Goal: Task Accomplishment & Management: Complete application form

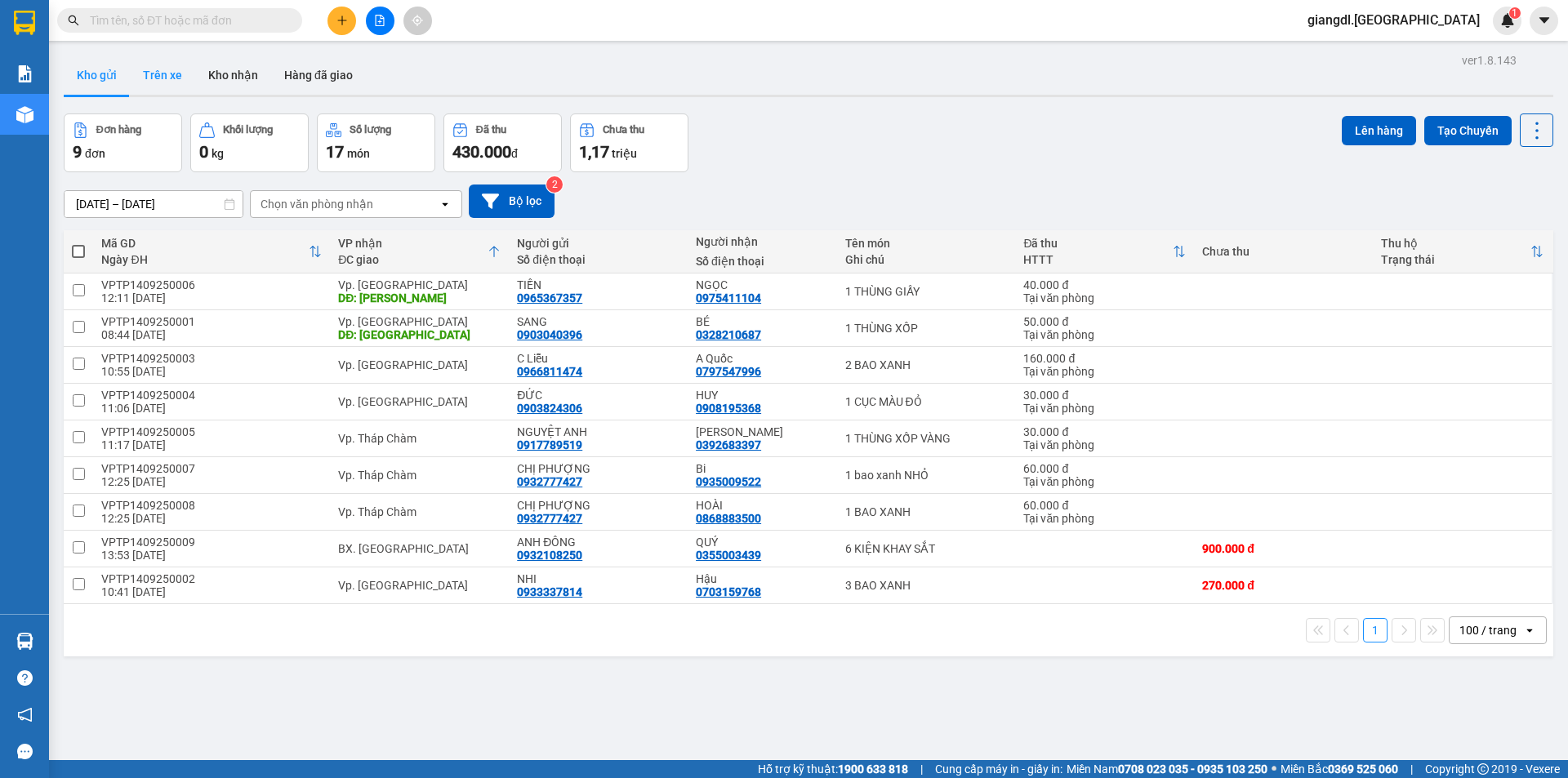
click at [169, 78] on button "Trên xe" at bounding box center [162, 74] width 65 height 39
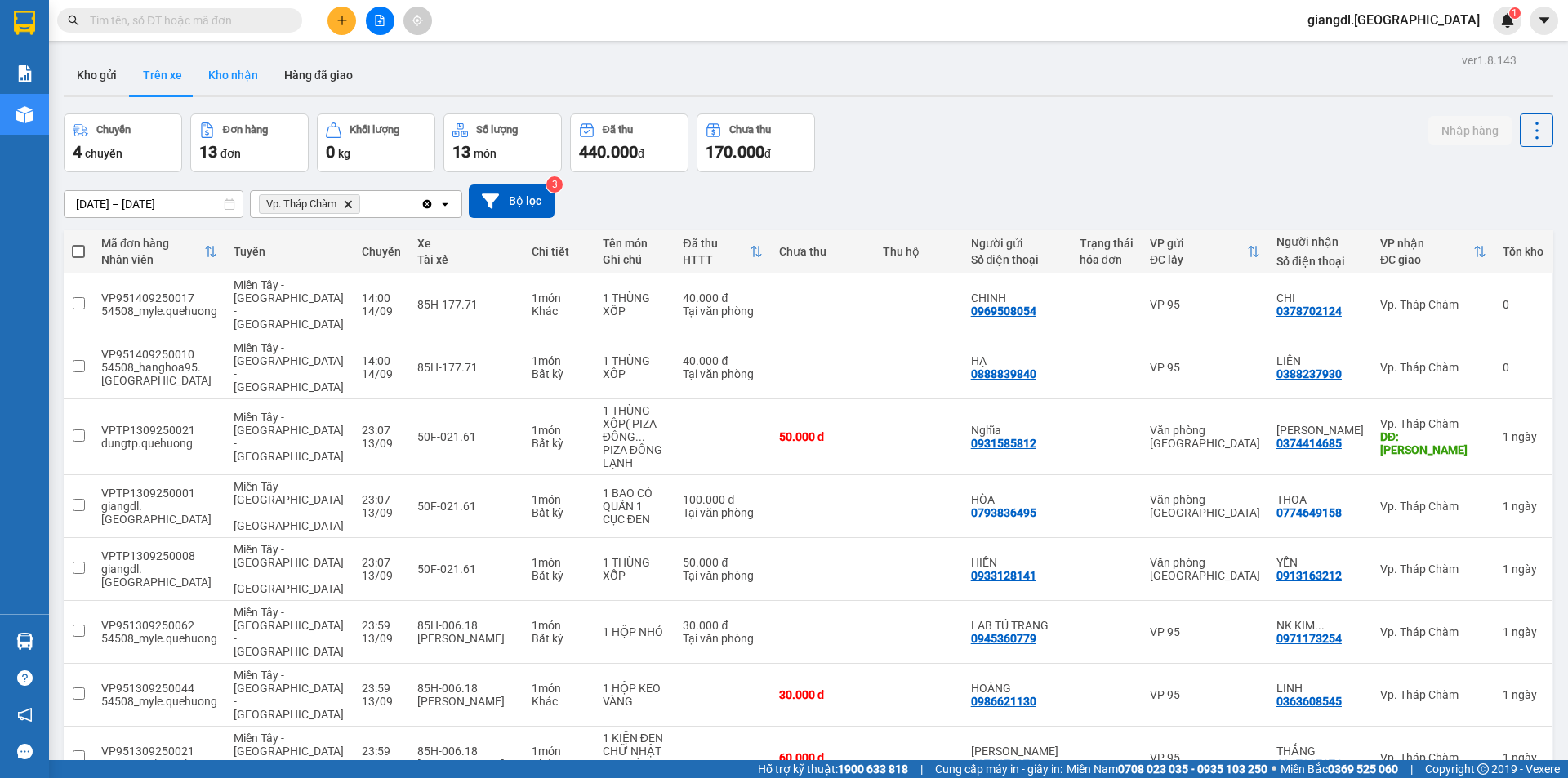
click at [234, 77] on button "Kho nhận" at bounding box center [233, 74] width 76 height 39
type input "[DATE] – [DATE]"
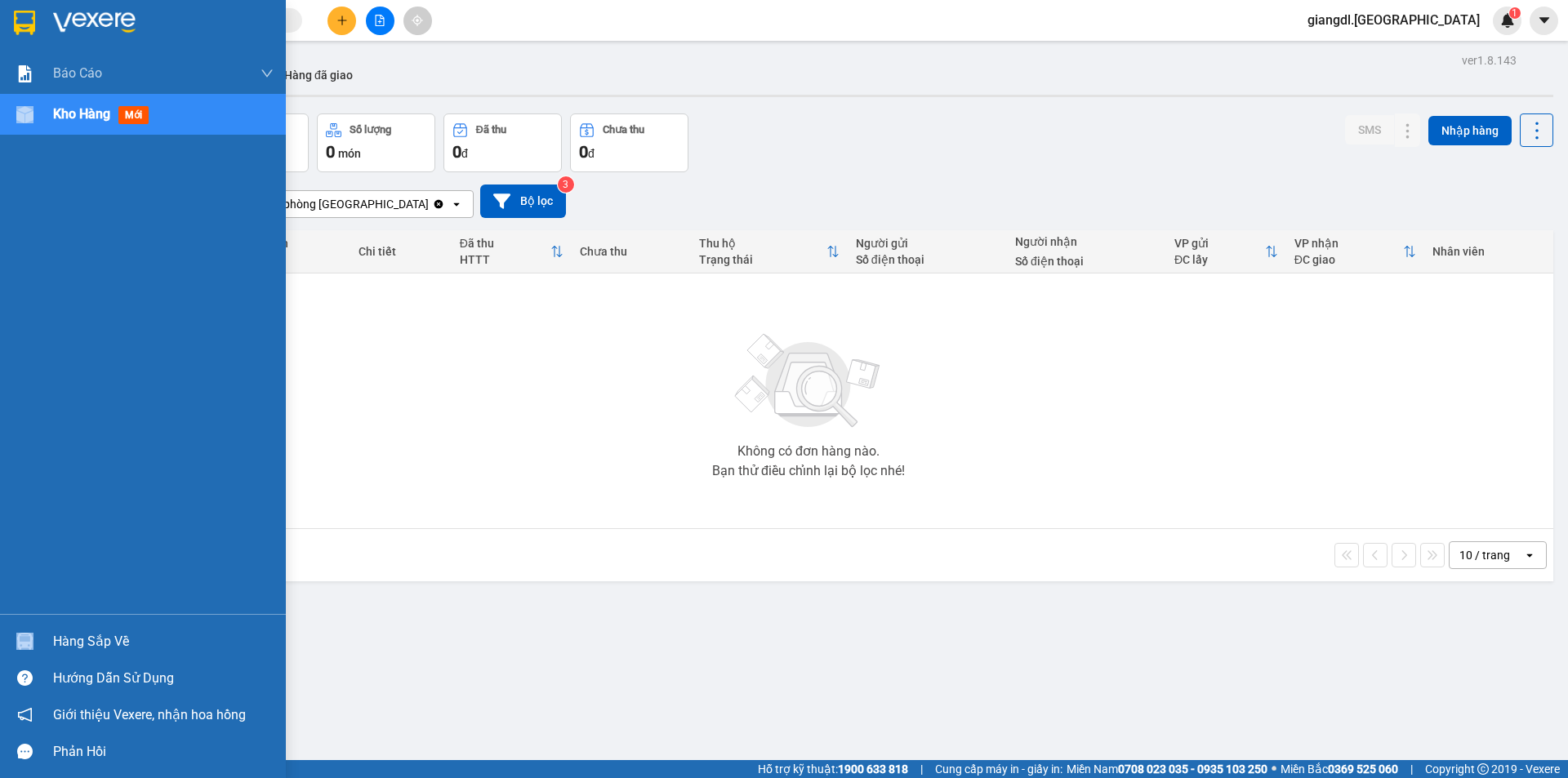
click at [54, 118] on div "Kho hàng mới" at bounding box center [142, 114] width 286 height 41
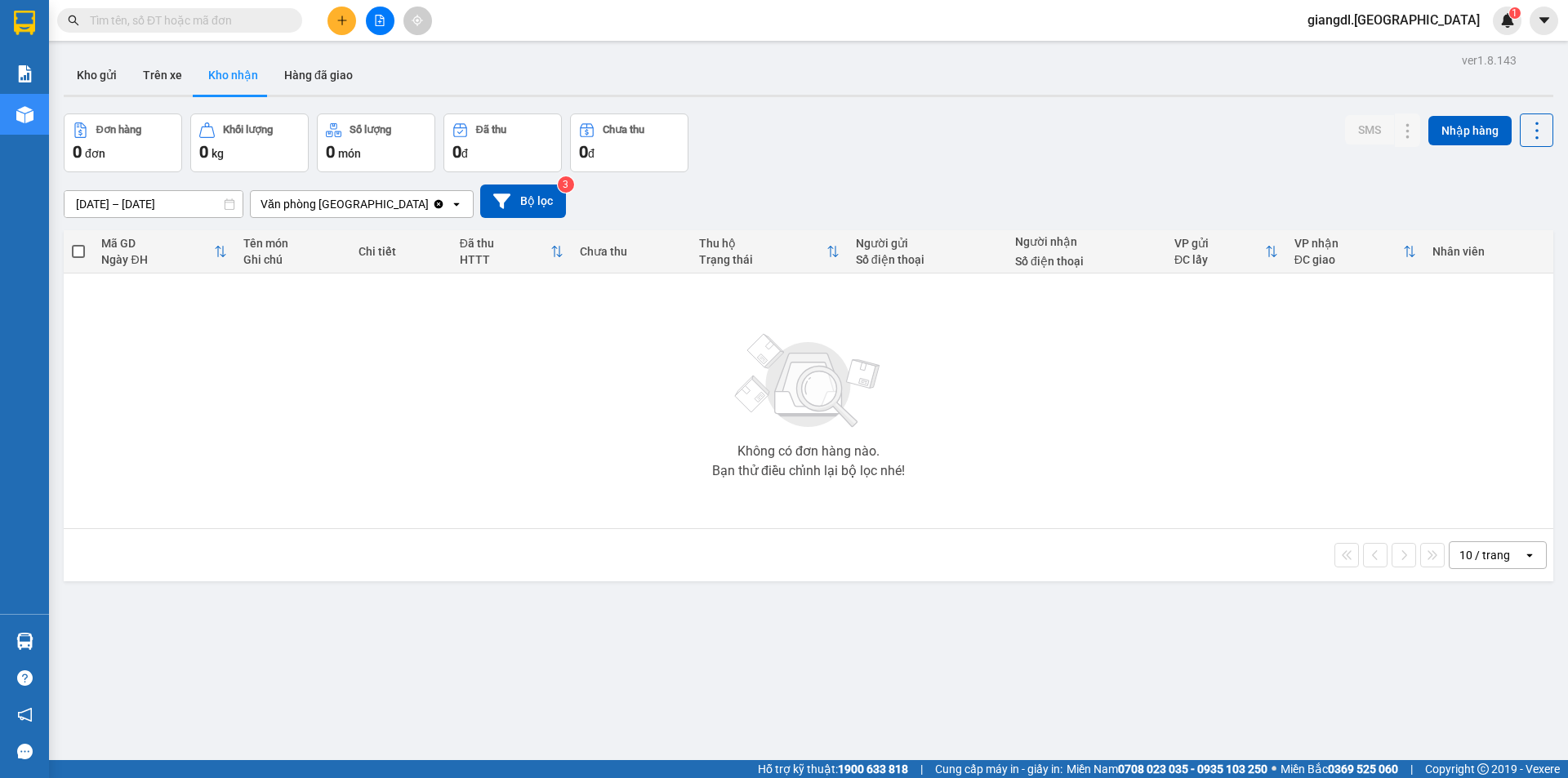
drag, startPoint x: 843, startPoint y: 177, endPoint x: 808, endPoint y: 183, distance: 35.5
click at [843, 177] on div "[DATE] – [DATE] Press the down arrow key to interact with the calendar and sele…" at bounding box center [808, 201] width 1490 height 58
click at [87, 72] on button "Kho gửi" at bounding box center [96, 74] width 66 height 39
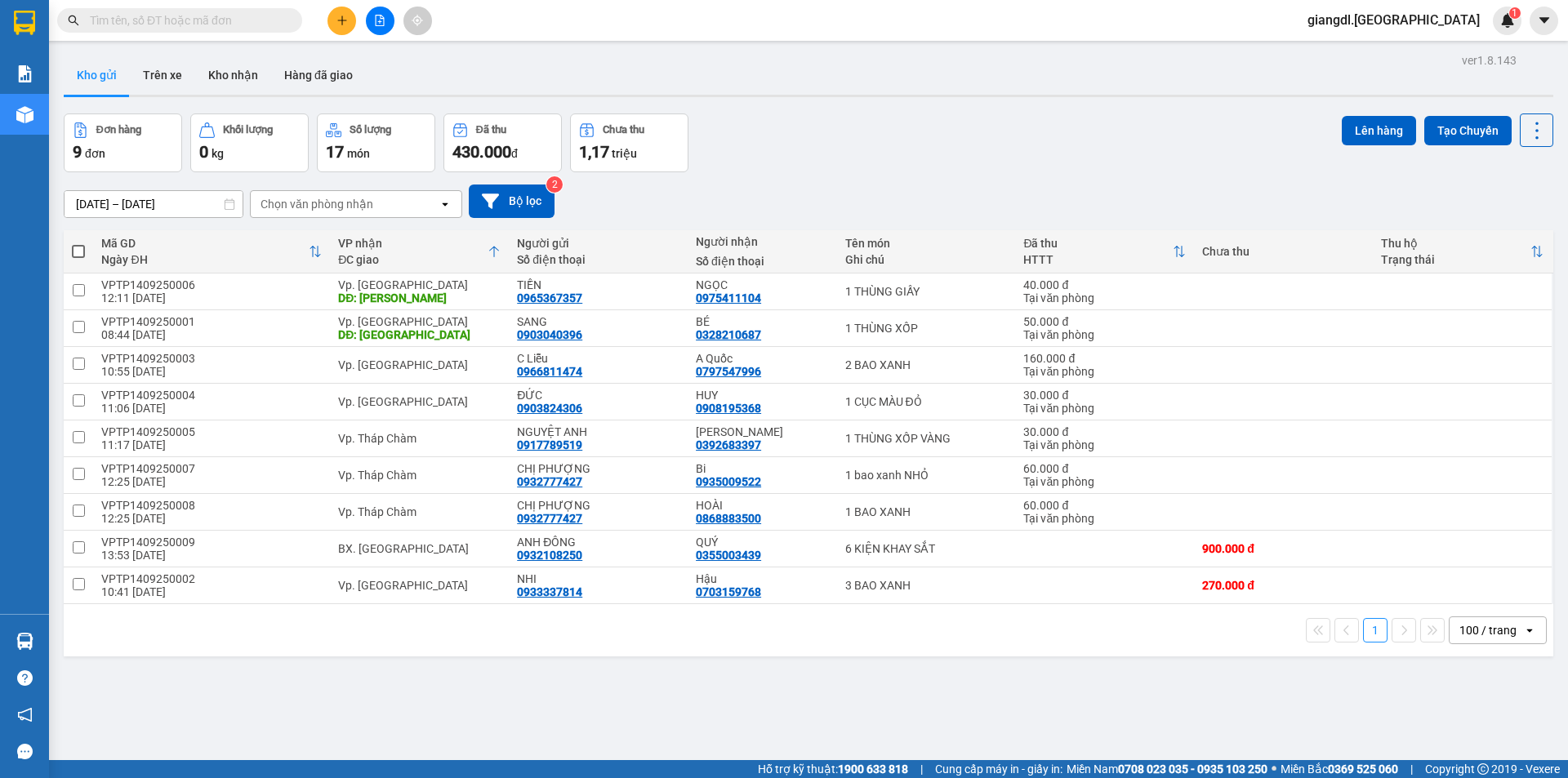
click at [346, 20] on icon "plus" at bounding box center [342, 20] width 12 height 12
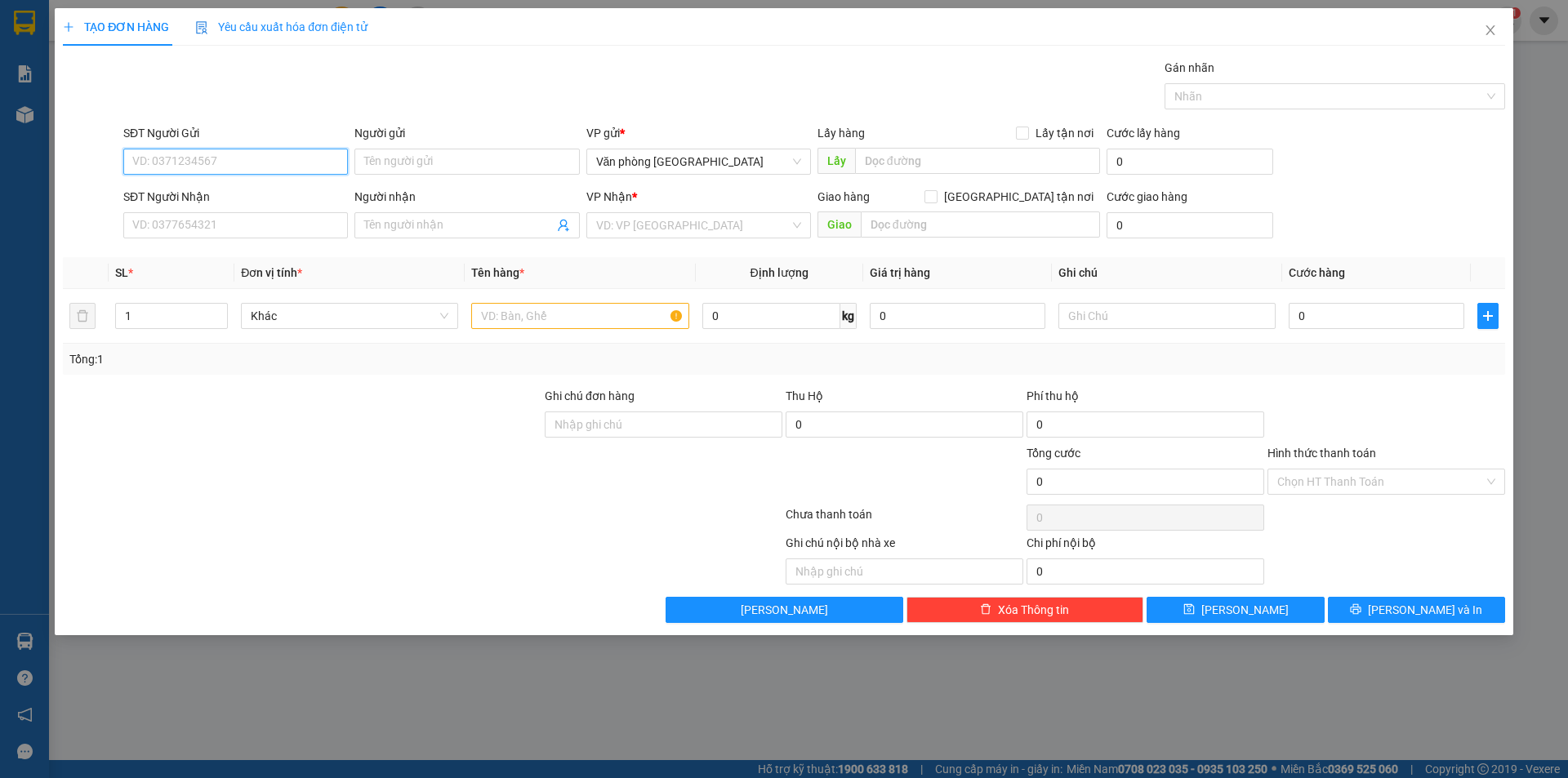
click at [253, 160] on input "SĐT Người Gửi" at bounding box center [236, 161] width 225 height 26
click at [239, 161] on input "SĐT Người Gửi" at bounding box center [236, 161] width 225 height 26
type input "0984449160"
click at [400, 171] on input "Người gửi" at bounding box center [467, 161] width 225 height 26
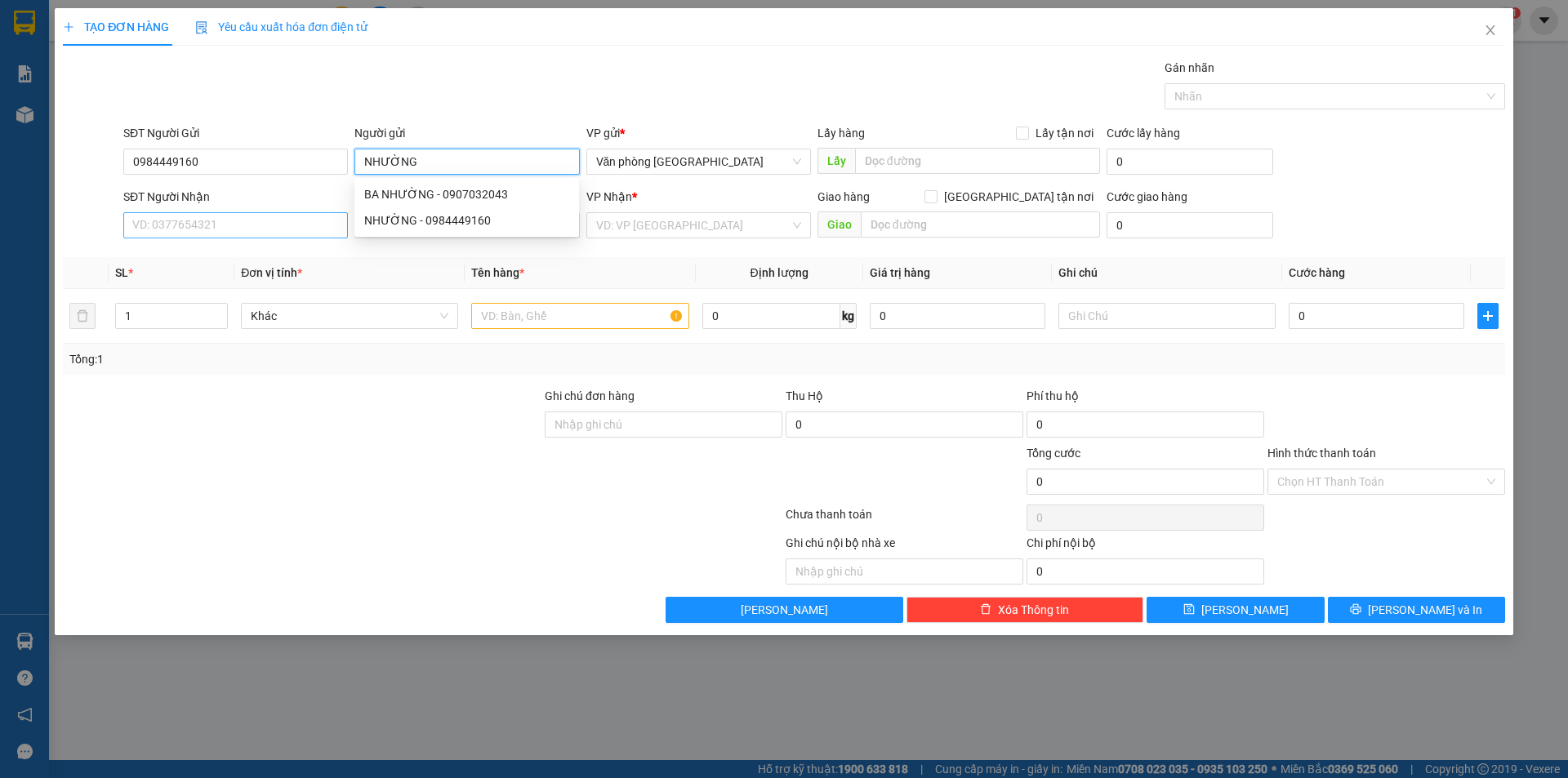
type input "NHƯỜNG"
click at [170, 226] on input "SĐT Người Nhận" at bounding box center [236, 225] width 225 height 26
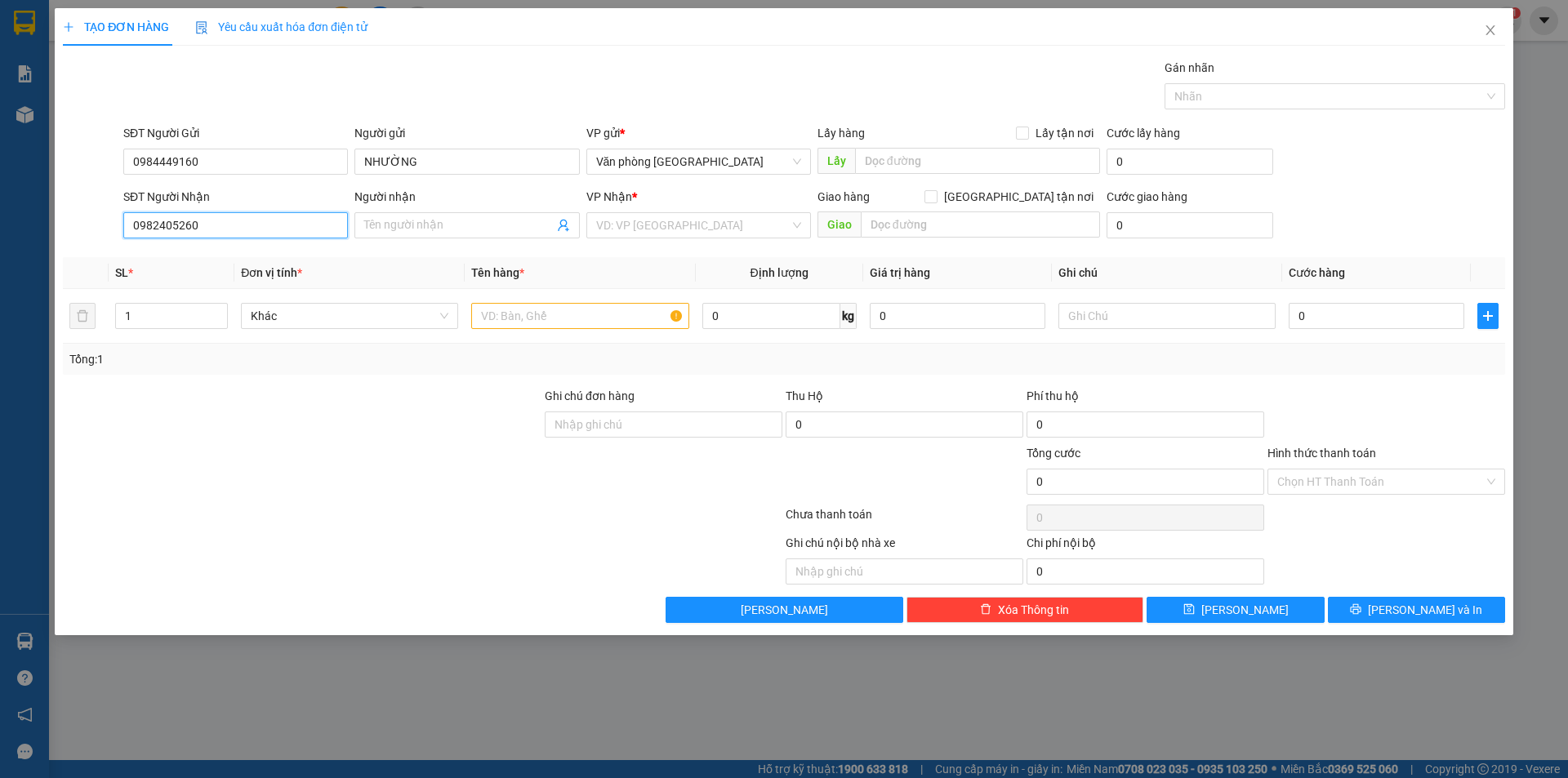
type input "0982405260"
click at [425, 238] on div "Người nhận Tên người nhận" at bounding box center [467, 216] width 225 height 57
click at [432, 235] on span at bounding box center [467, 225] width 225 height 26
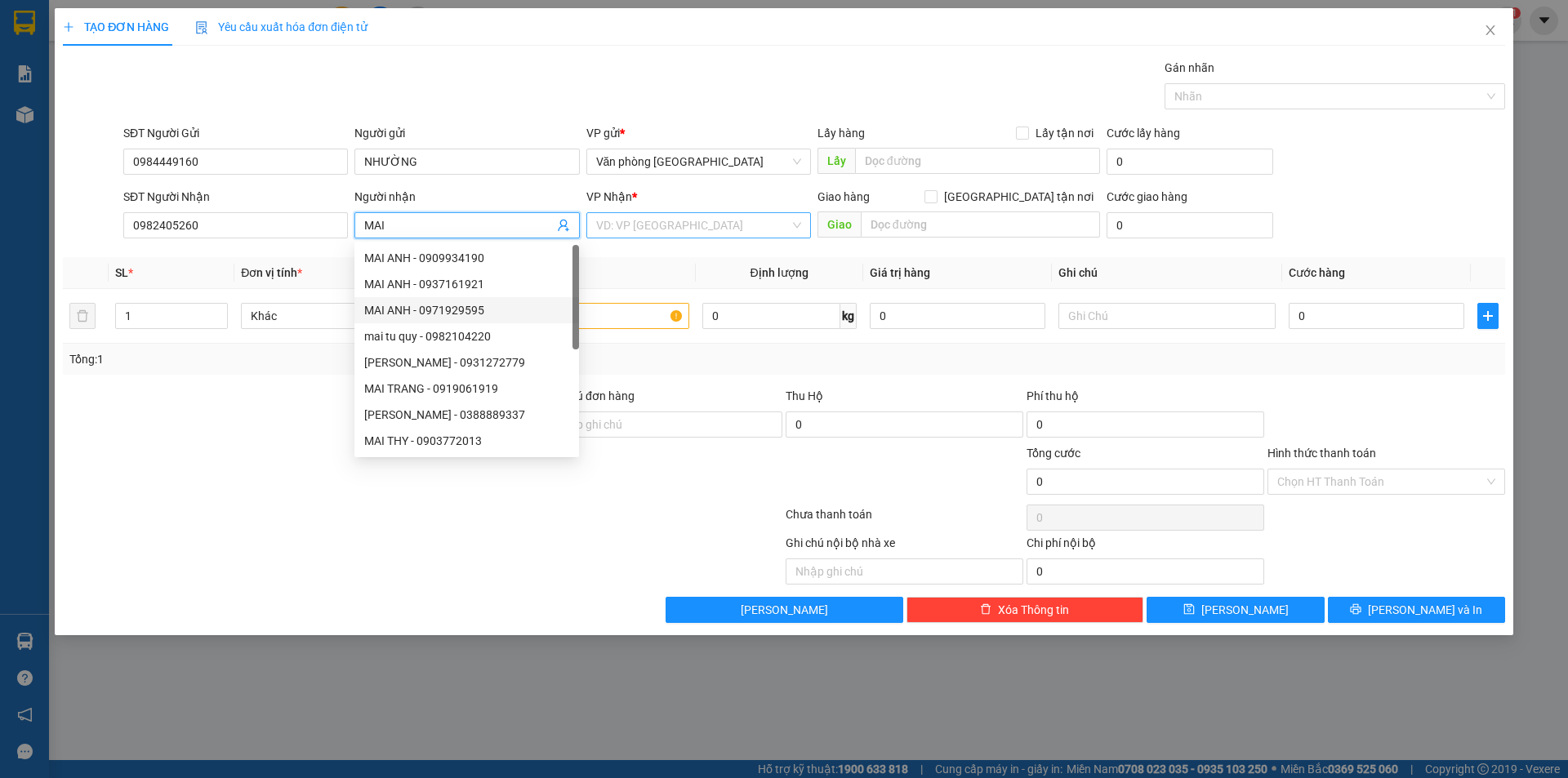
type input "MAI"
click at [667, 231] on input "search" at bounding box center [692, 225] width 193 height 24
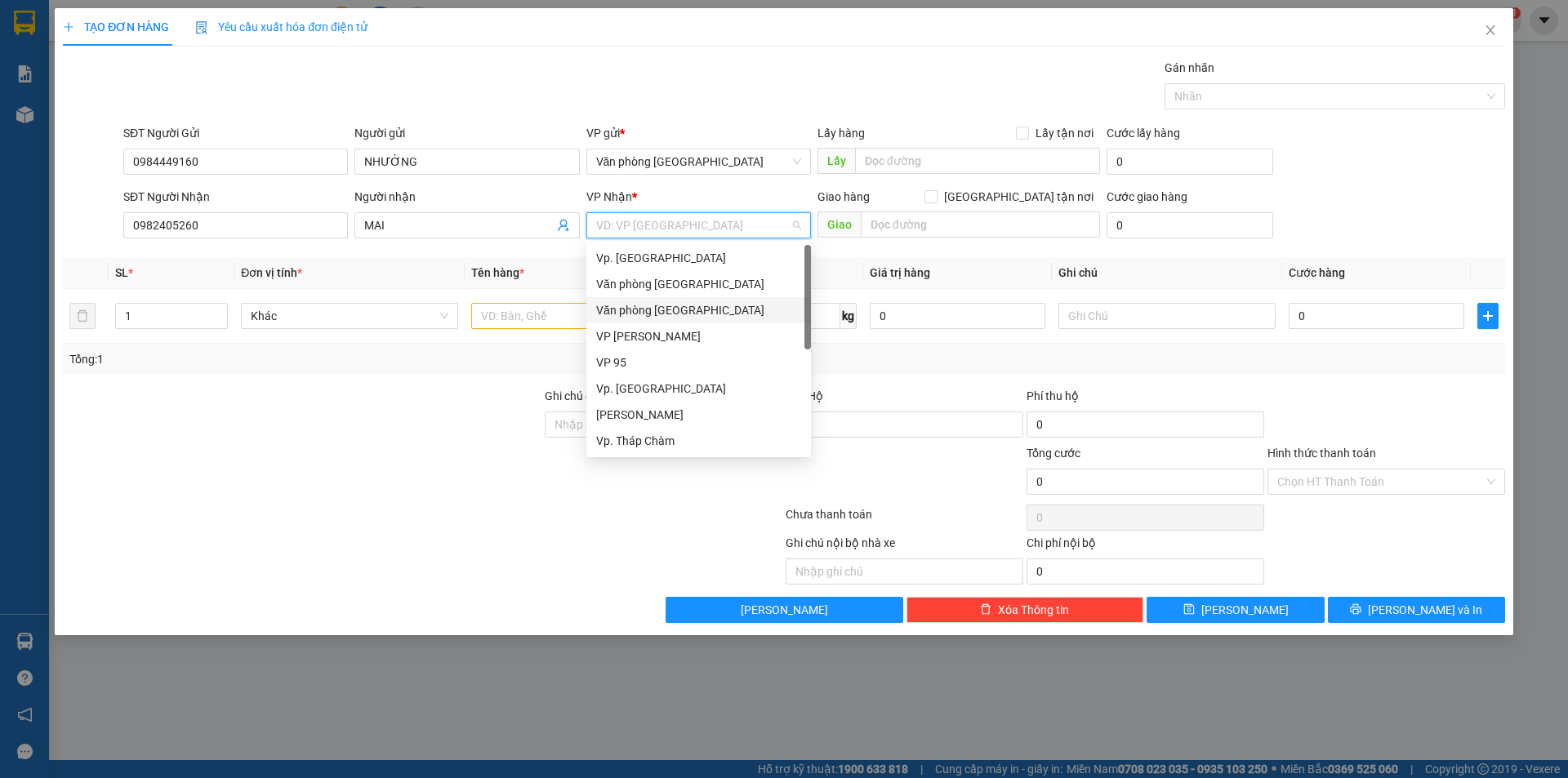
type input "B"
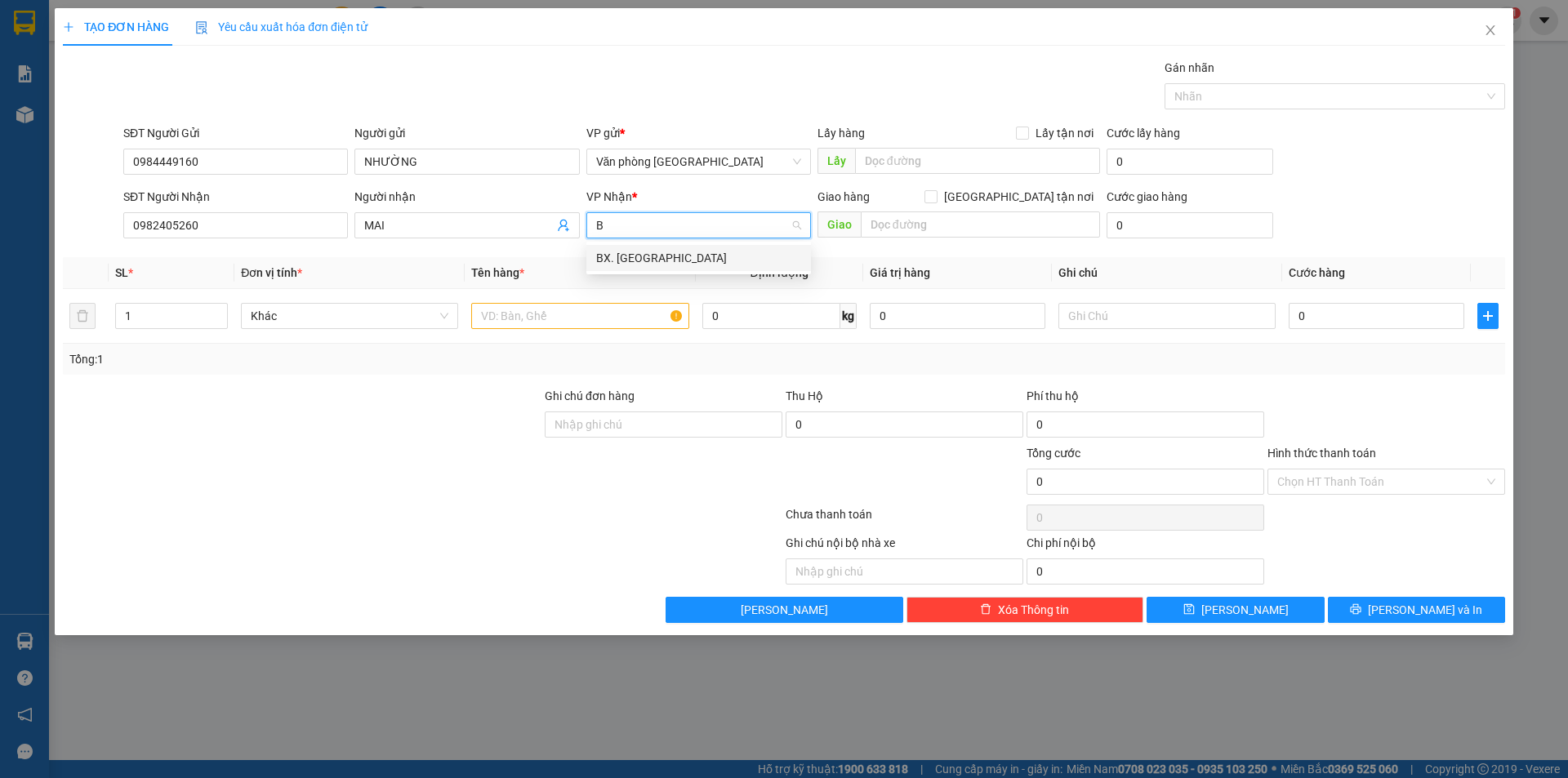
click at [648, 250] on div "BX. [GEOGRAPHIC_DATA]" at bounding box center [698, 258] width 205 height 18
drag, startPoint x: 548, startPoint y: 324, endPoint x: 542, endPoint y: 312, distance: 13.4
click at [548, 321] on input "text" at bounding box center [580, 316] width 218 height 26
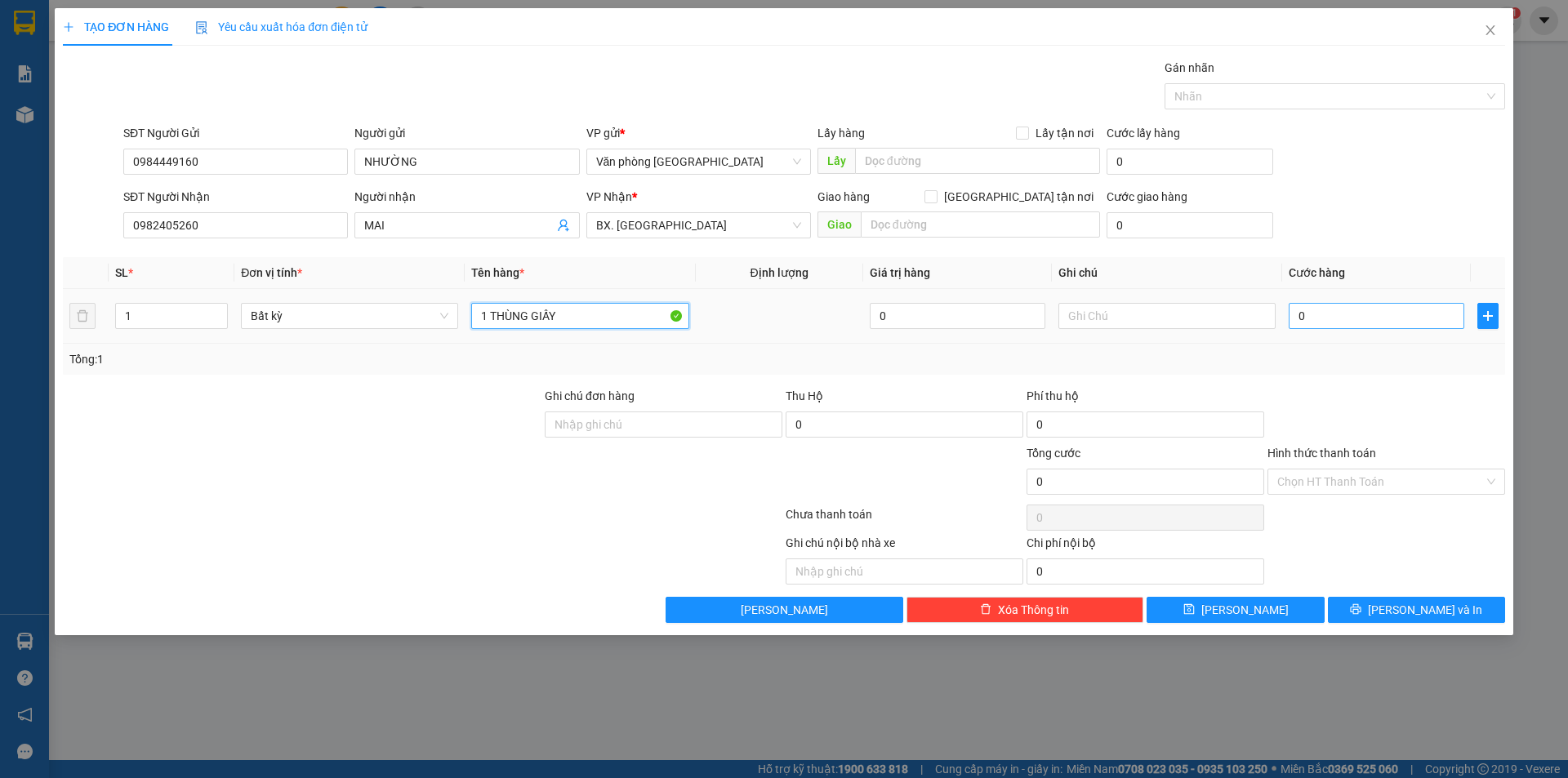
type input "1 THÙNG GIẤY"
click at [1295, 319] on input "0" at bounding box center [1377, 316] width 176 height 26
click at [1299, 317] on input "0" at bounding box center [1377, 316] width 176 height 26
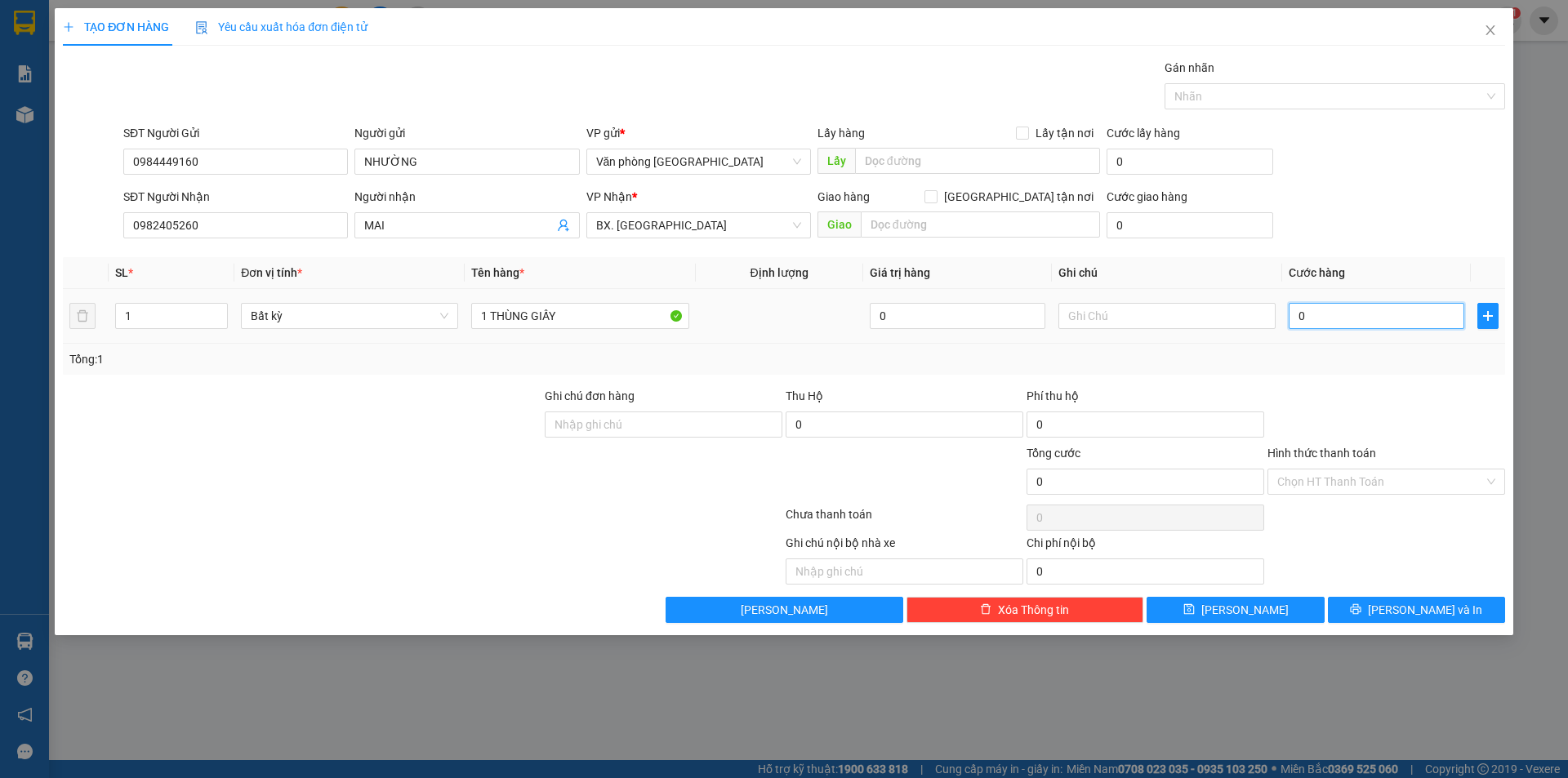
click at [1299, 317] on input "0" at bounding box center [1377, 316] width 176 height 26
click at [1296, 317] on input "0" at bounding box center [1377, 316] width 176 height 26
click at [1302, 316] on input "0" at bounding box center [1377, 316] width 176 height 26
click at [1301, 314] on input "0" at bounding box center [1377, 316] width 176 height 26
type input "50"
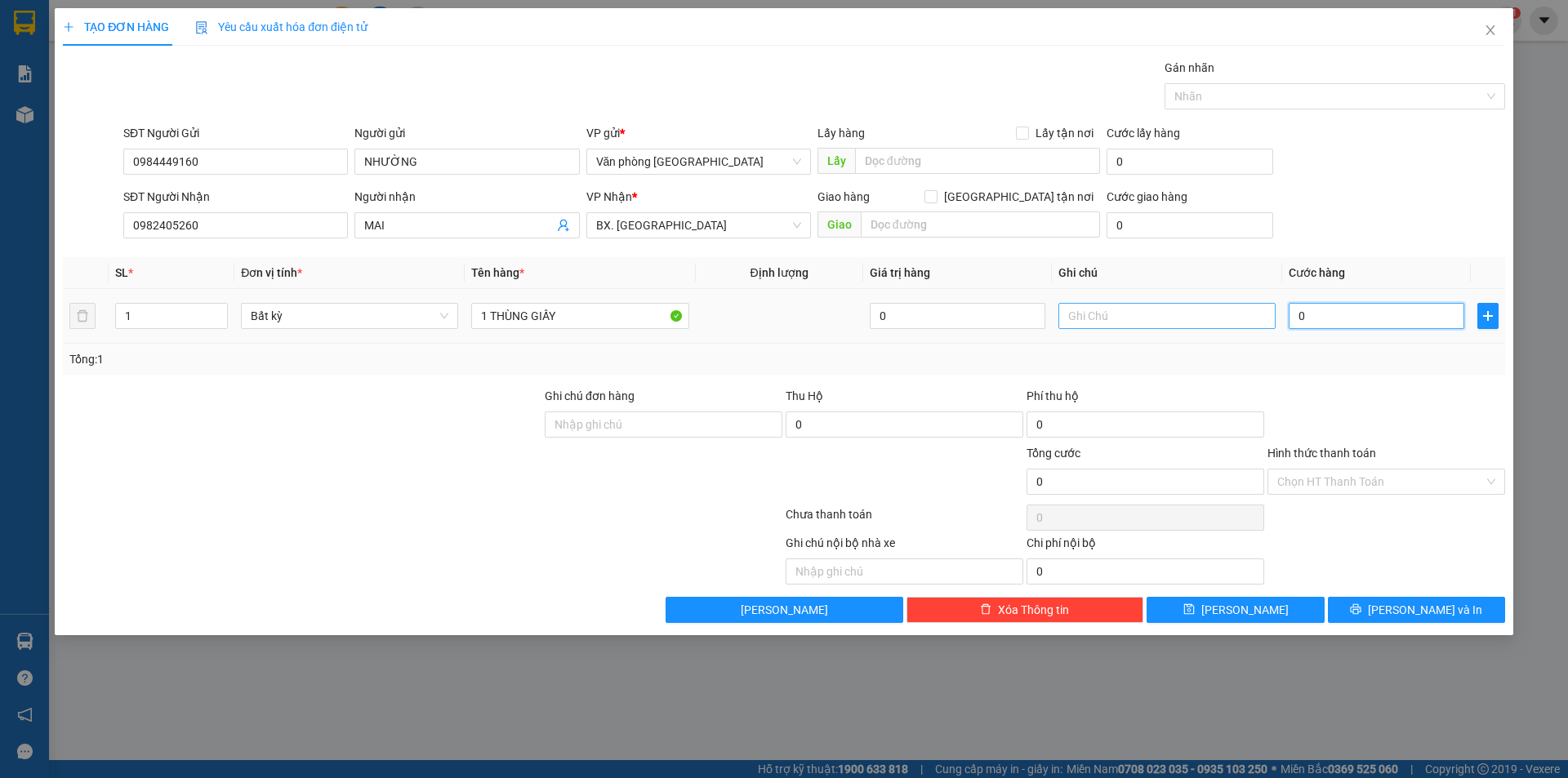
type input "50"
type input "500"
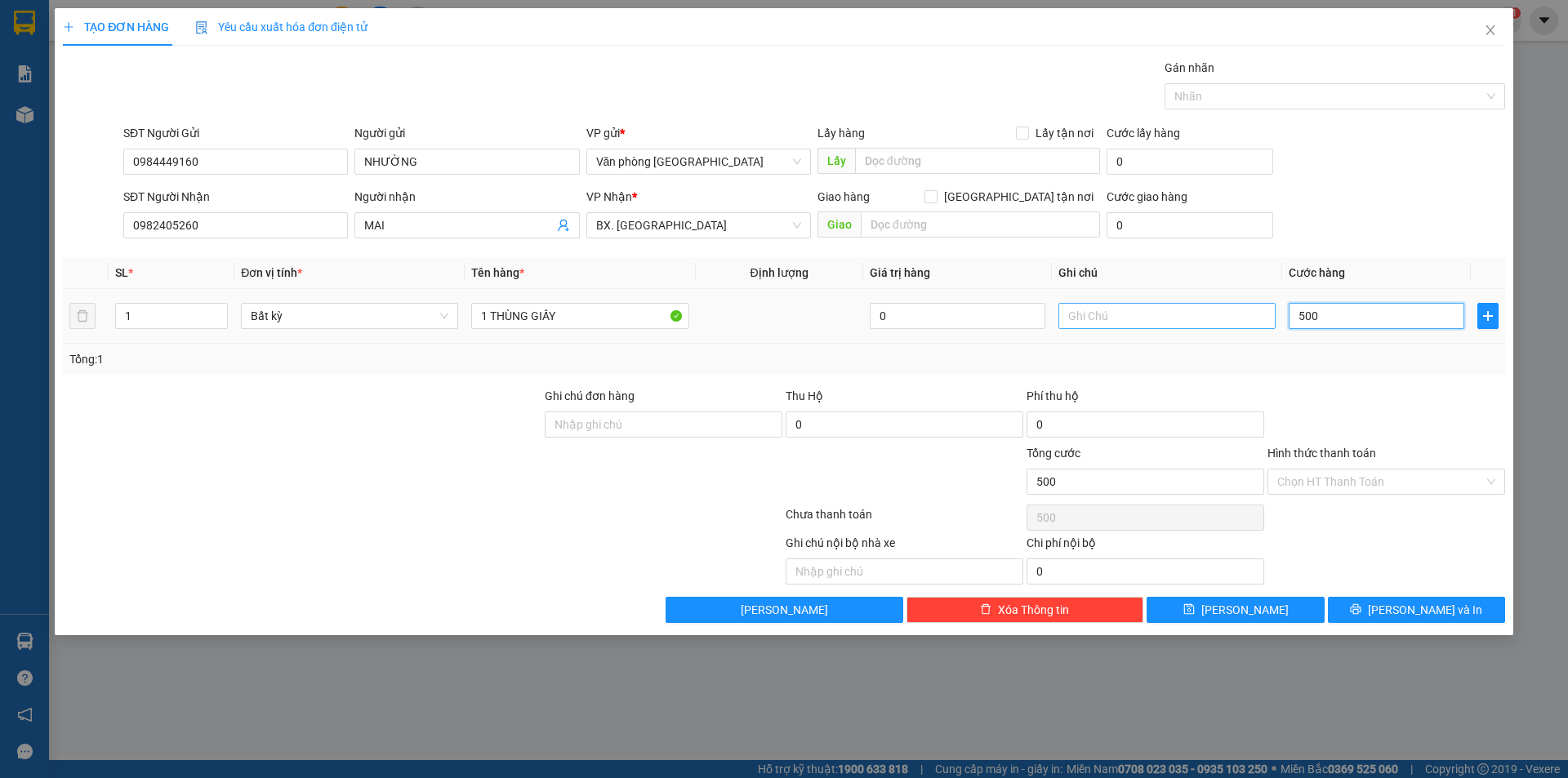
type input "5.000"
type input "50.000"
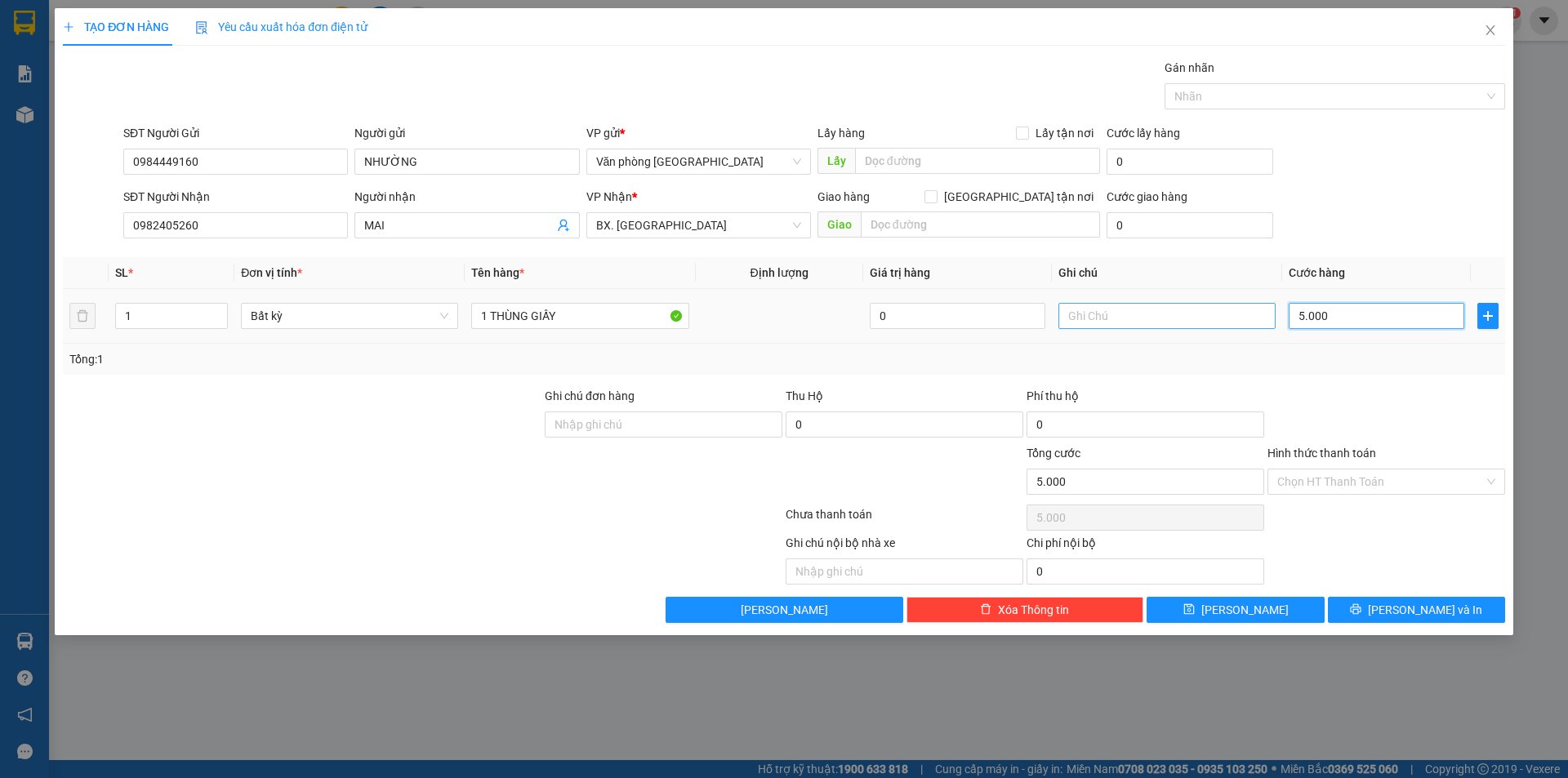
type input "50.000"
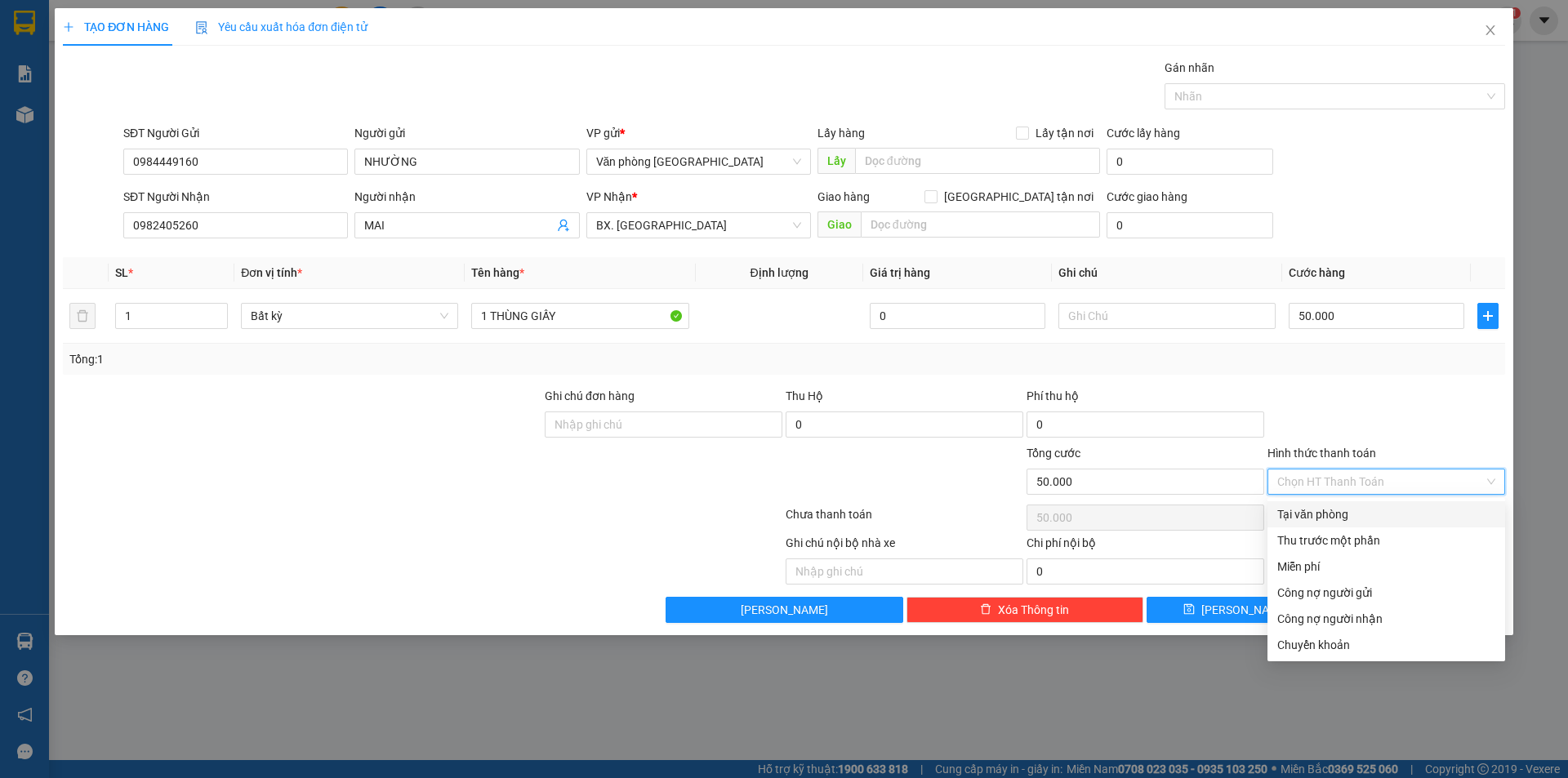
click at [1336, 484] on input "Hình thức thanh toán" at bounding box center [1381, 481] width 207 height 24
click at [1331, 513] on div "Tại văn phòng" at bounding box center [1387, 514] width 218 height 18
type input "0"
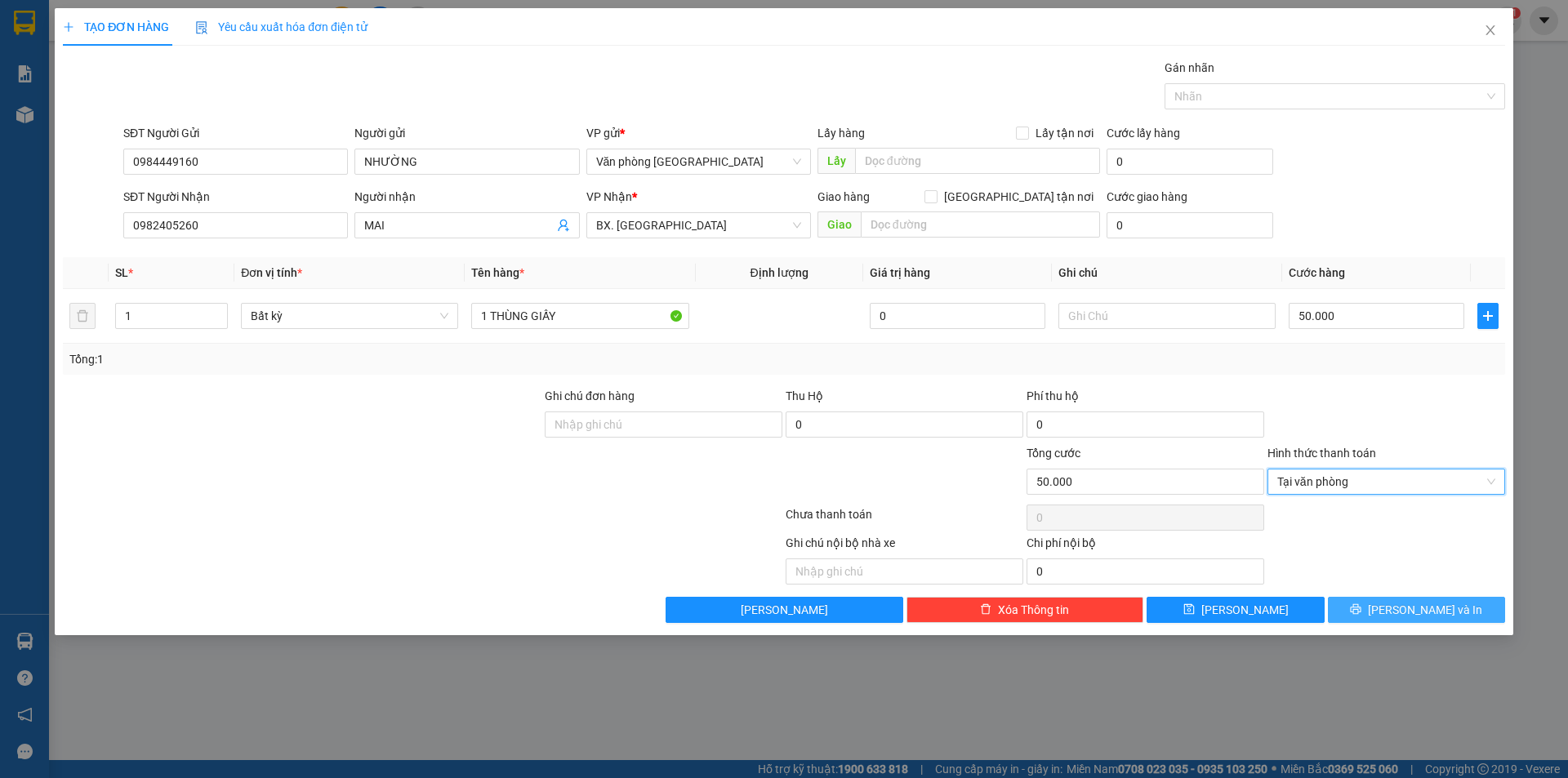
click at [1363, 618] on button "[PERSON_NAME] và In" at bounding box center [1416, 609] width 177 height 26
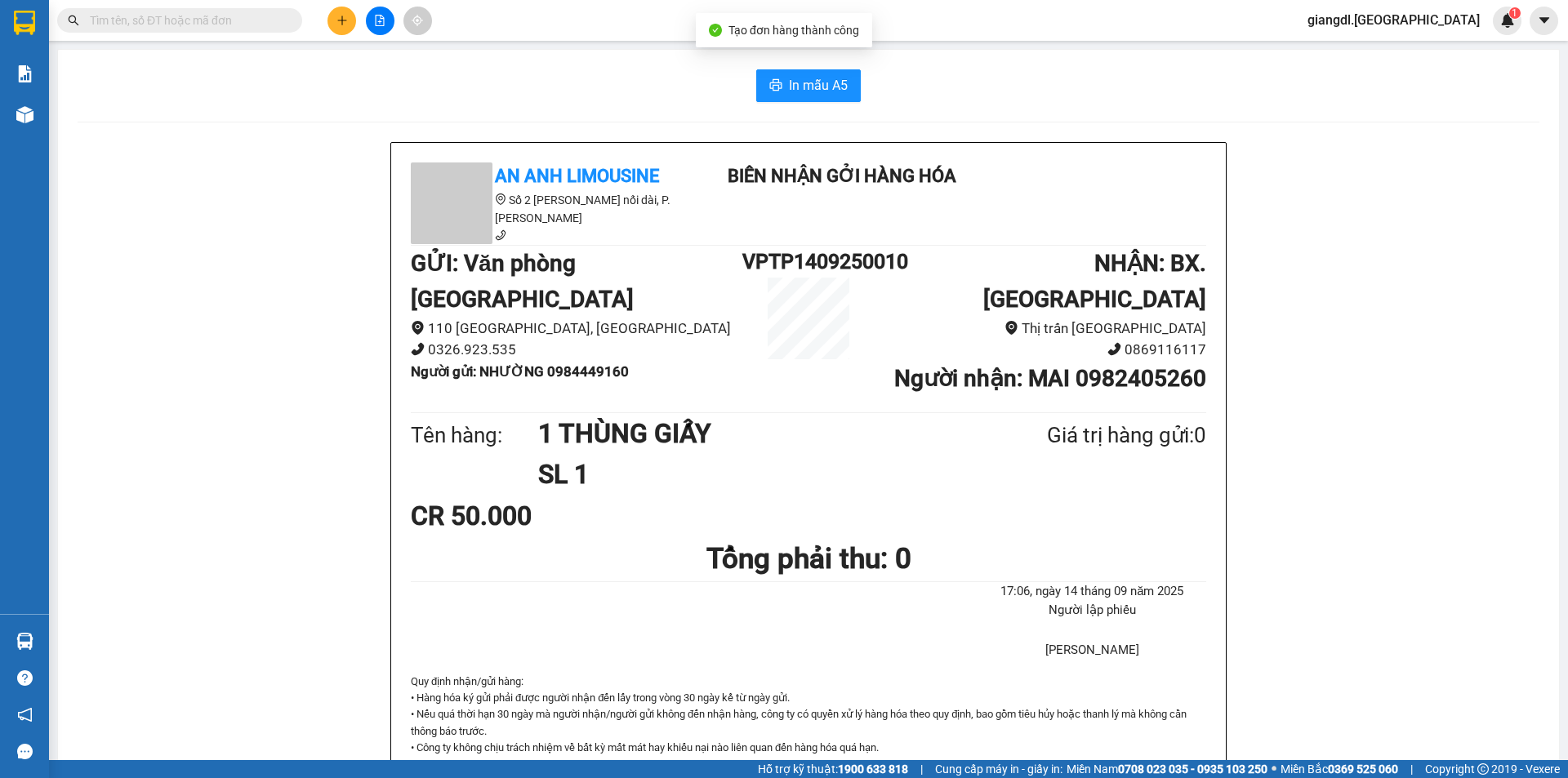
click at [783, 53] on div "In mẫu A5 An Anh Limousine Số 2 [PERSON_NAME] nối dài, P. [PERSON_NAME] Biên nh…" at bounding box center [808, 726] width 1501 height 1354
click at [778, 78] on button "In mẫu A5" at bounding box center [808, 86] width 104 height 33
click at [342, 21] on icon "plus" at bounding box center [342, 20] width 9 height 1
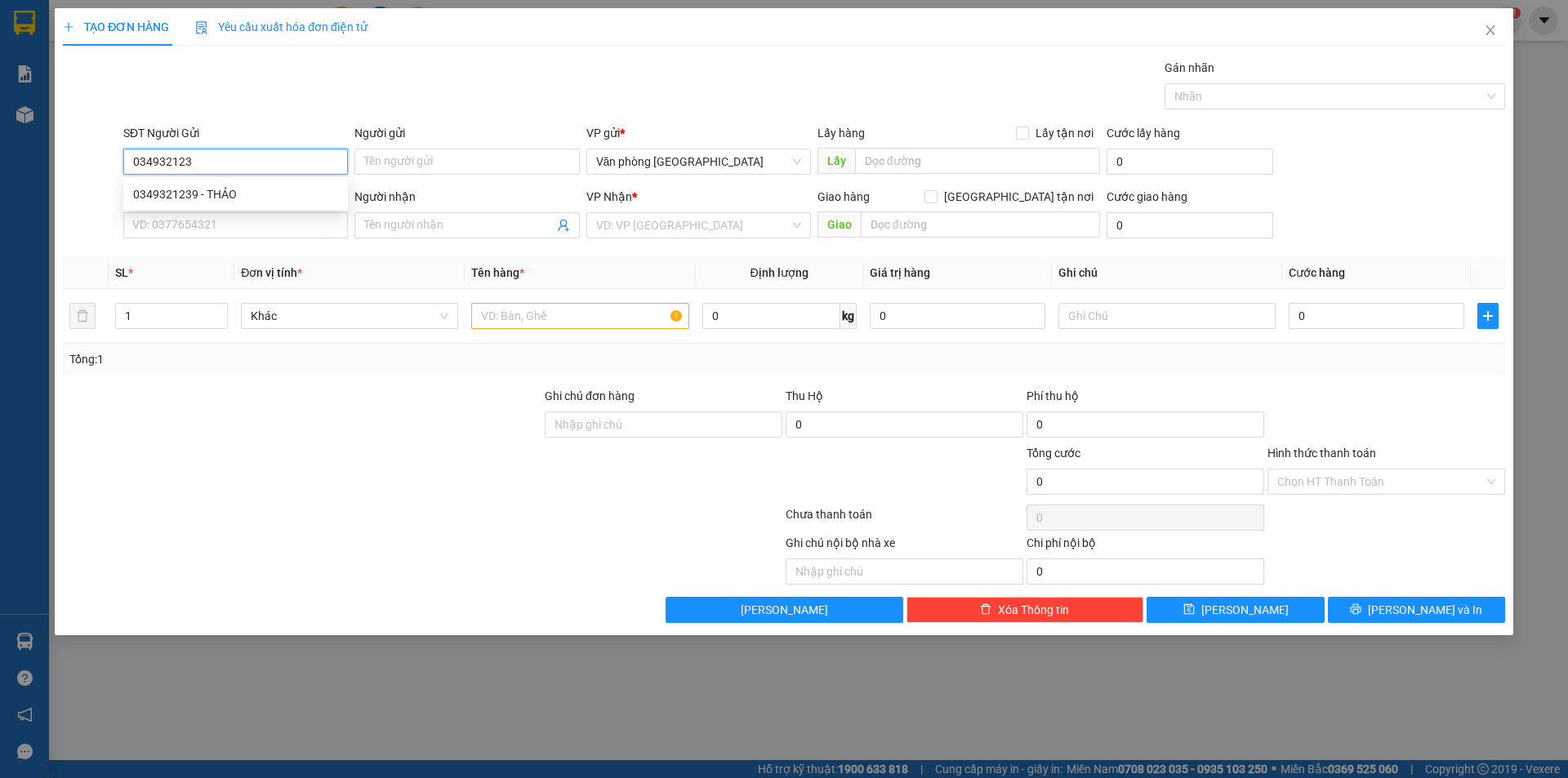
type input "0349321239"
click at [302, 189] on div "0349321239 - THẢO" at bounding box center [236, 194] width 205 height 18
type input "THẢO"
type input "0932022402"
type input "A Bi"
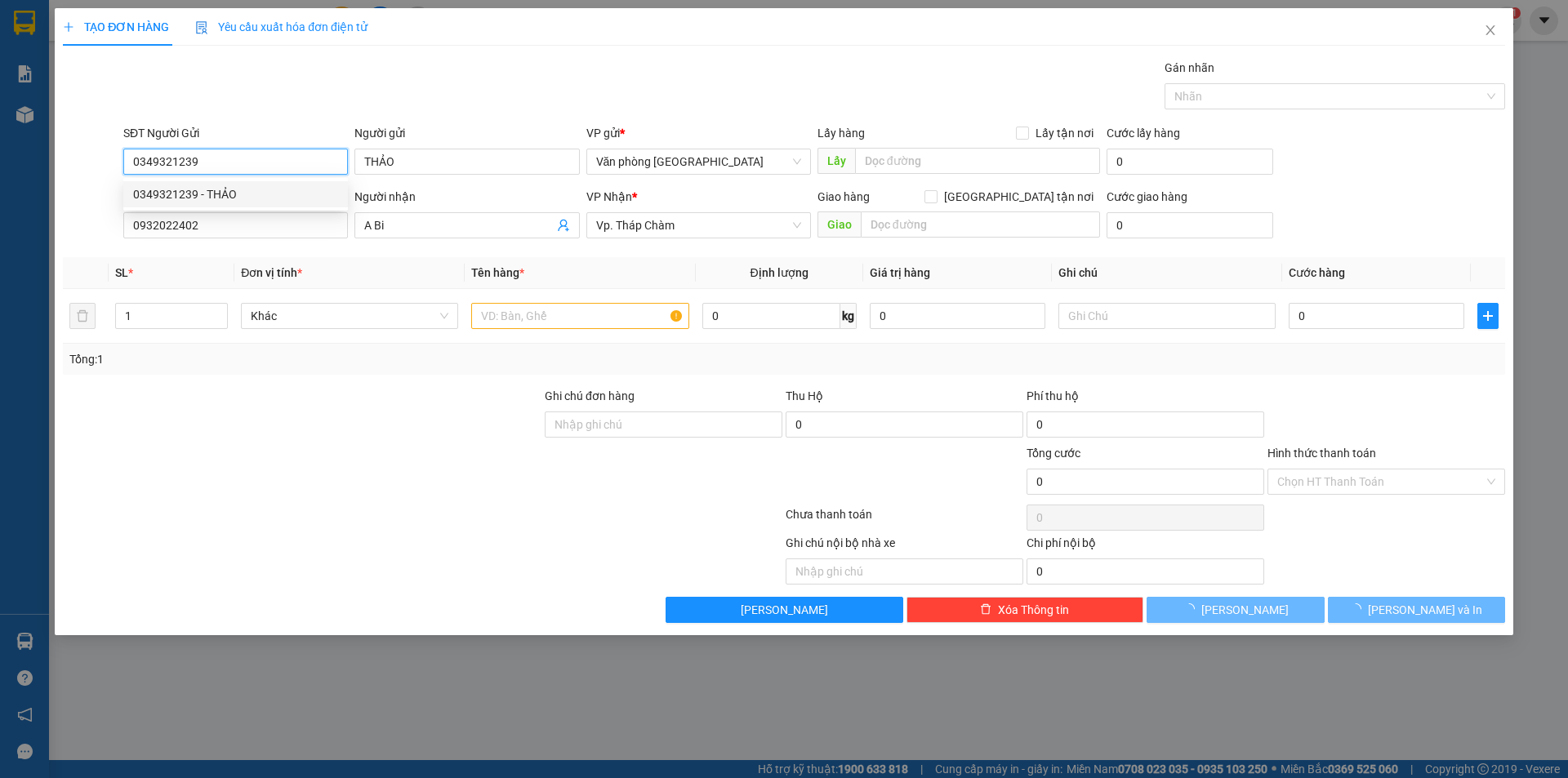
type input "50.000"
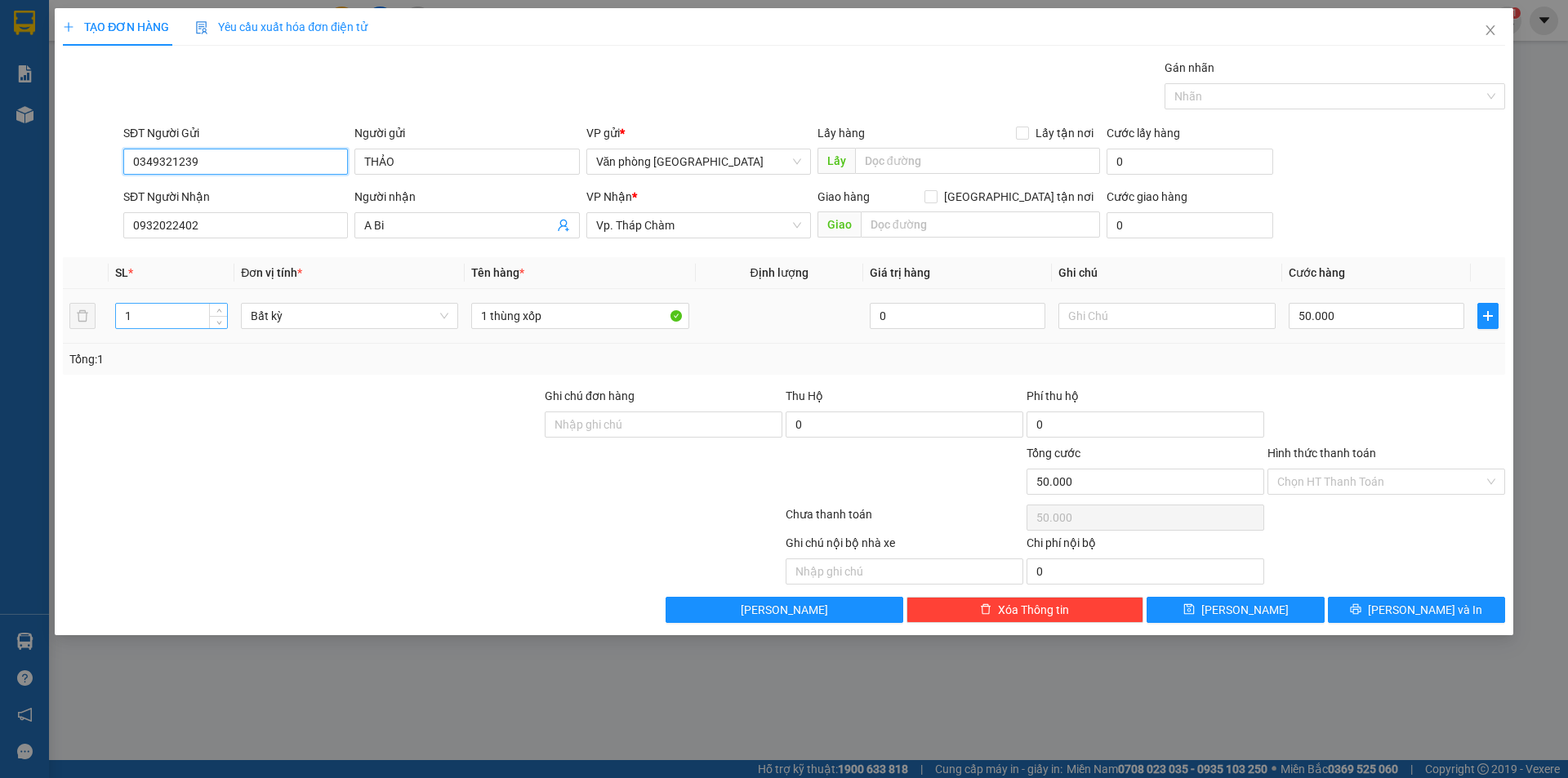
type input "0349321239"
click at [136, 322] on input "1" at bounding box center [171, 316] width 111 height 24
click at [136, 320] on input "1" at bounding box center [171, 316] width 111 height 24
click at [138, 315] on input "1" at bounding box center [171, 316] width 111 height 24
click at [138, 311] on input "1" at bounding box center [171, 316] width 111 height 24
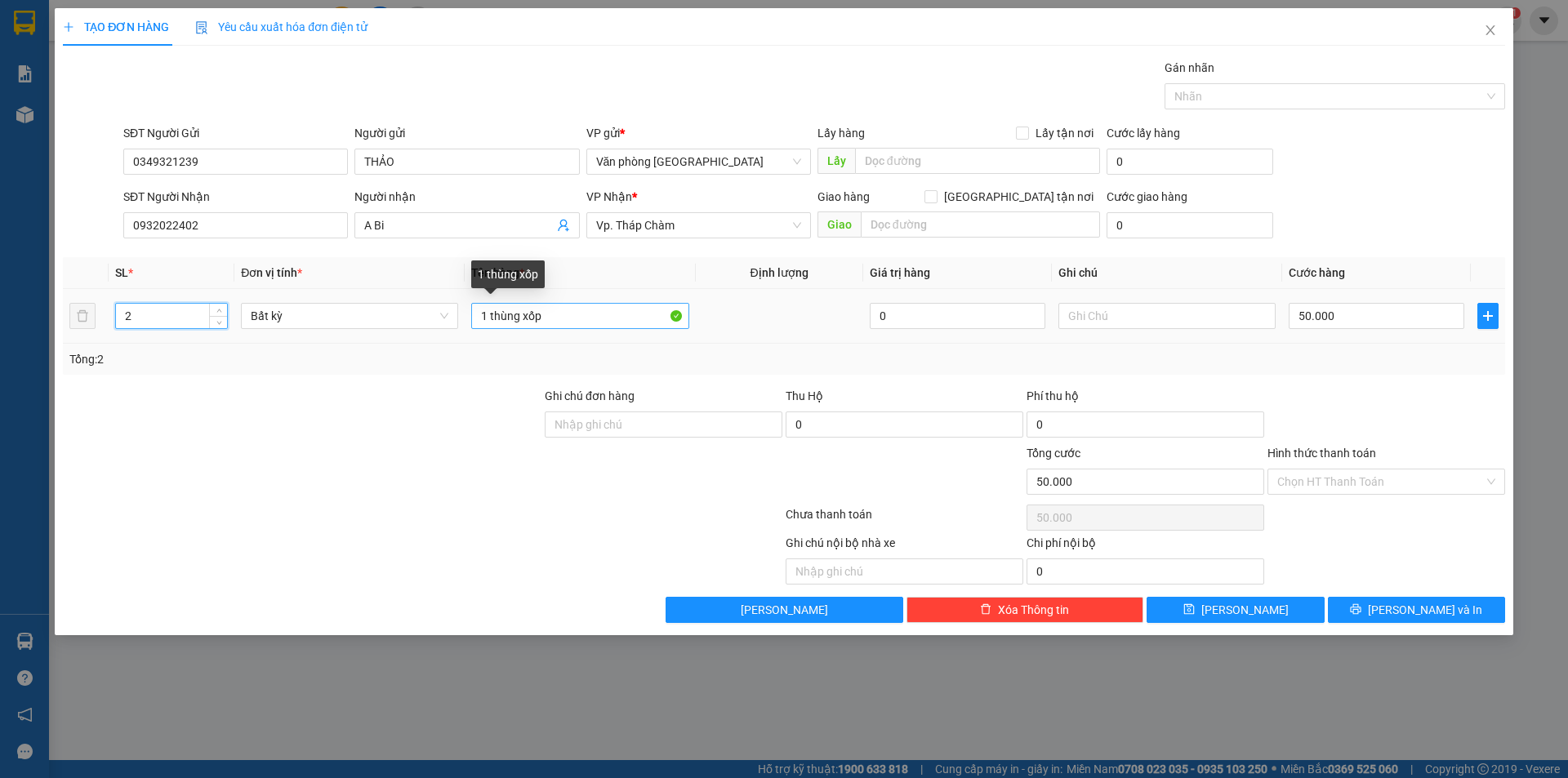
type input "2"
click at [487, 319] on input "1 thùng xốp" at bounding box center [580, 316] width 218 height 26
type input "0"
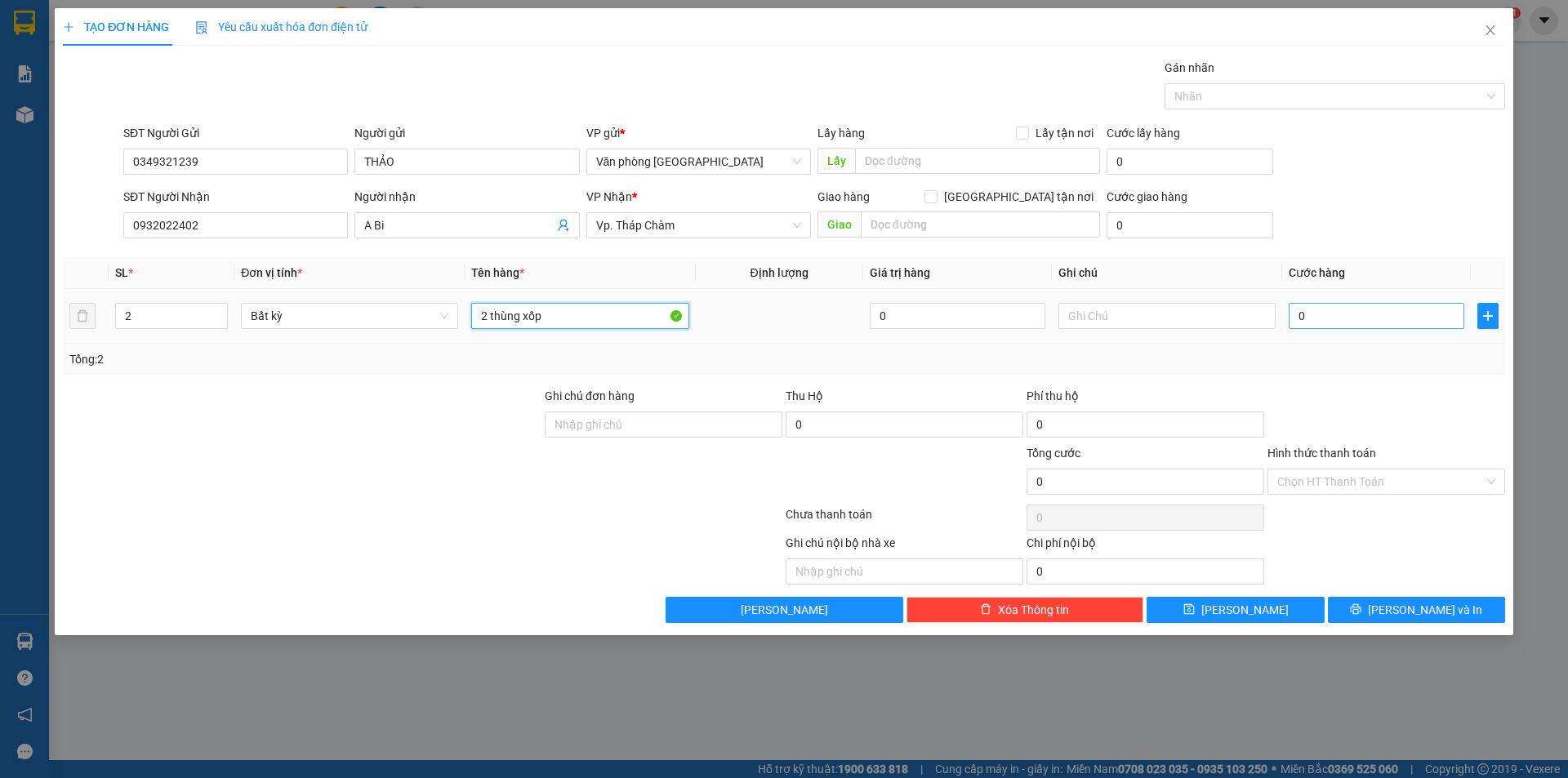
type input "2 thùng xốp"
drag, startPoint x: 1336, startPoint y: 309, endPoint x: 1319, endPoint y: 314, distance: 17.7
click at [1336, 309] on input "0" at bounding box center [1377, 316] width 176 height 26
click at [1298, 319] on input "0" at bounding box center [1377, 316] width 176 height 26
type input "90"
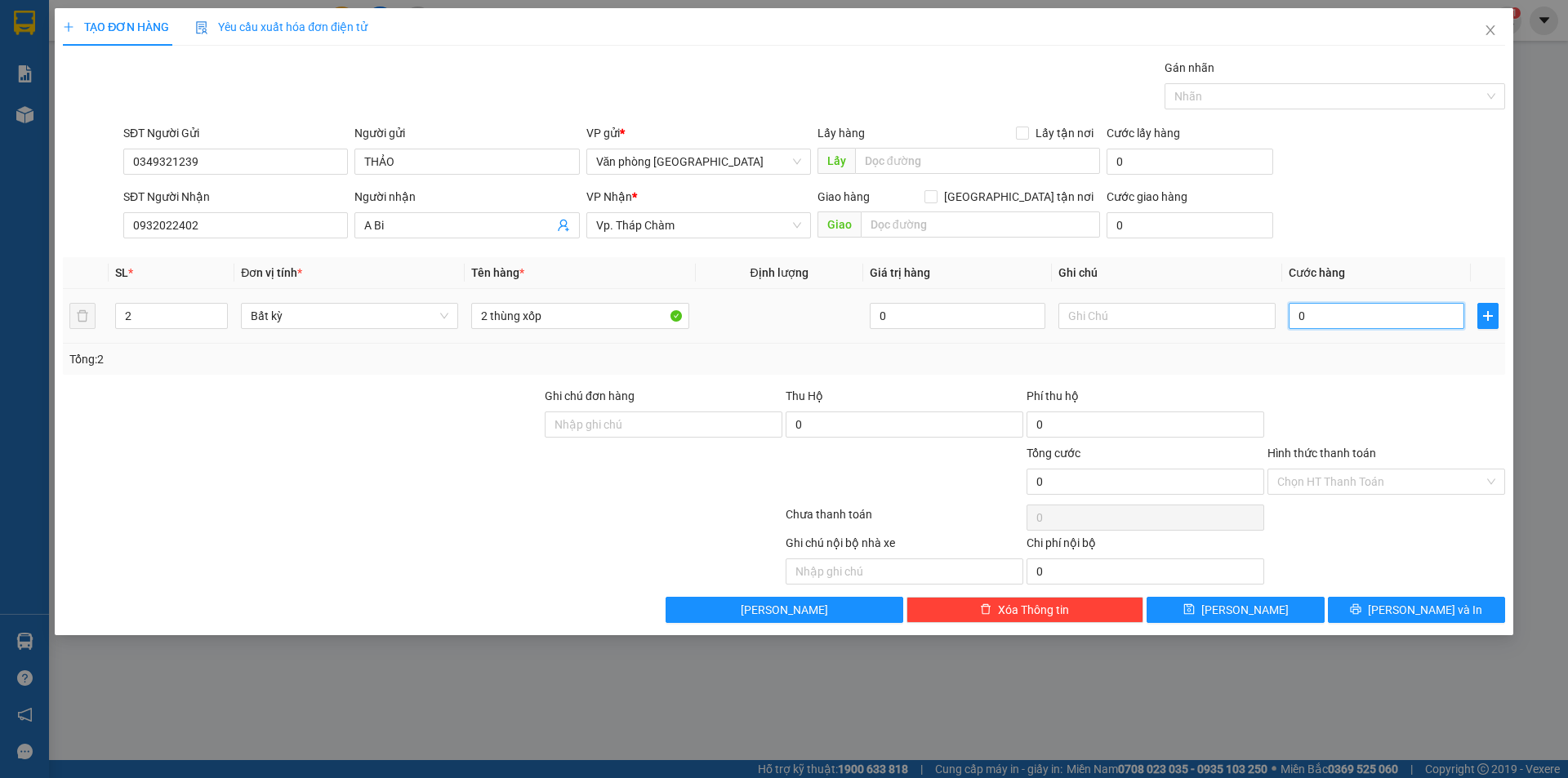
type input "90"
type input "900"
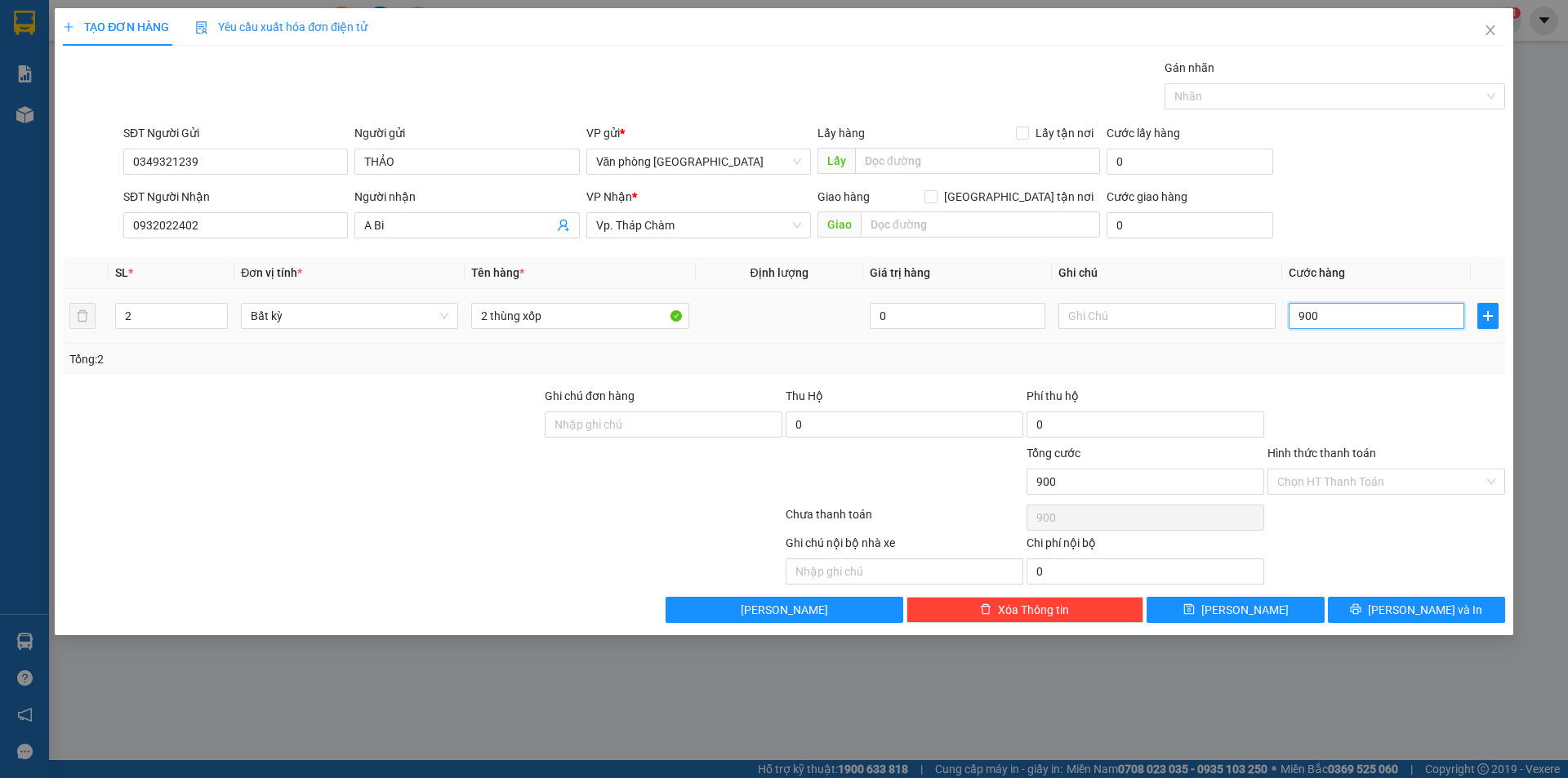
type input "9.000"
type input "90.000"
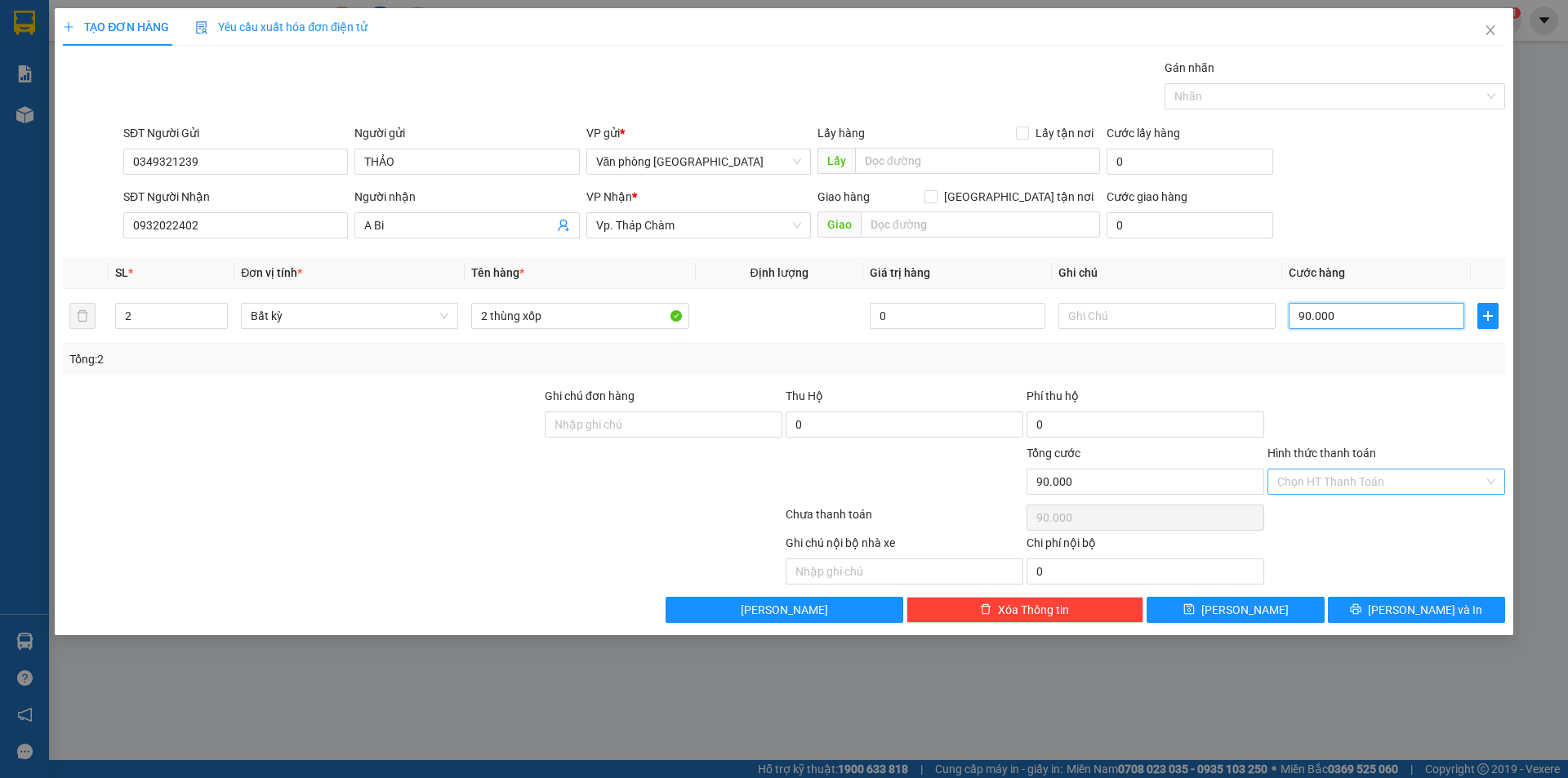
type input "90.000"
click at [1311, 492] on input "Hình thức thanh toán" at bounding box center [1381, 481] width 207 height 24
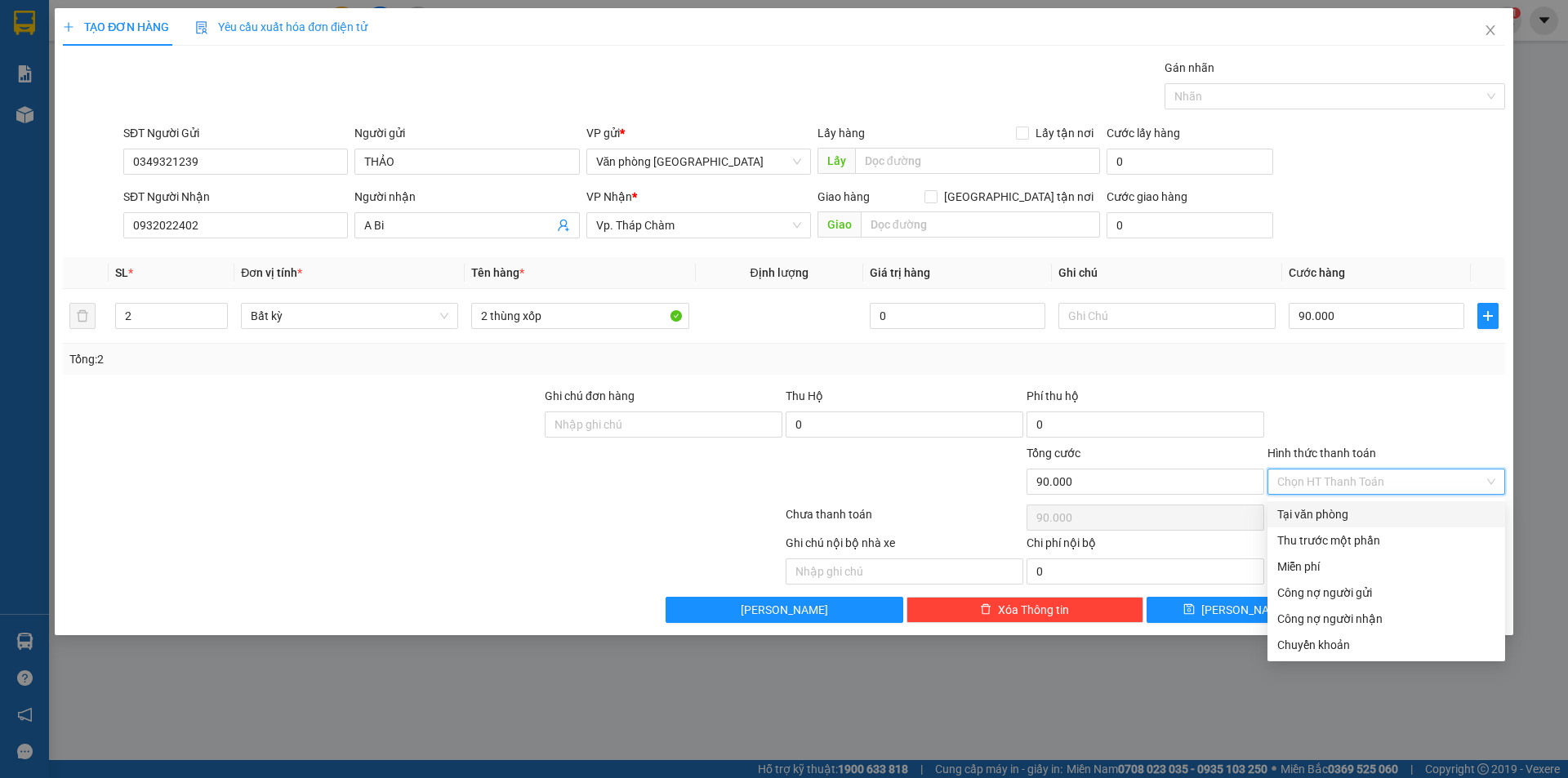
click at [1310, 509] on div "Tại văn phòng" at bounding box center [1387, 514] width 218 height 18
type input "0"
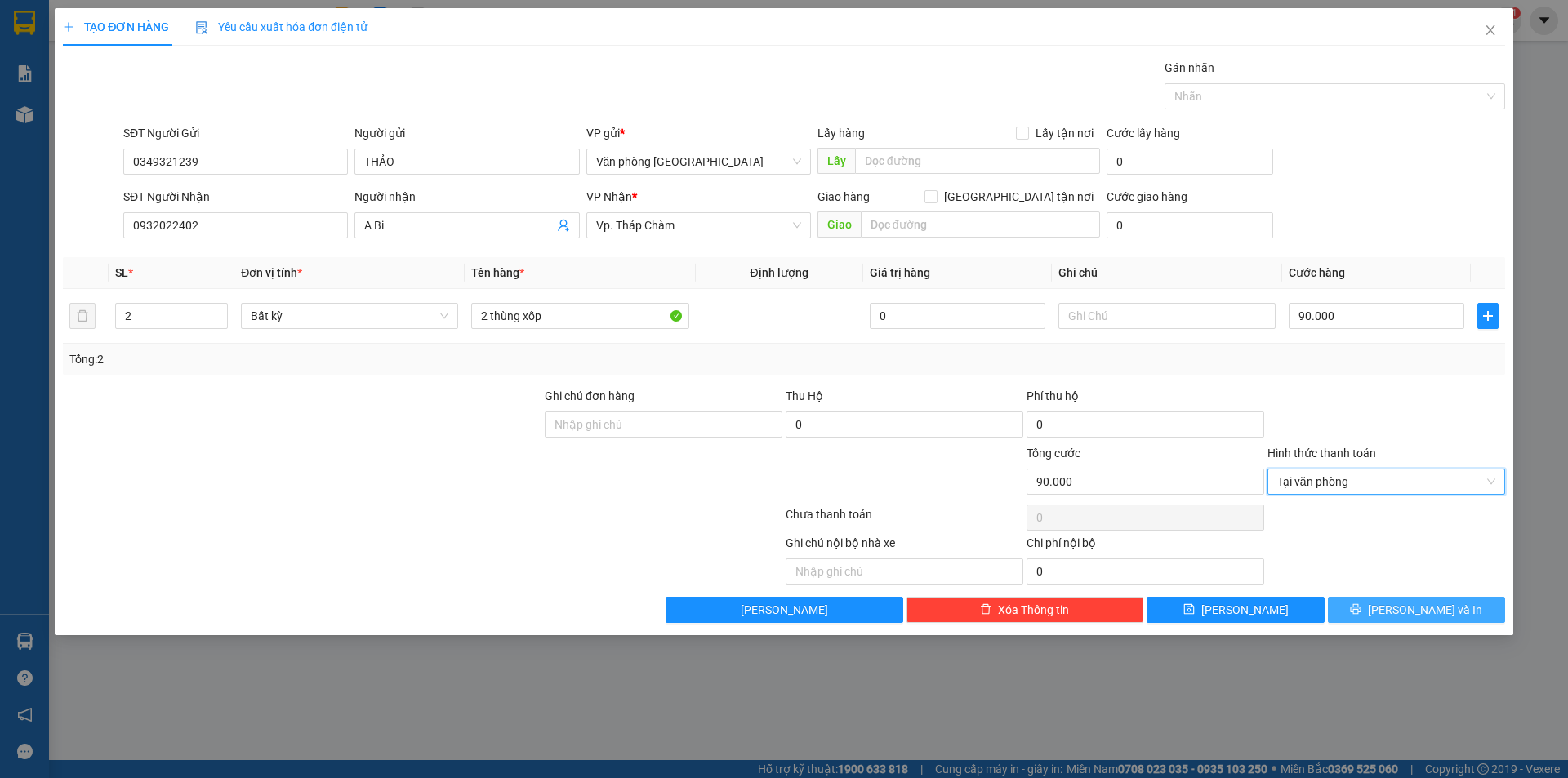
click at [1361, 612] on icon "printer" at bounding box center [1357, 609] width 11 height 11
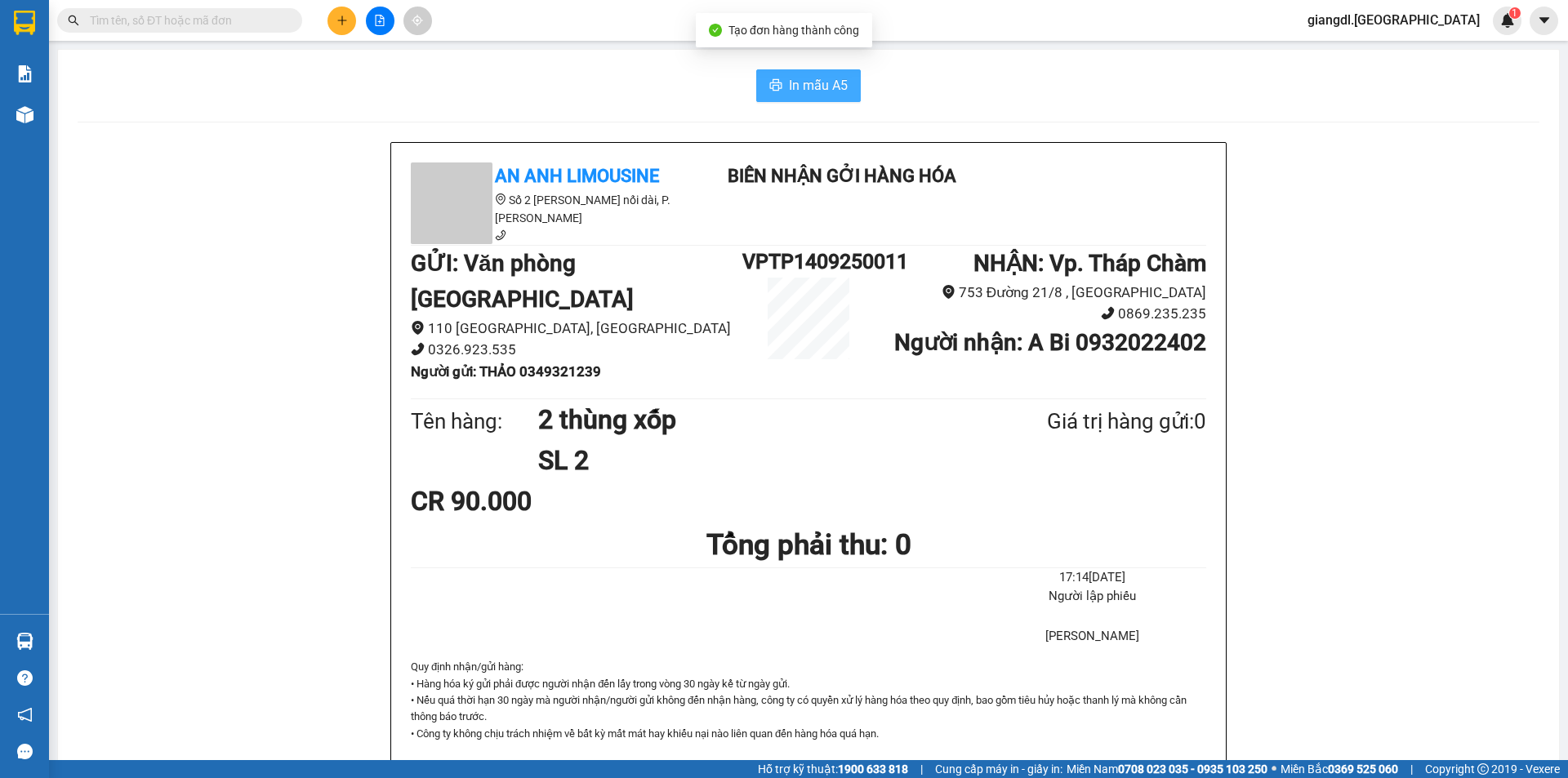
click at [817, 86] on span "In mẫu A5" at bounding box center [818, 85] width 59 height 21
click at [819, 76] on span "In mẫu A5" at bounding box center [818, 85] width 59 height 21
drag, startPoint x: 1506, startPoint y: 427, endPoint x: 1495, endPoint y: 423, distance: 11.7
click at [1497, 424] on div "In mẫu A5 An Anh Limousine Số 2 [PERSON_NAME] nối dài, P. [PERSON_NAME] Biên nh…" at bounding box center [808, 719] width 1501 height 1339
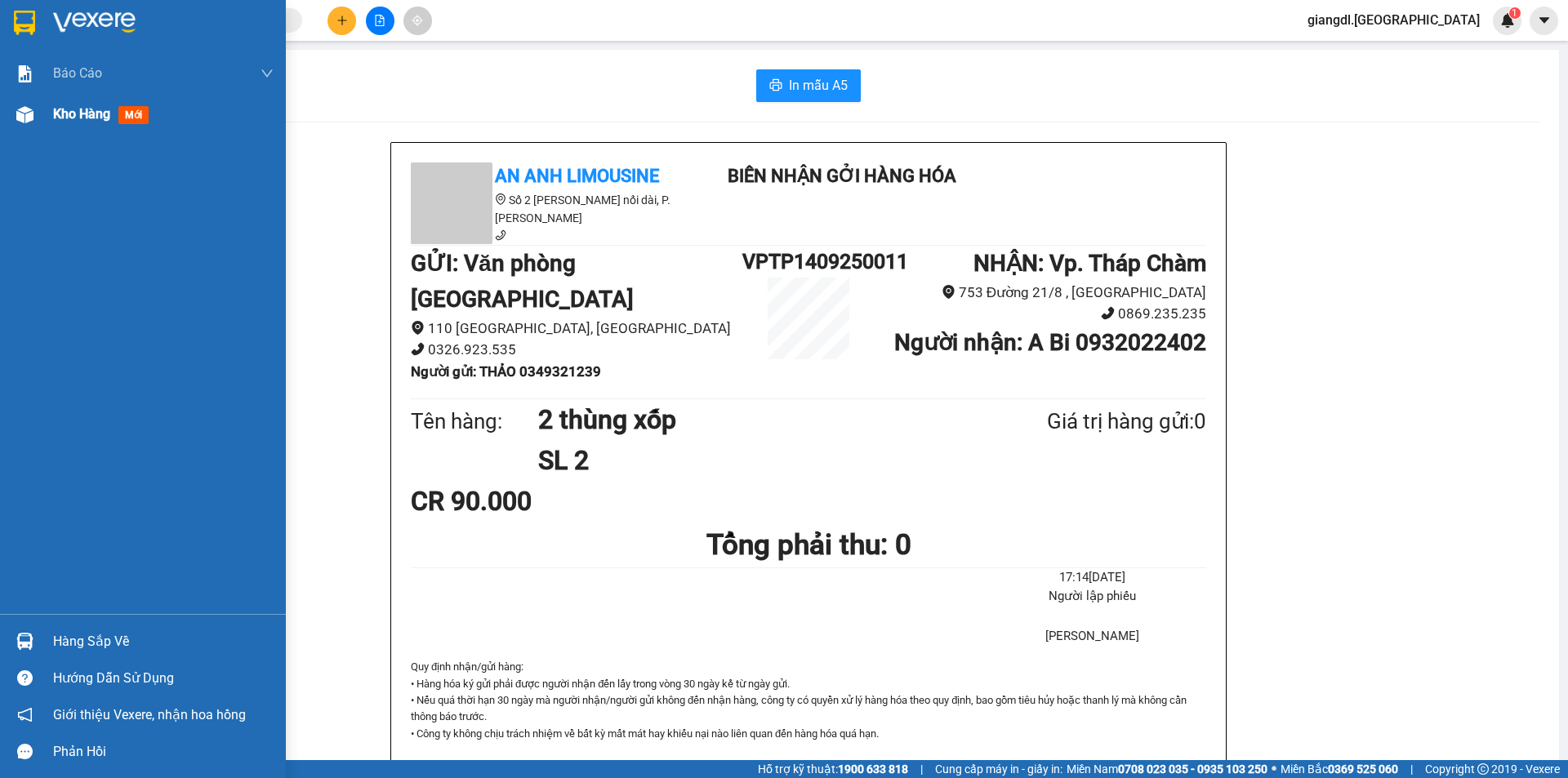
click at [158, 120] on div "Kho hàng mới" at bounding box center [163, 114] width 220 height 41
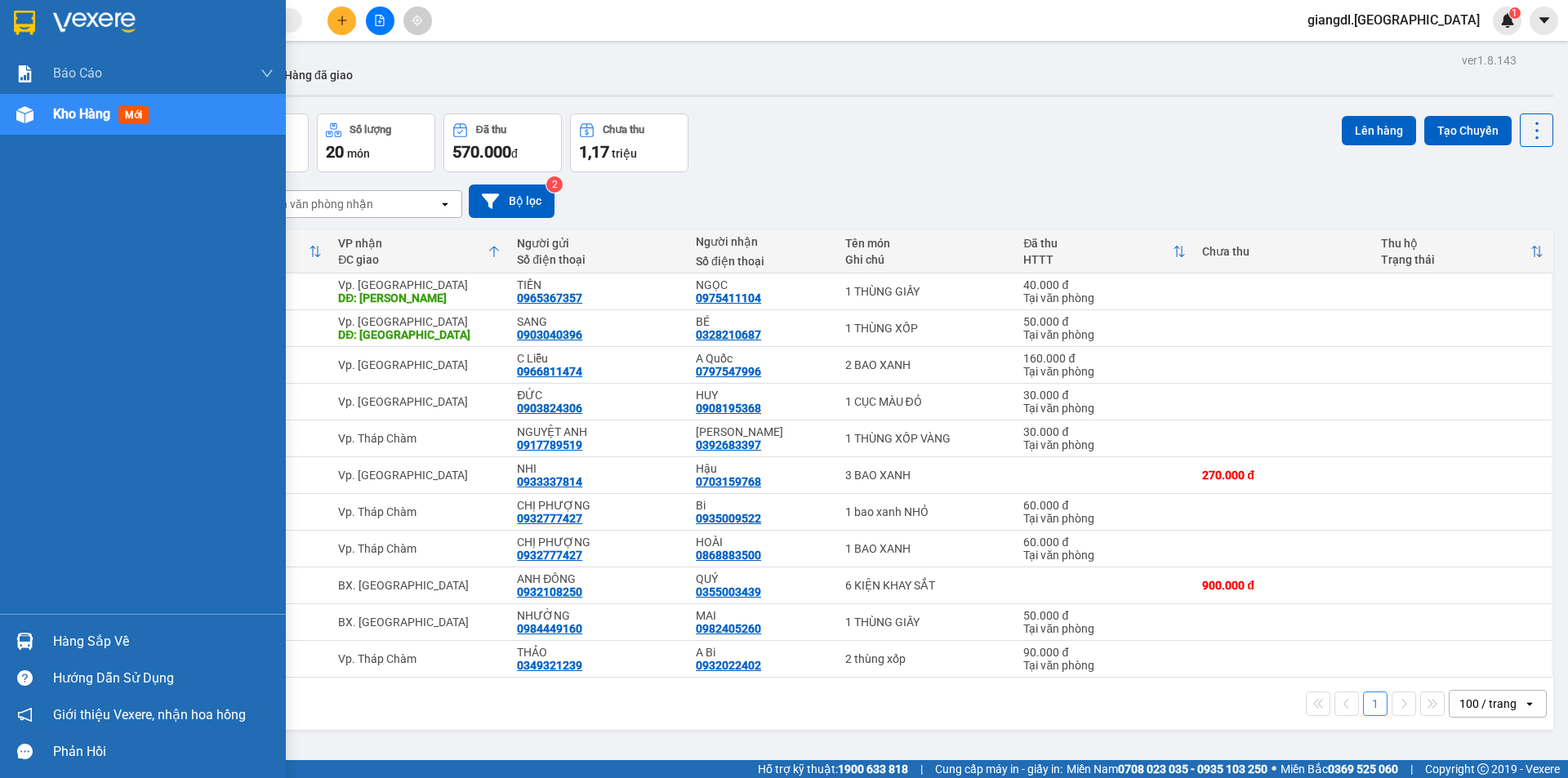
drag, startPoint x: 78, startPoint y: 106, endPoint x: 104, endPoint y: 106, distance: 26.0
click at [79, 106] on span "Kho hàng" at bounding box center [82, 113] width 57 height 15
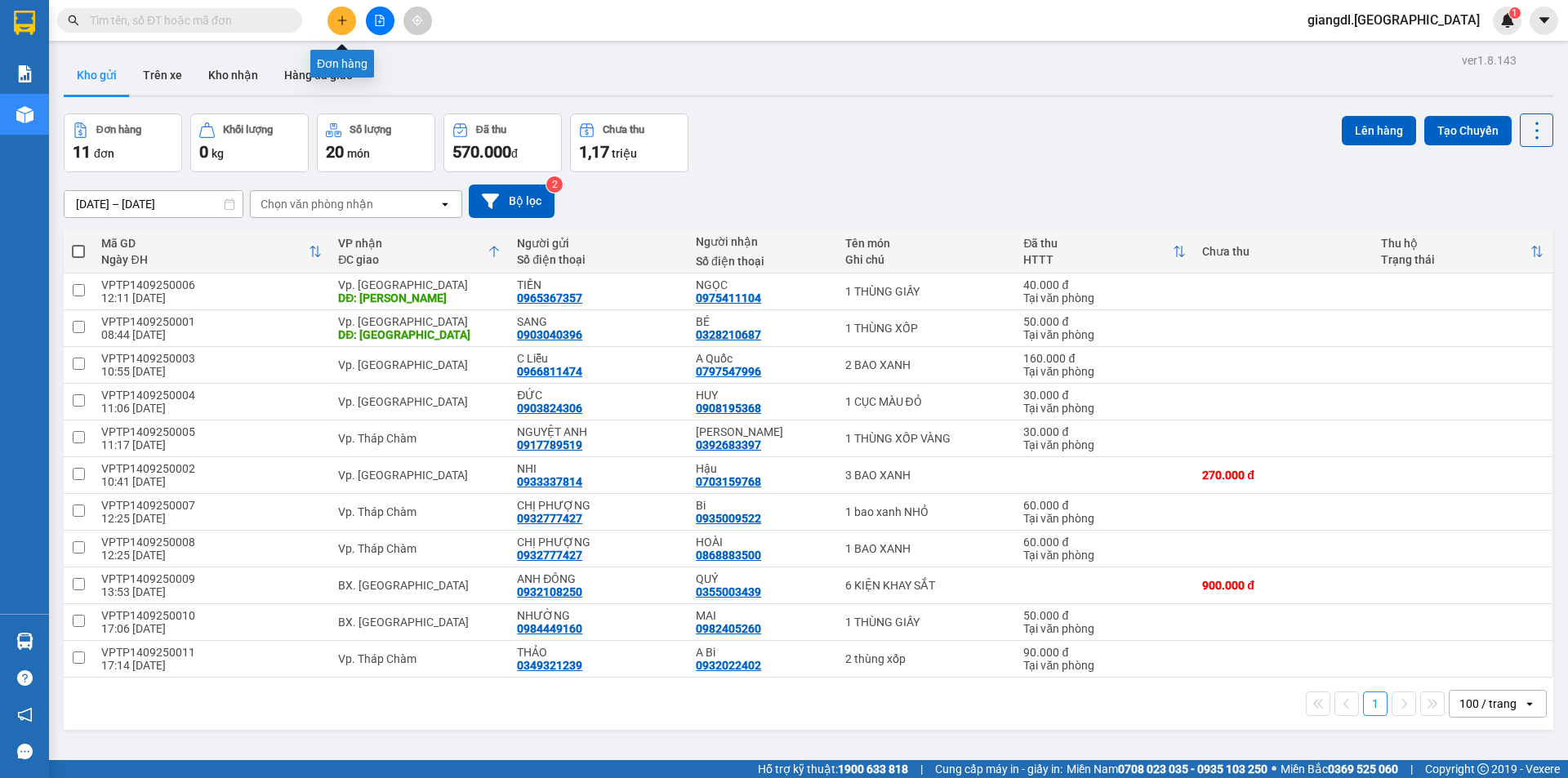
click at [333, 22] on button at bounding box center [342, 21] width 29 height 29
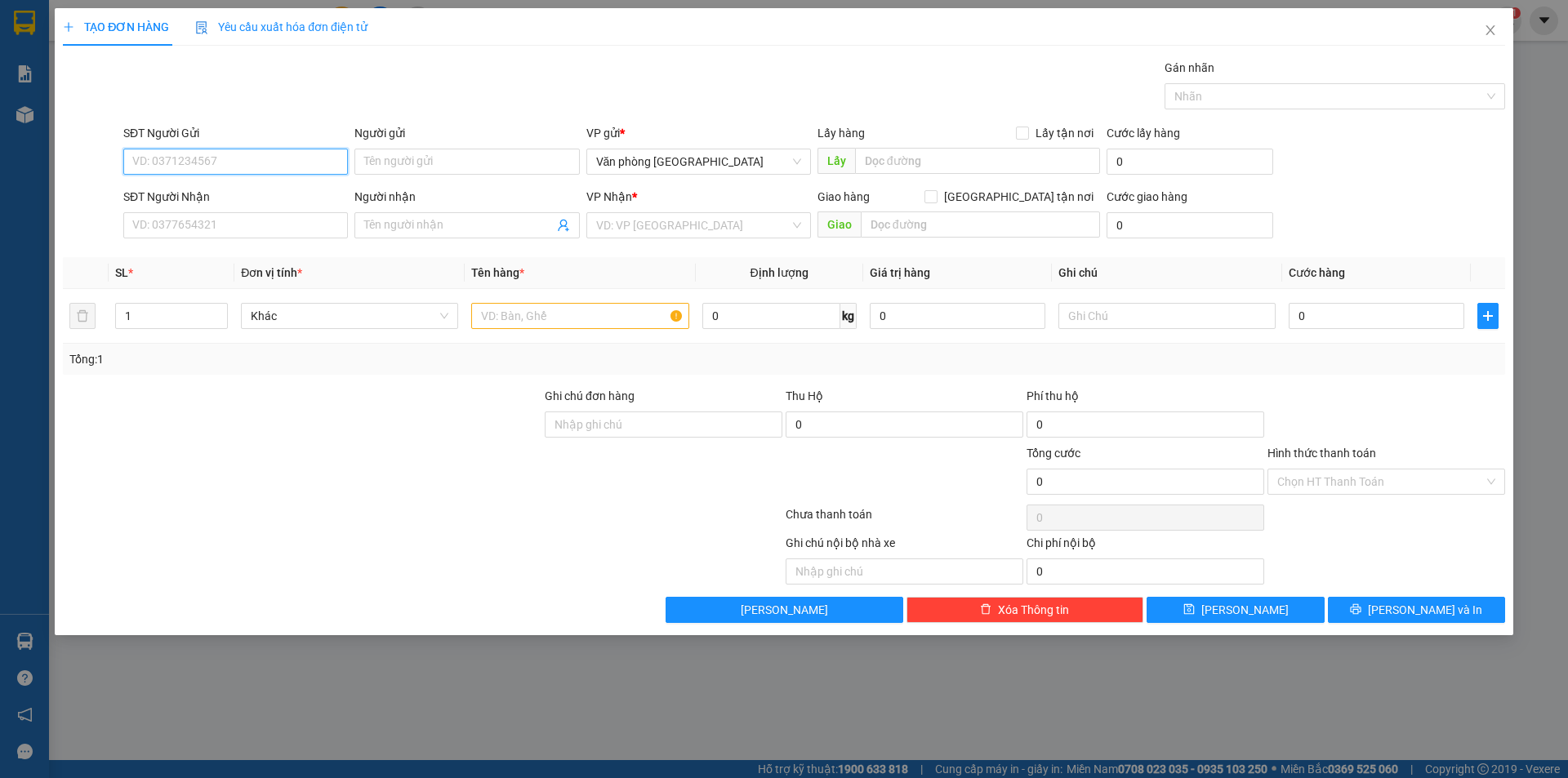
click at [218, 152] on input "SĐT Người Gửi" at bounding box center [236, 161] width 225 height 26
type input "0971016285"
click at [407, 165] on input "Người gửi" at bounding box center [467, 161] width 225 height 26
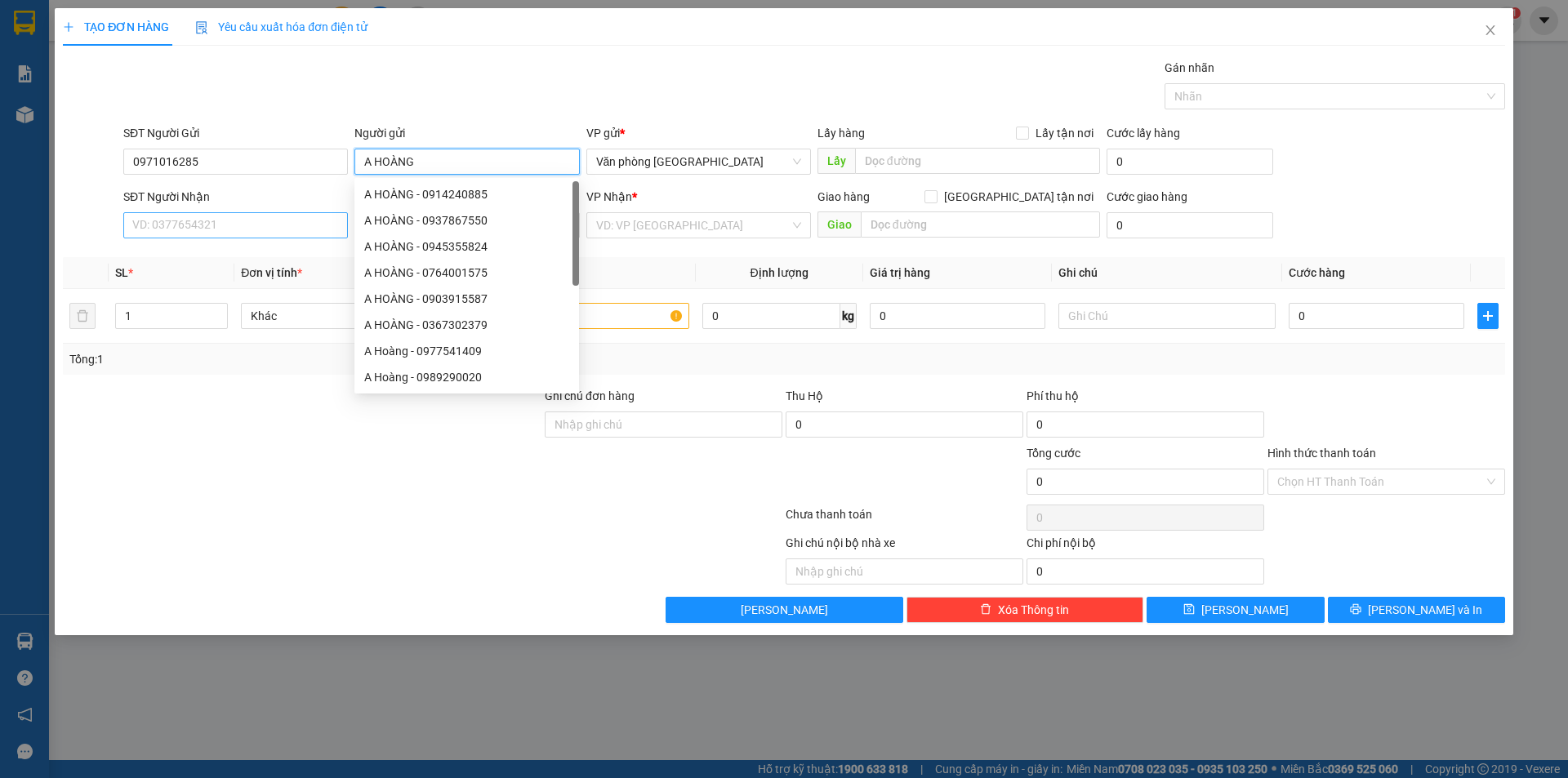
type input "A HOÀNG"
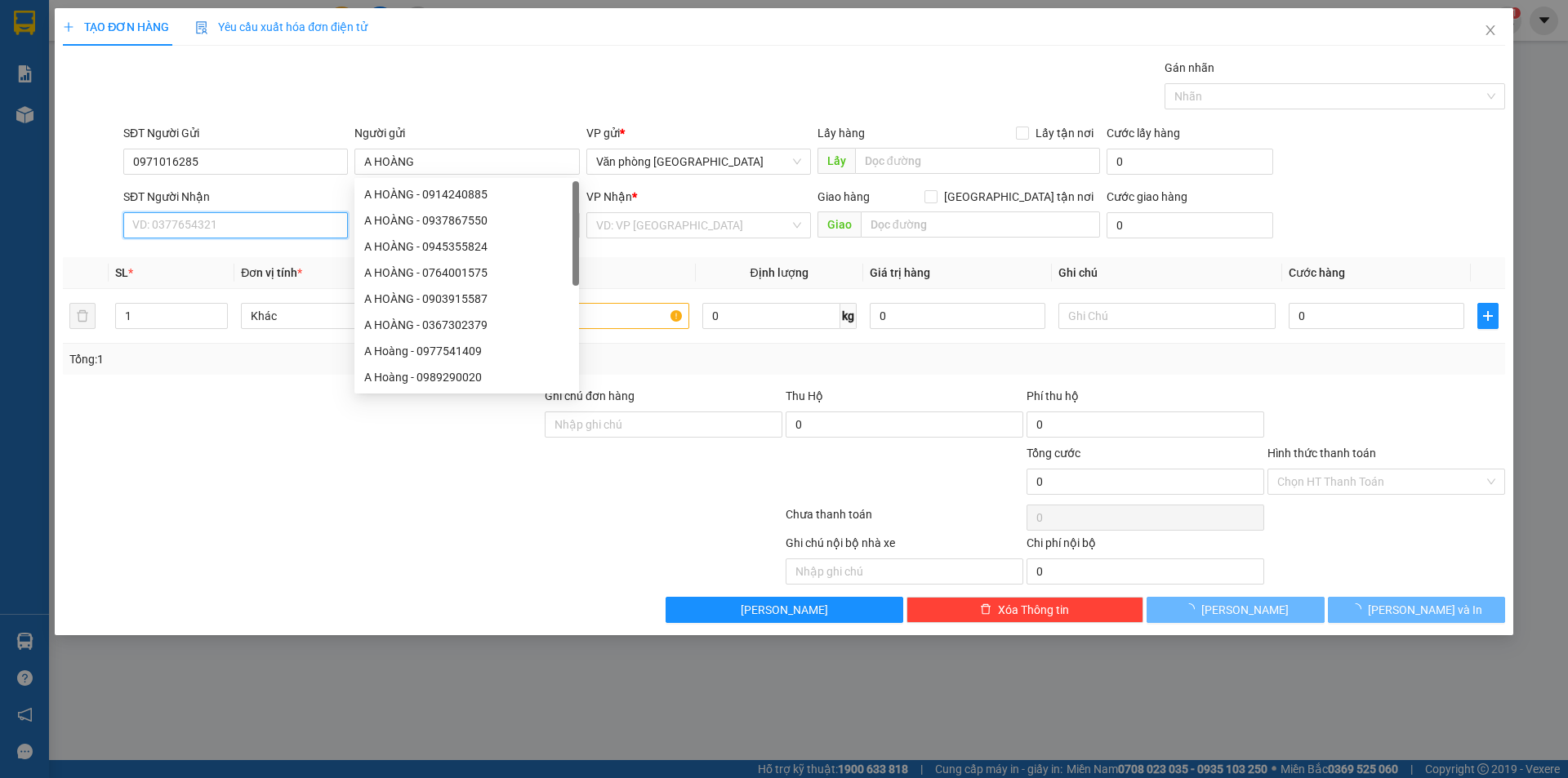
click at [298, 222] on input "SĐT Người Nhận" at bounding box center [236, 225] width 225 height 26
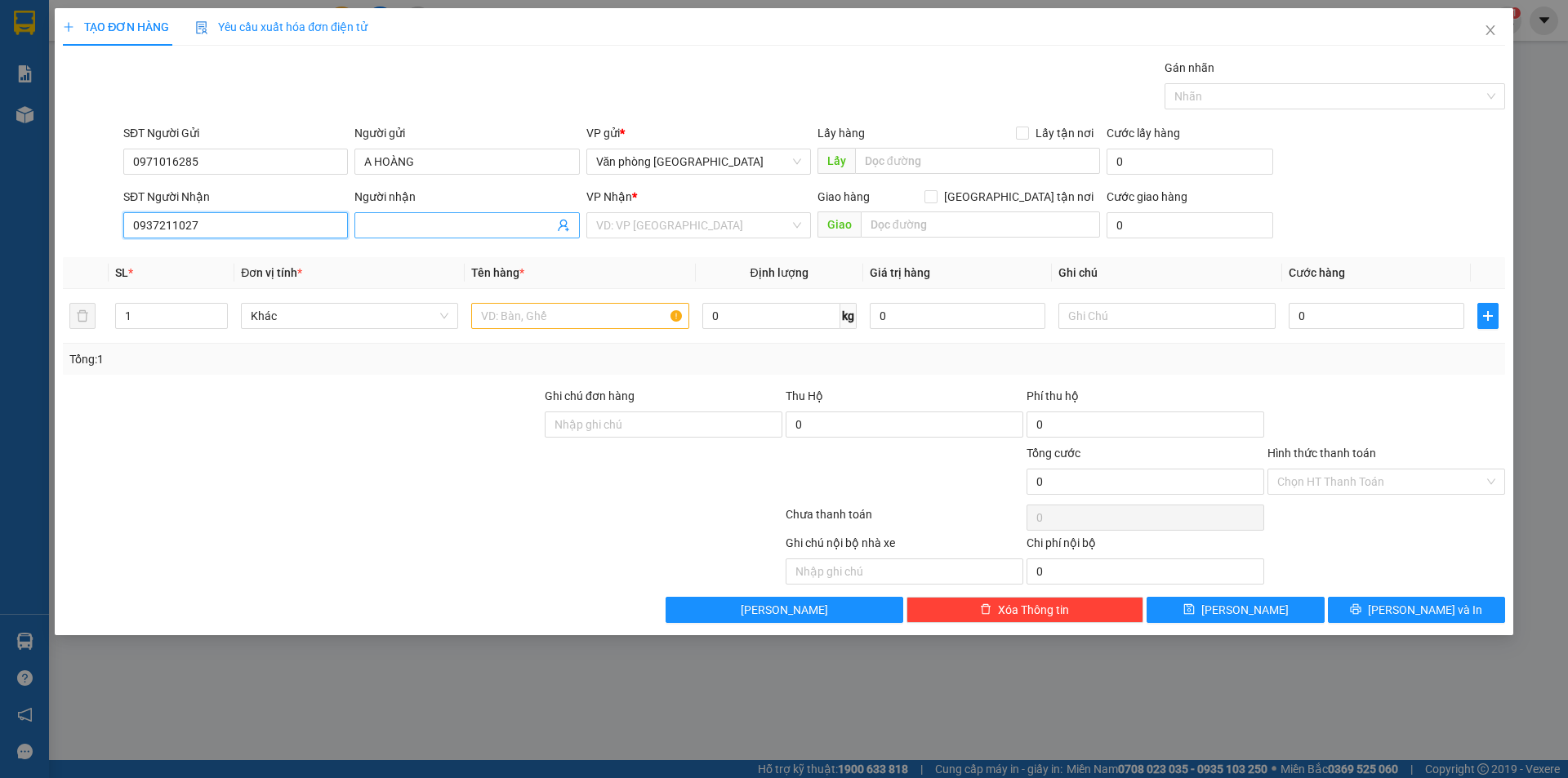
type input "0937211027"
click at [449, 220] on input "Người nhận" at bounding box center [459, 226] width 189 height 18
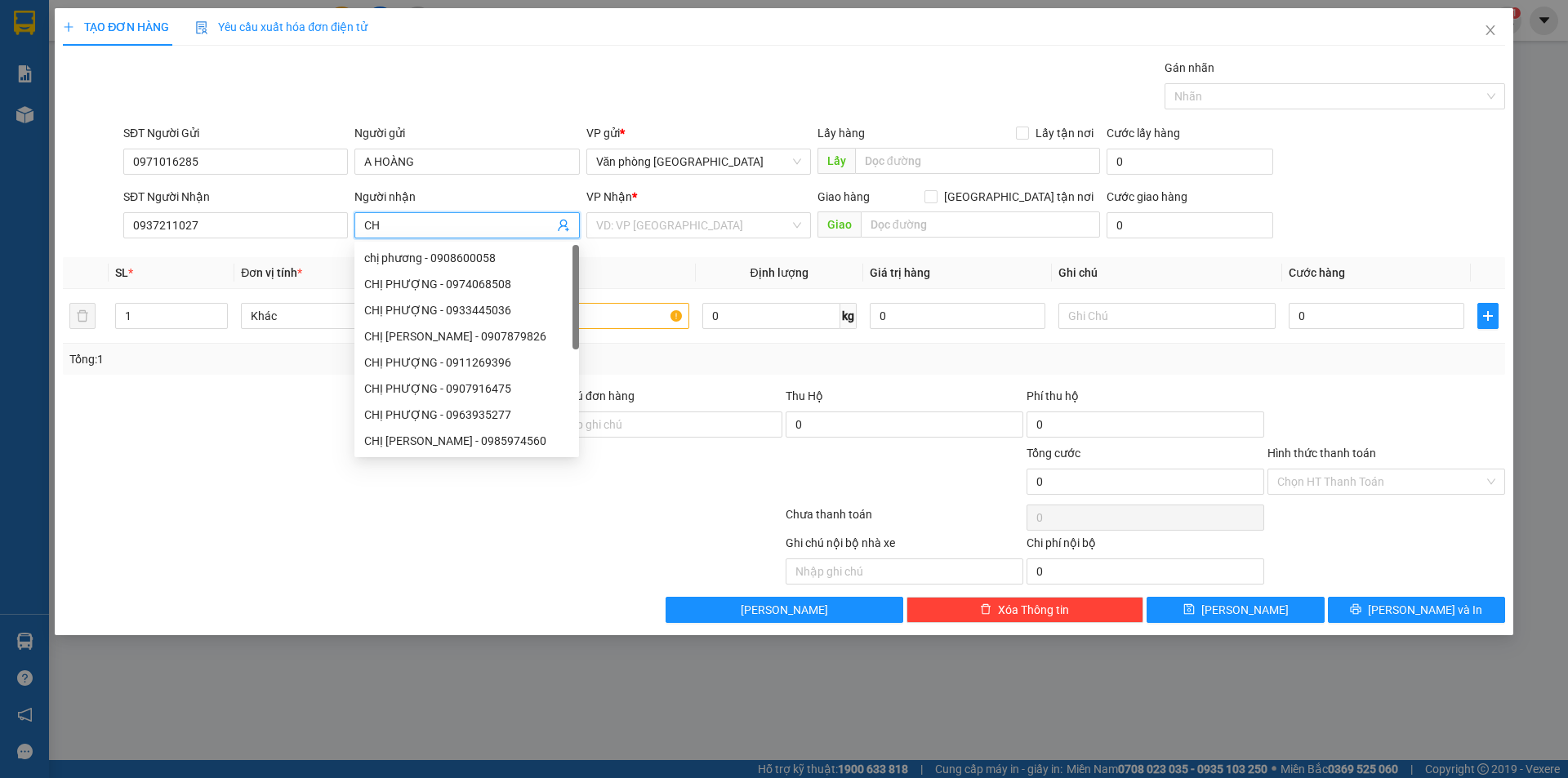
type input "C"
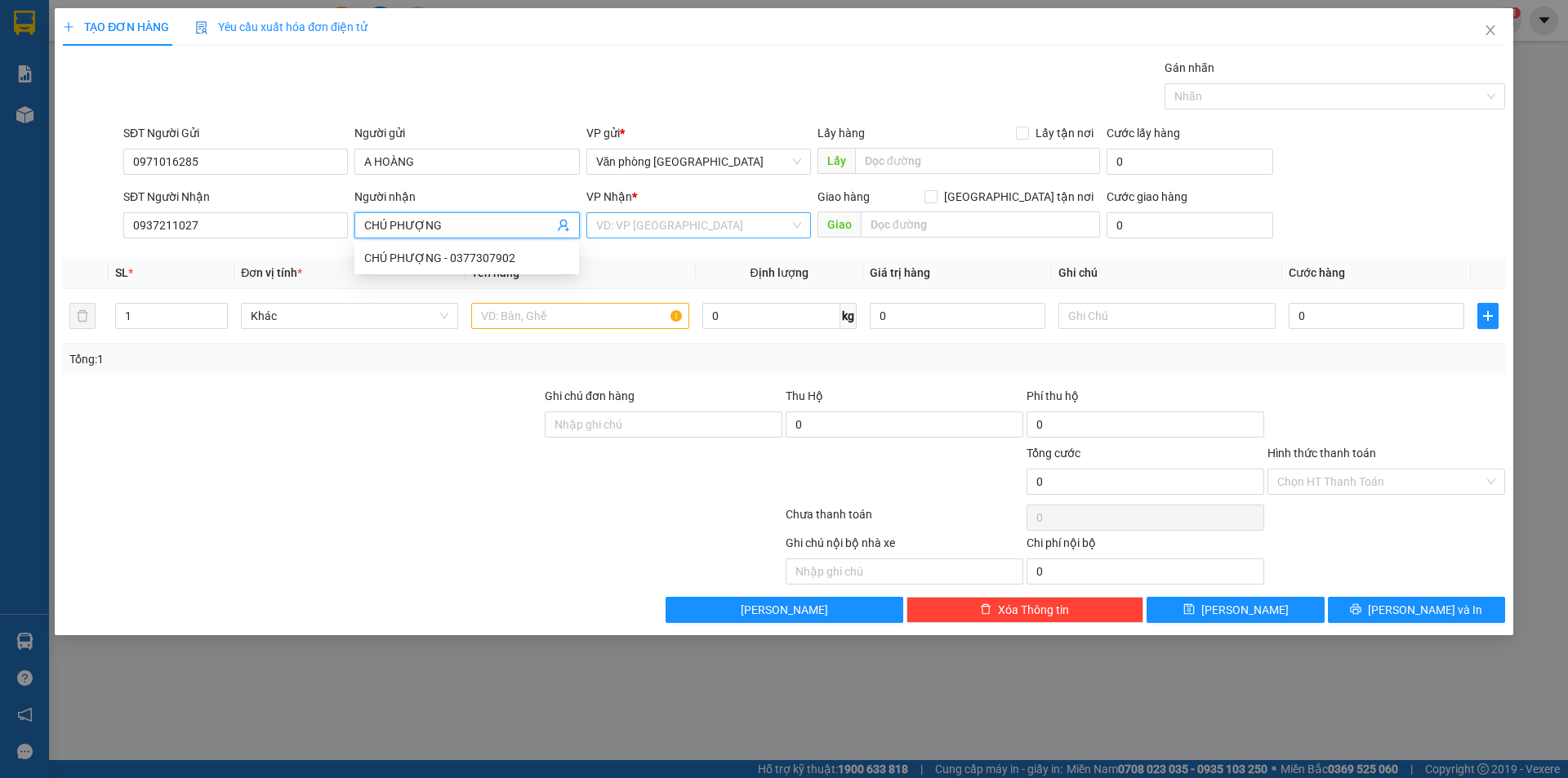
type input "CHÚ PHƯỢNG"
click at [638, 233] on input "search" at bounding box center [692, 225] width 193 height 24
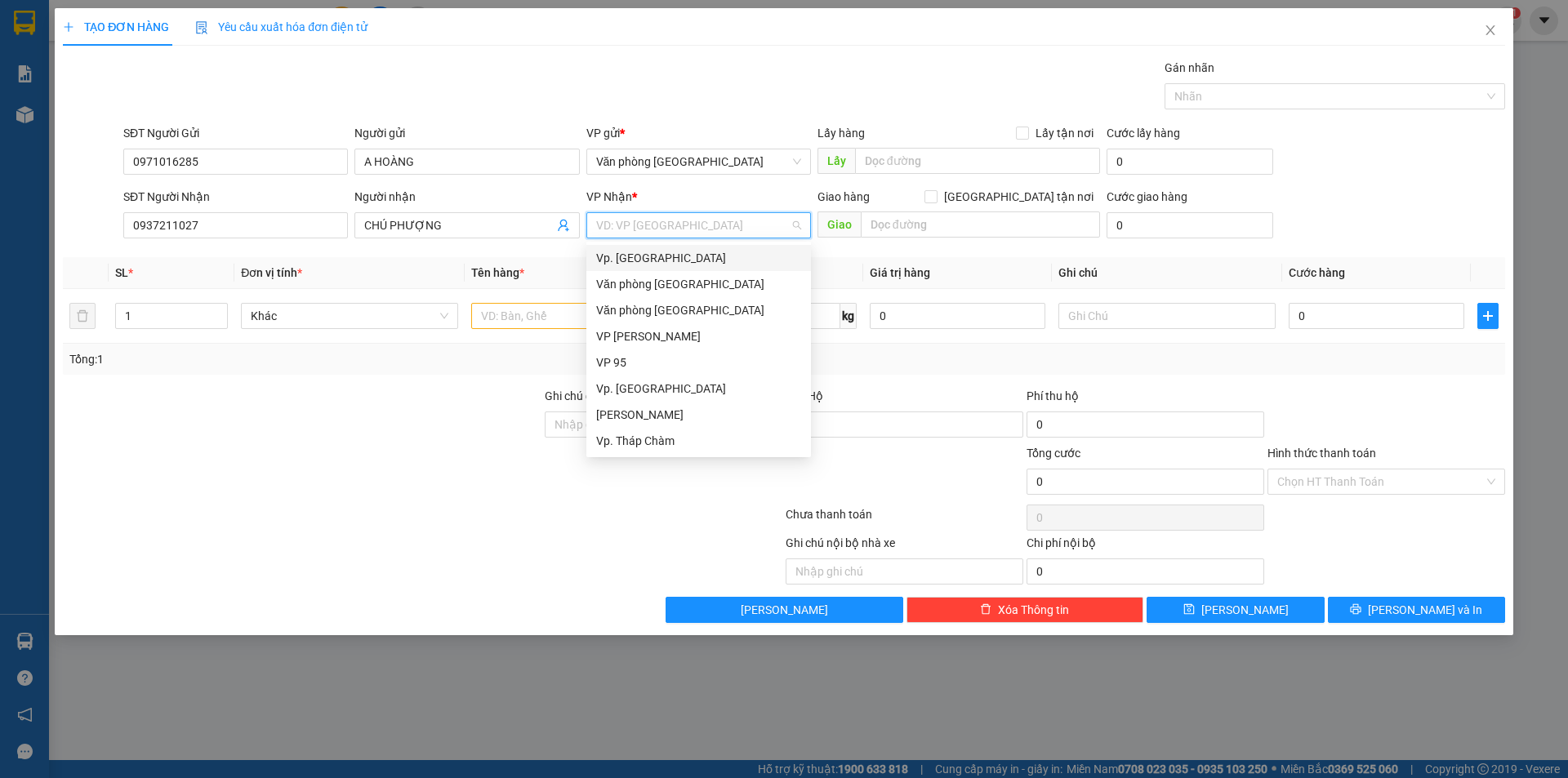
click at [634, 247] on div "Vp. [GEOGRAPHIC_DATA]" at bounding box center [699, 258] width 225 height 26
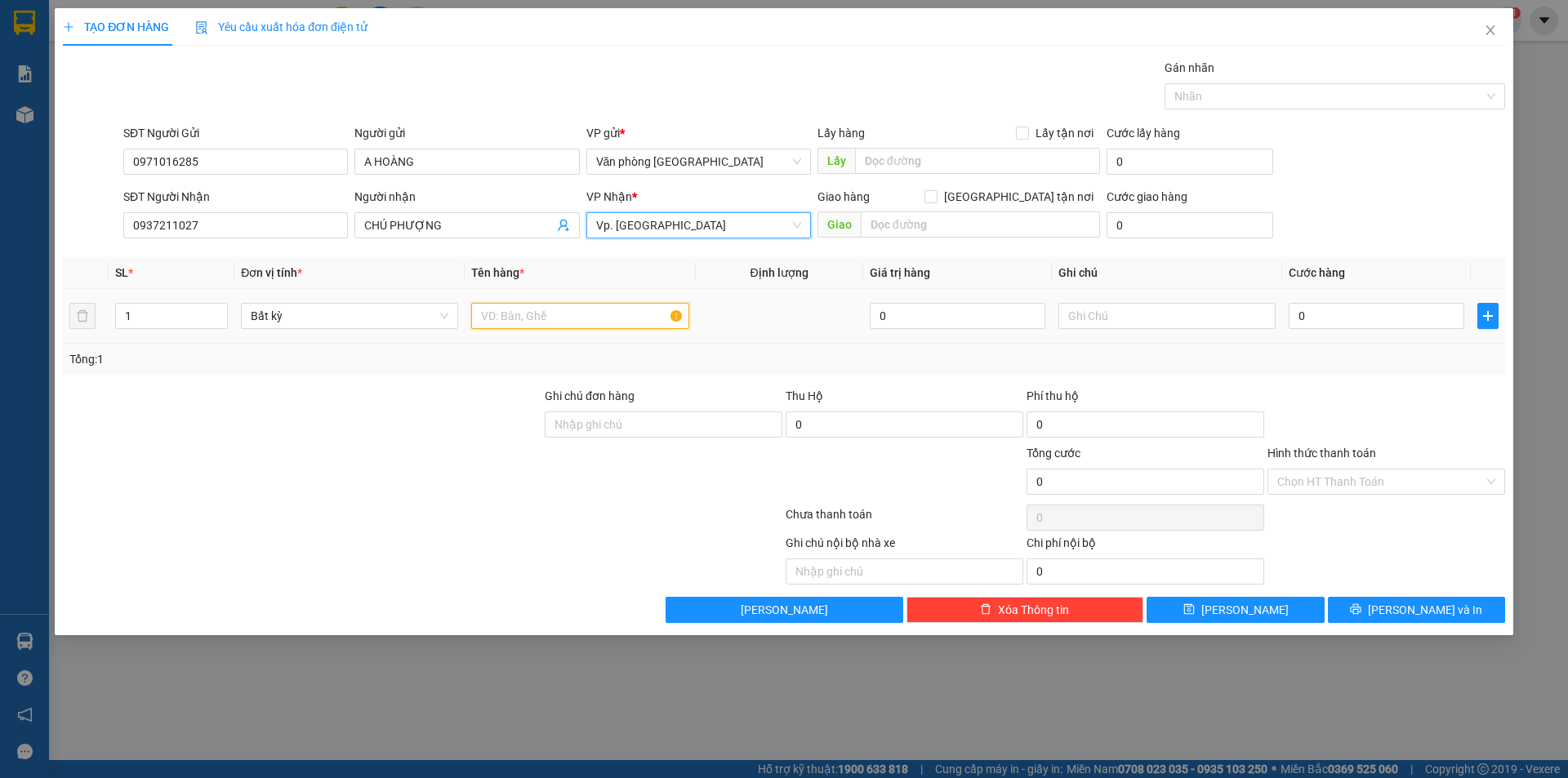
click at [580, 327] on input "text" at bounding box center [580, 316] width 218 height 26
type input "1 THÙNG XỐP VÀNG ĐỒ ĂN"
click at [1336, 320] on input "0" at bounding box center [1377, 316] width 176 height 26
click at [1389, 485] on input "Hình thức thanh toán" at bounding box center [1381, 481] width 207 height 24
click at [1355, 316] on input "0" at bounding box center [1377, 316] width 176 height 26
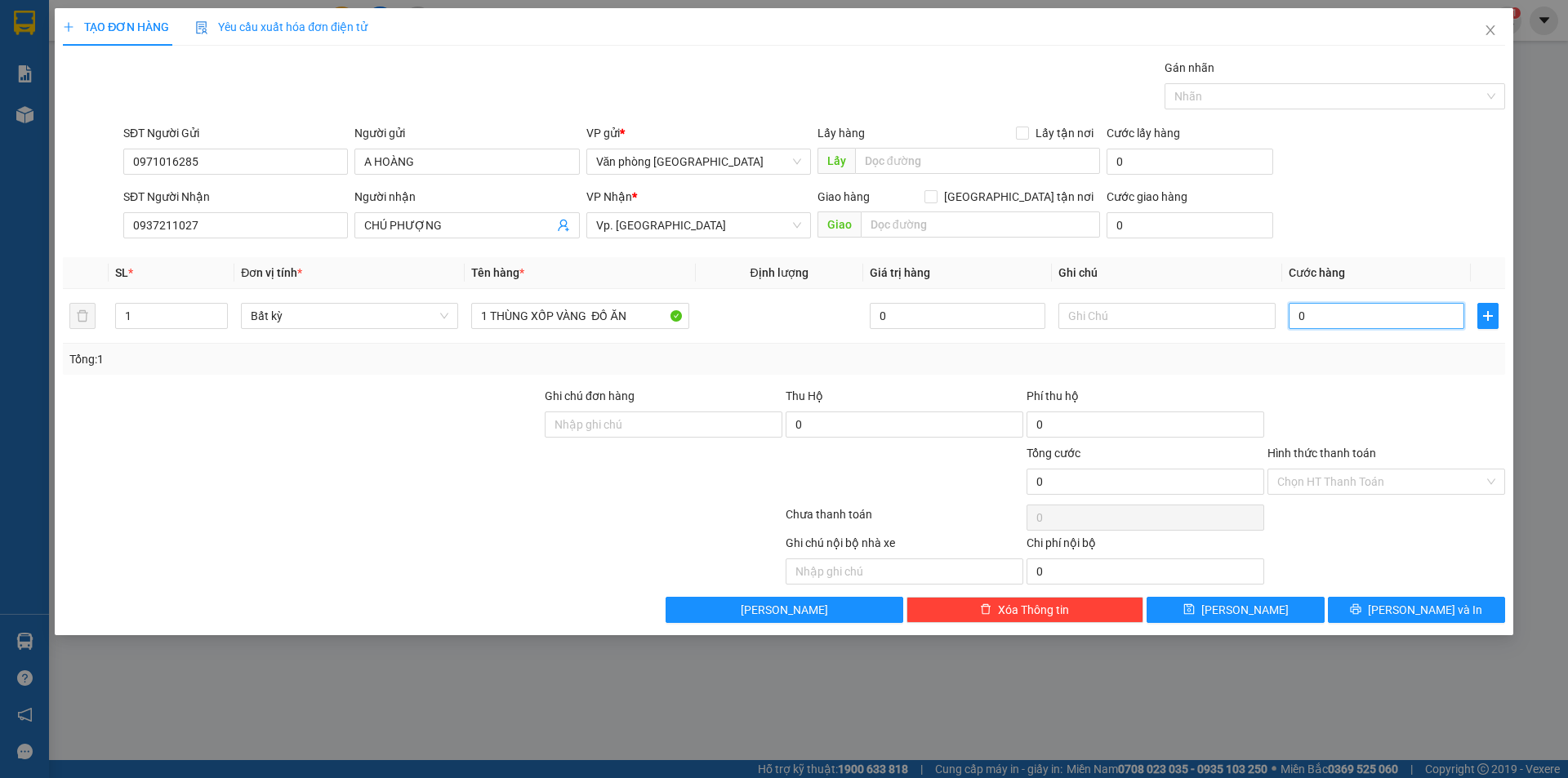
type input "04"
type input "4"
type input "040"
type input "40"
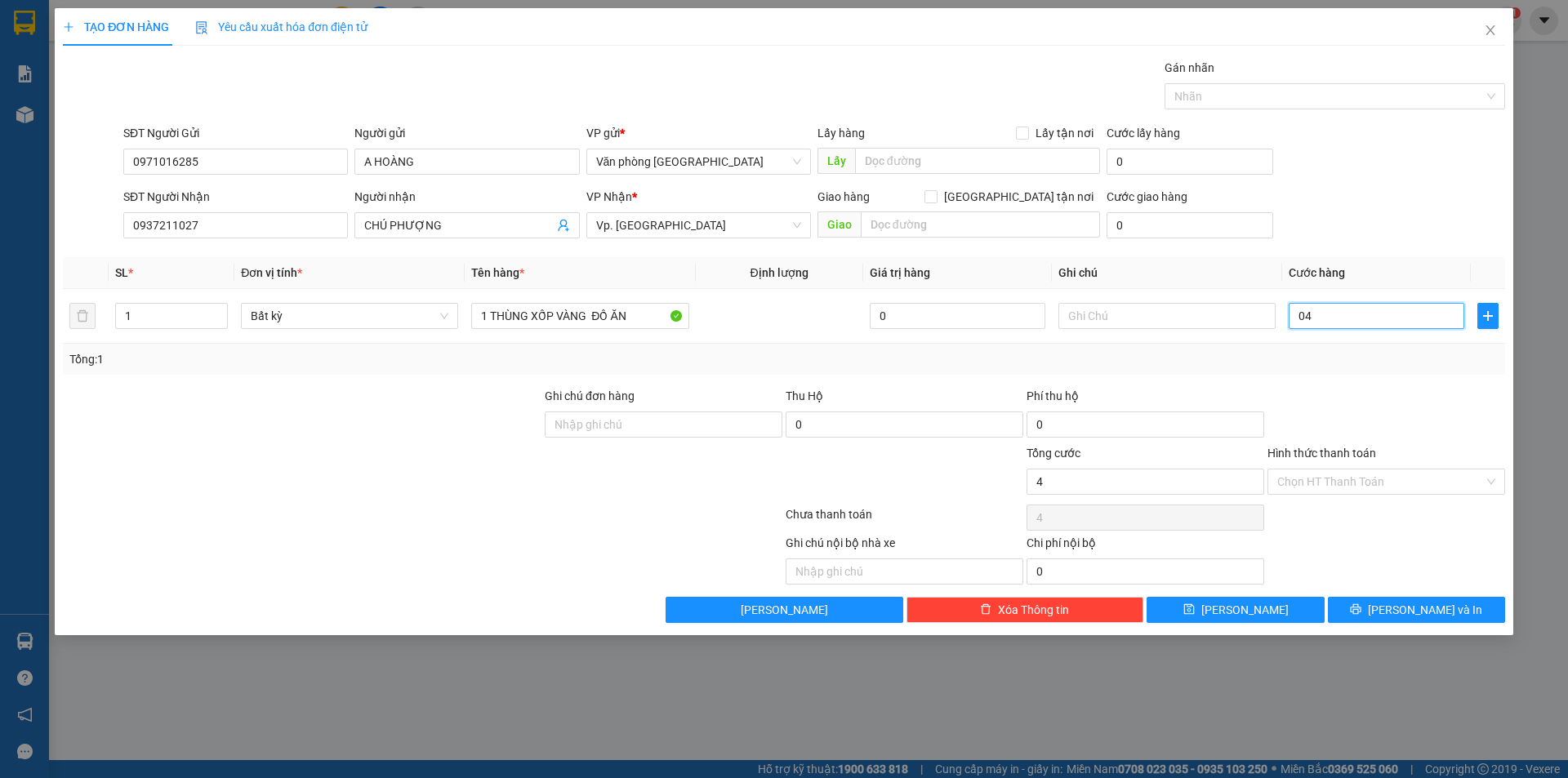
type input "40"
type input "40.000"
click at [1328, 409] on div at bounding box center [1387, 415] width 241 height 57
click at [1388, 494] on div "Chọn HT Thanh Toán" at bounding box center [1387, 481] width 238 height 26
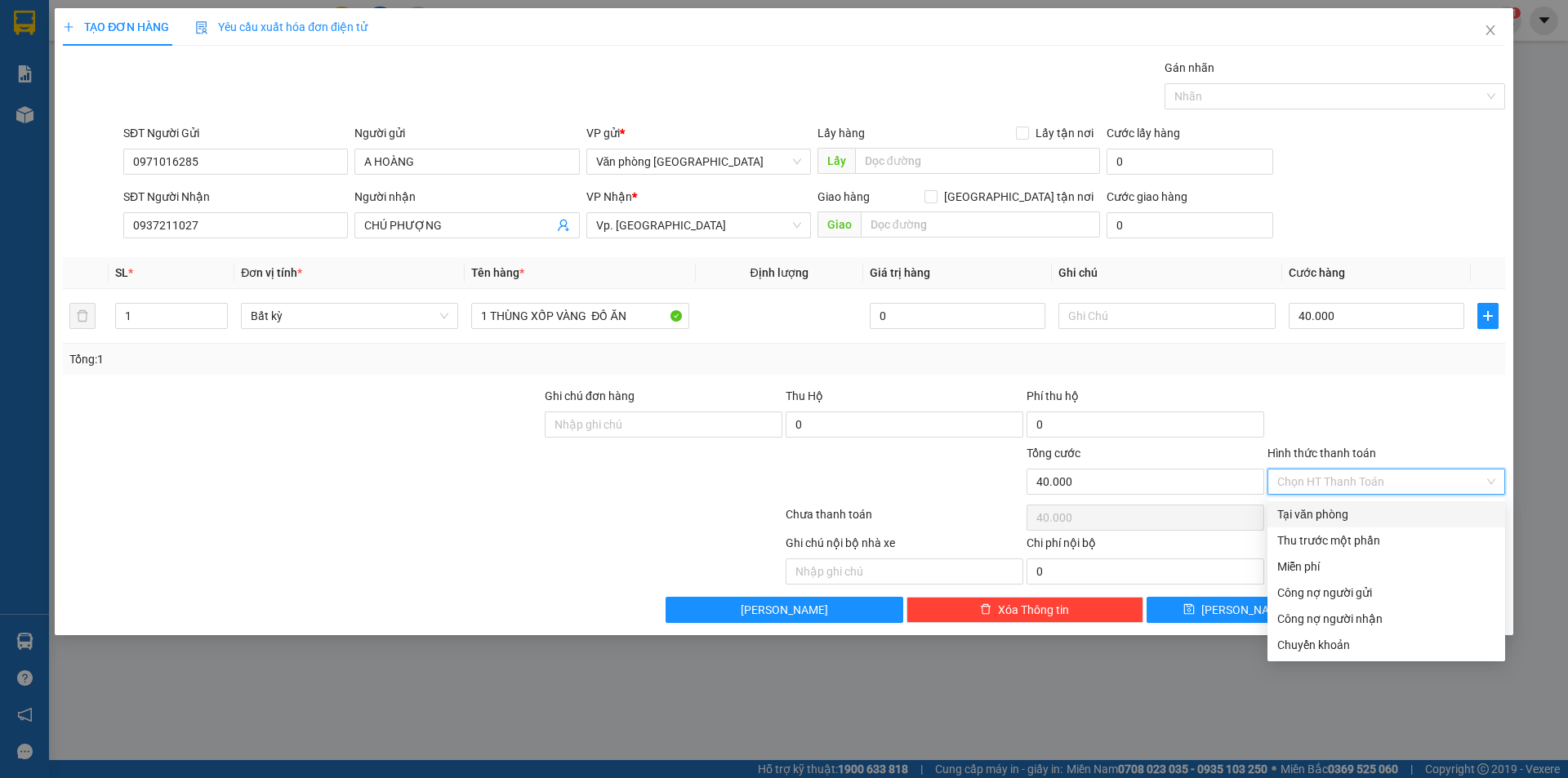
click at [1364, 517] on div "Tại văn phòng" at bounding box center [1387, 514] width 218 height 18
type input "0"
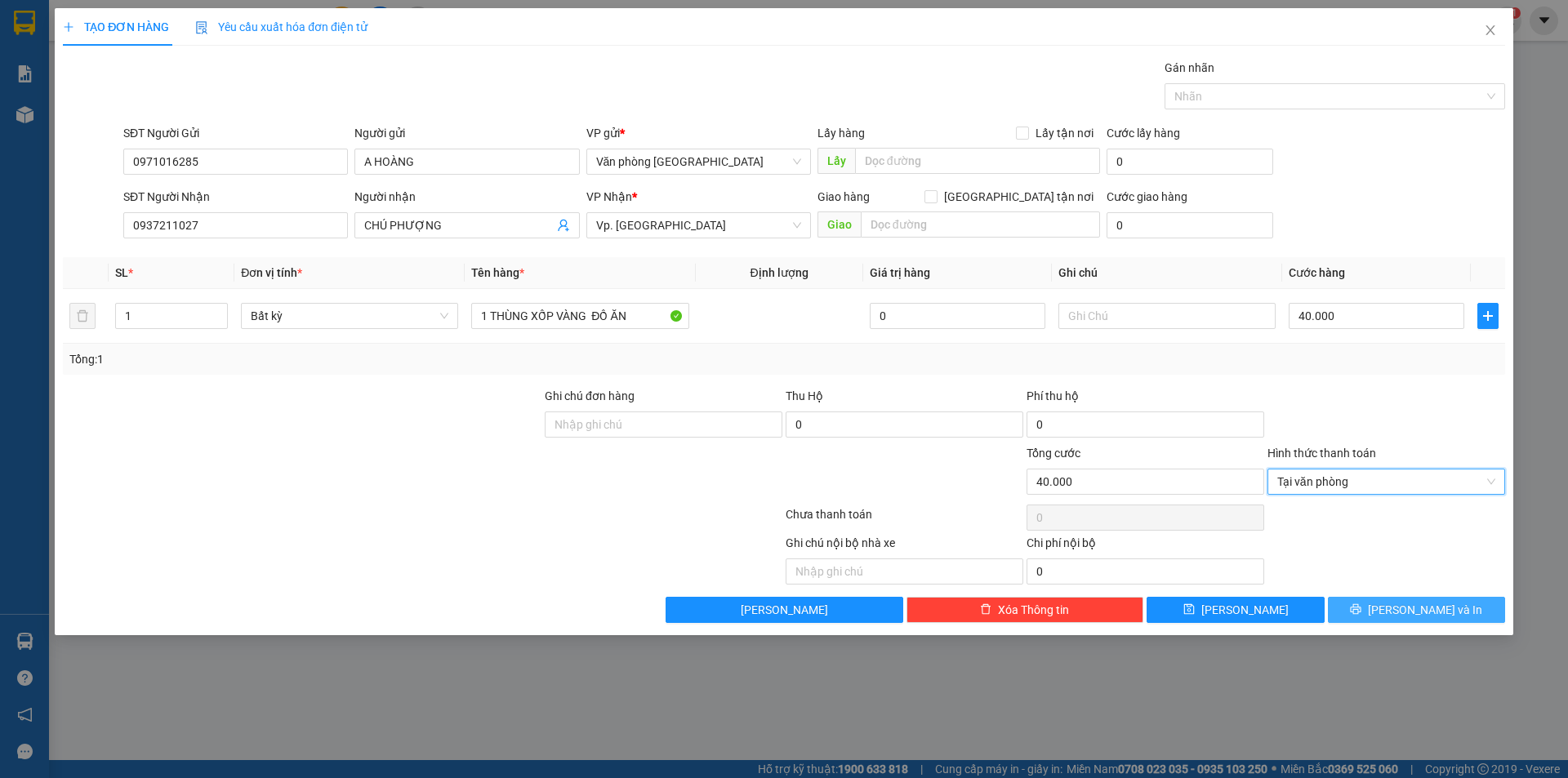
click at [1362, 615] on button "[PERSON_NAME] và In" at bounding box center [1416, 609] width 177 height 26
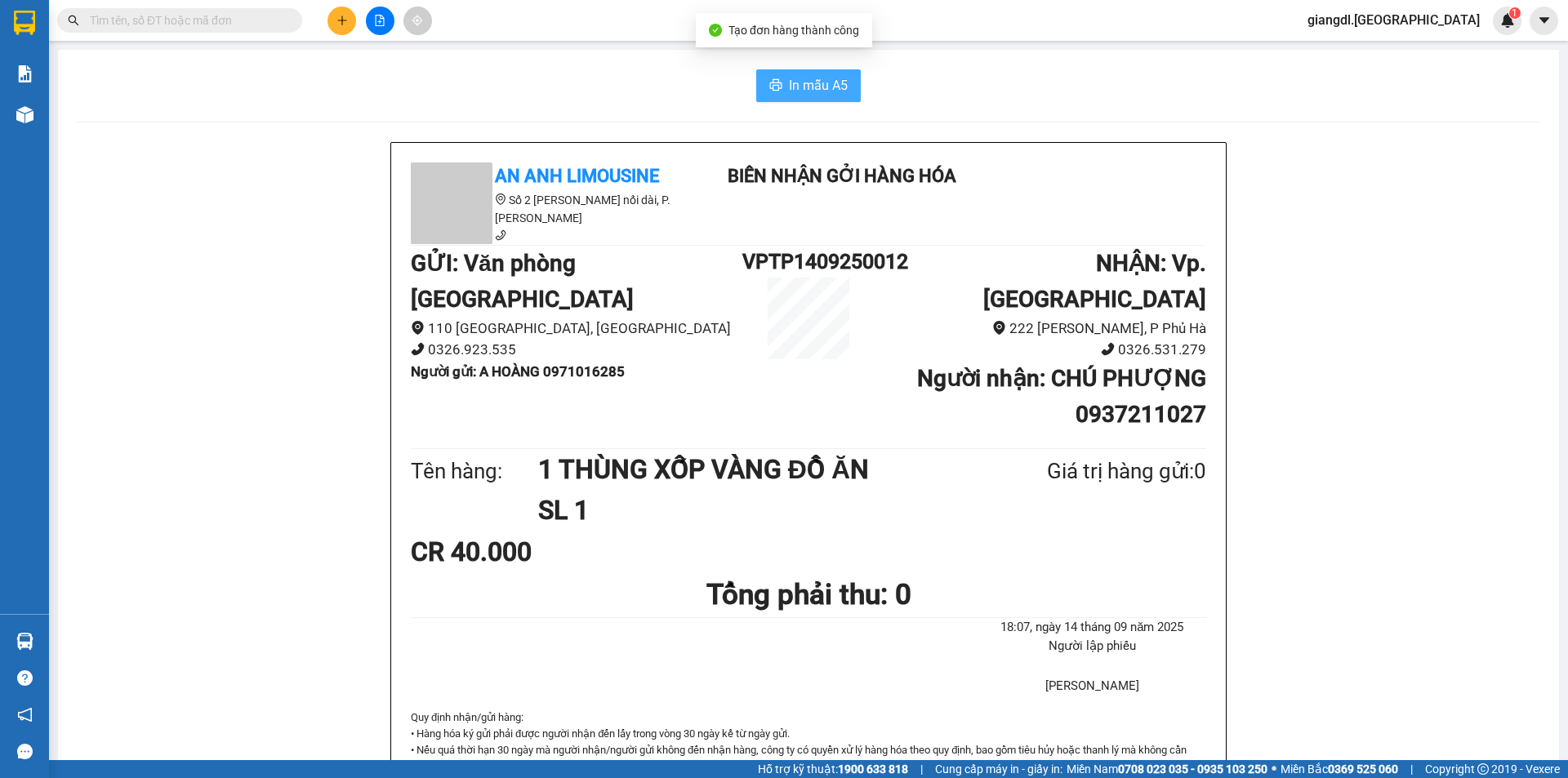
click at [808, 93] on span "In mẫu A5" at bounding box center [818, 85] width 59 height 21
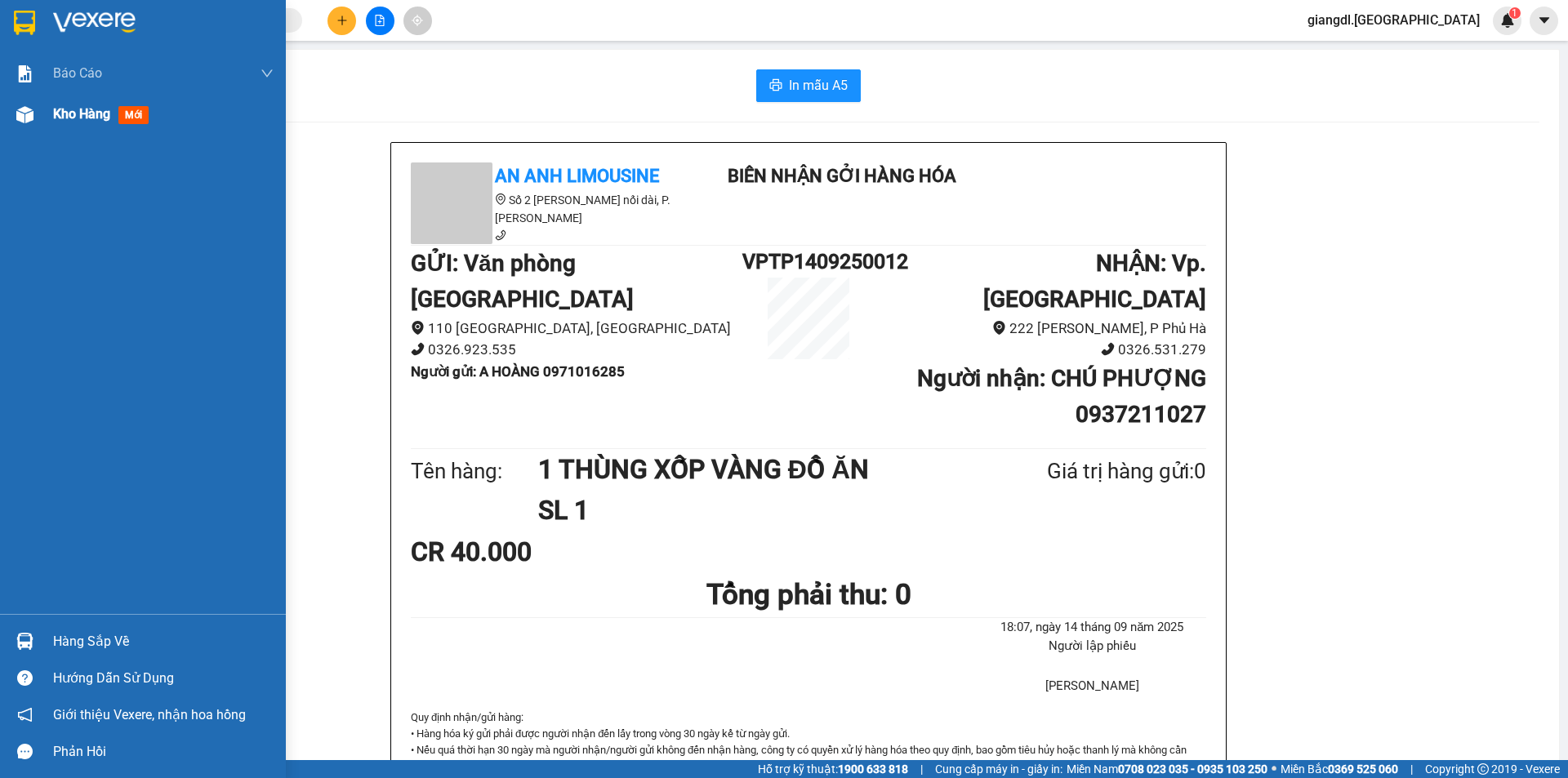
click at [33, 110] on img at bounding box center [24, 114] width 17 height 17
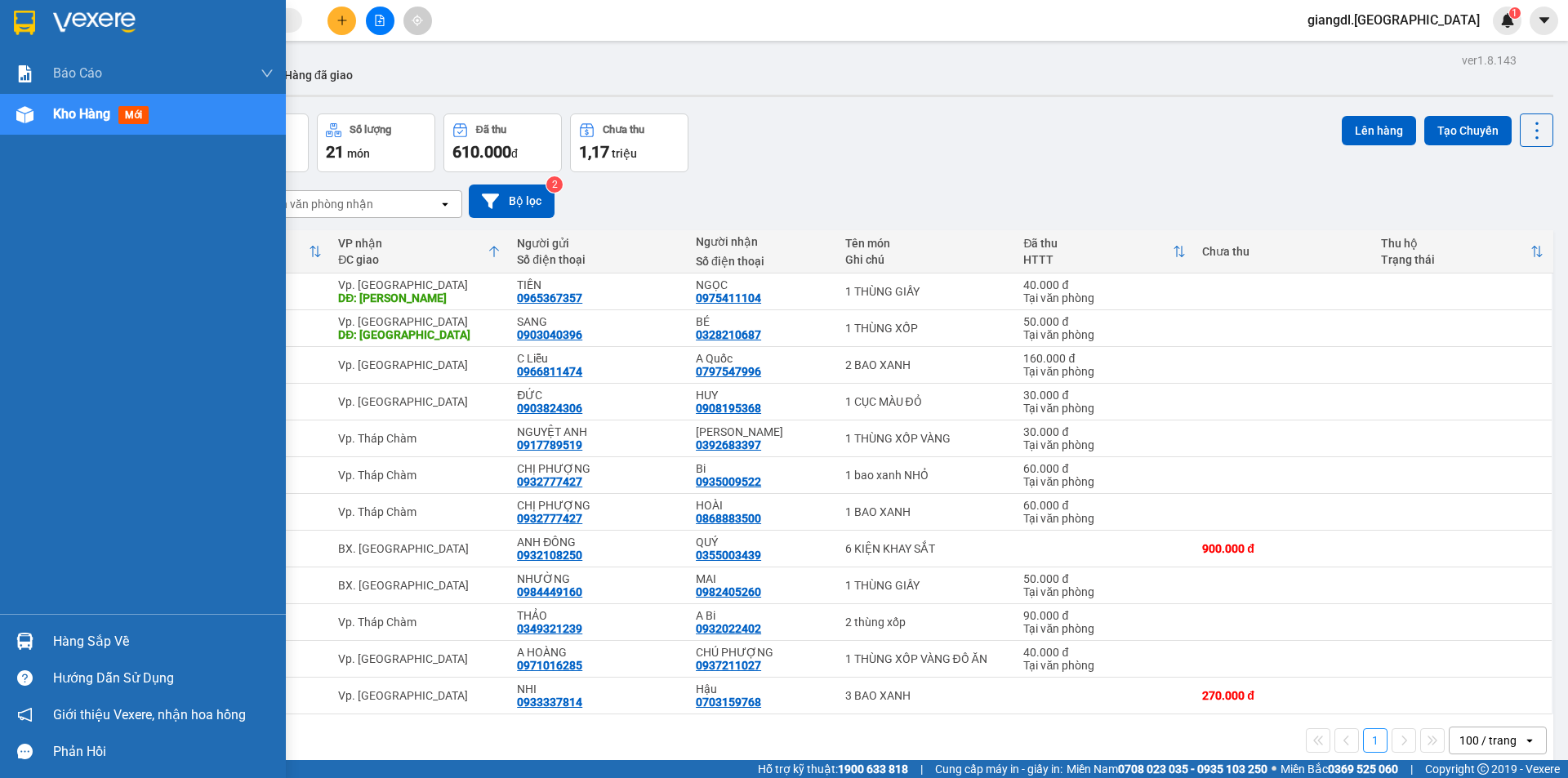
click at [74, 119] on span "Kho hàng" at bounding box center [82, 113] width 57 height 15
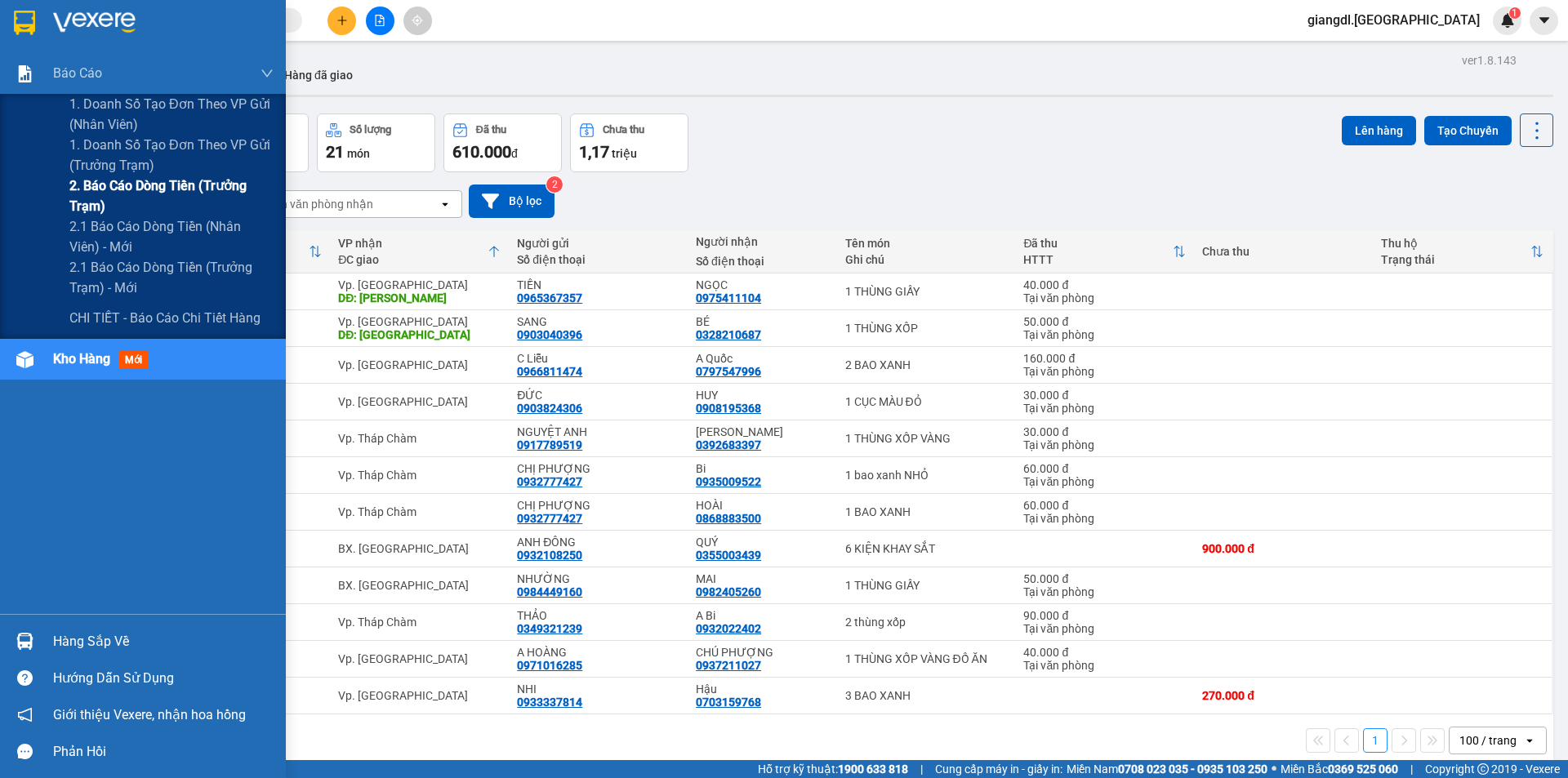
click at [145, 186] on span "2. Báo cáo dòng tiền (trưởng trạm)" at bounding box center [171, 196] width 204 height 41
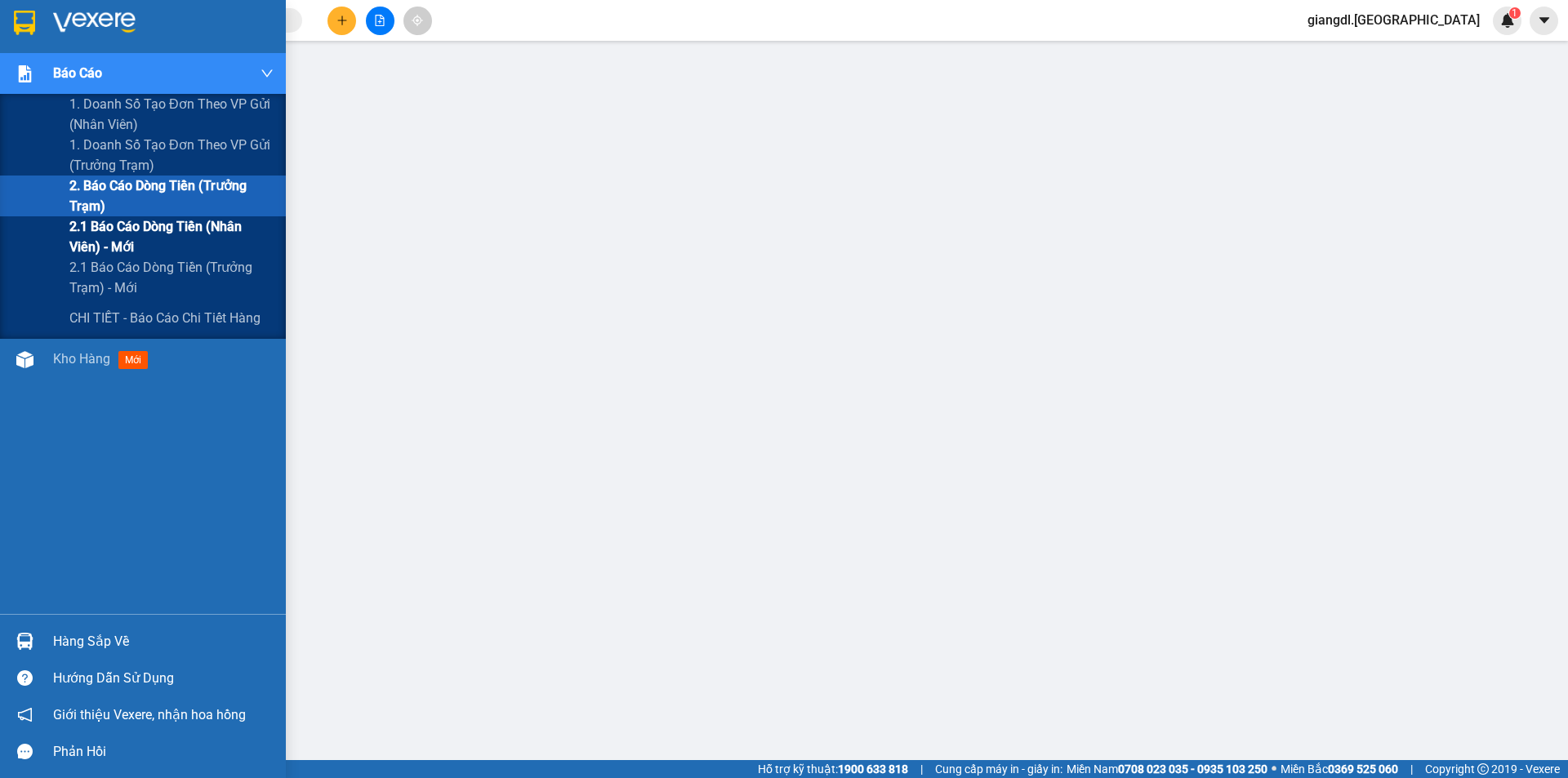
click at [140, 234] on span "2.1 Báo cáo dòng tiền (nhân viên) - mới" at bounding box center [171, 237] width 204 height 41
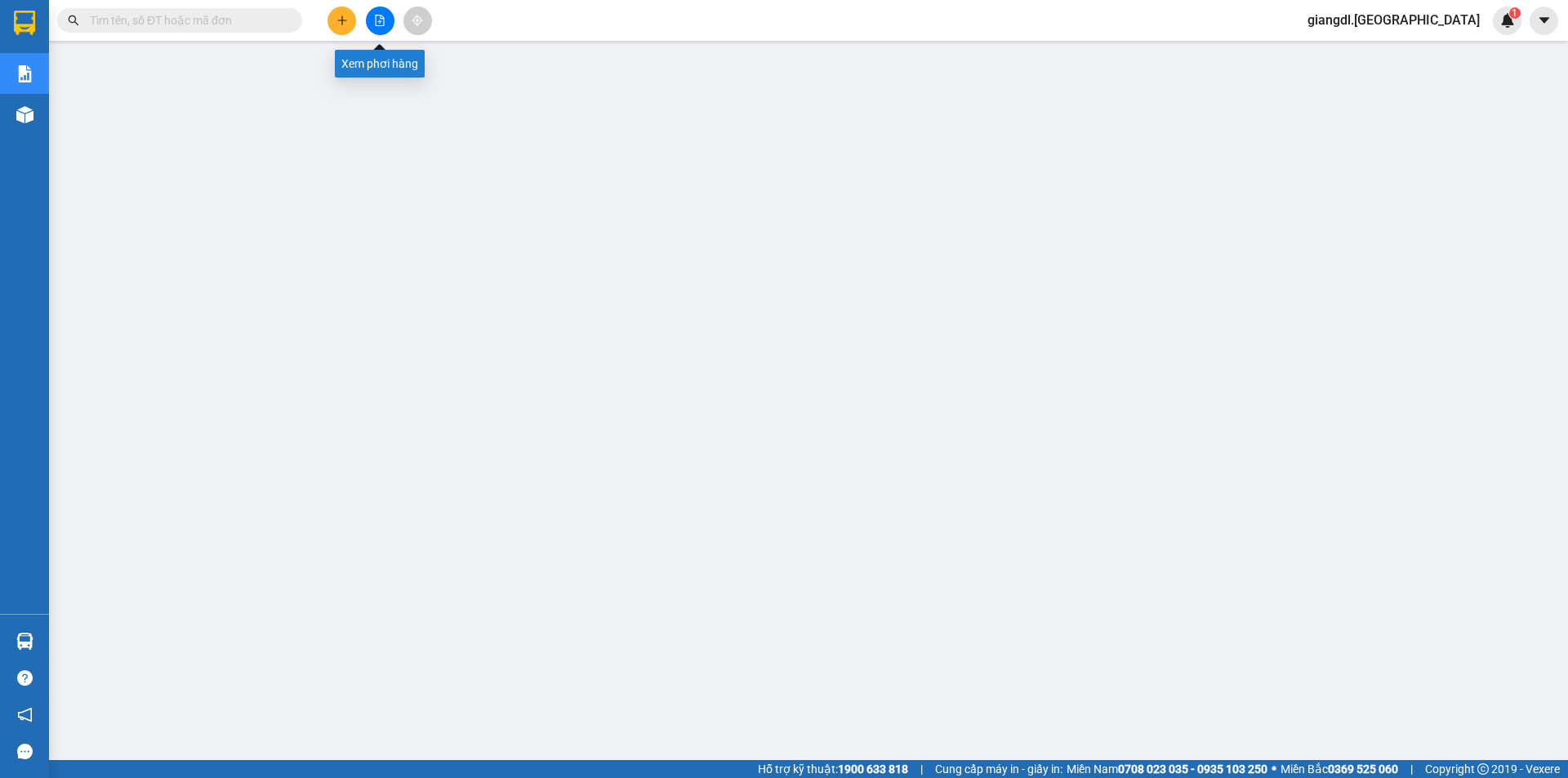
click at [344, 20] on icon "plus" at bounding box center [342, 20] width 12 height 12
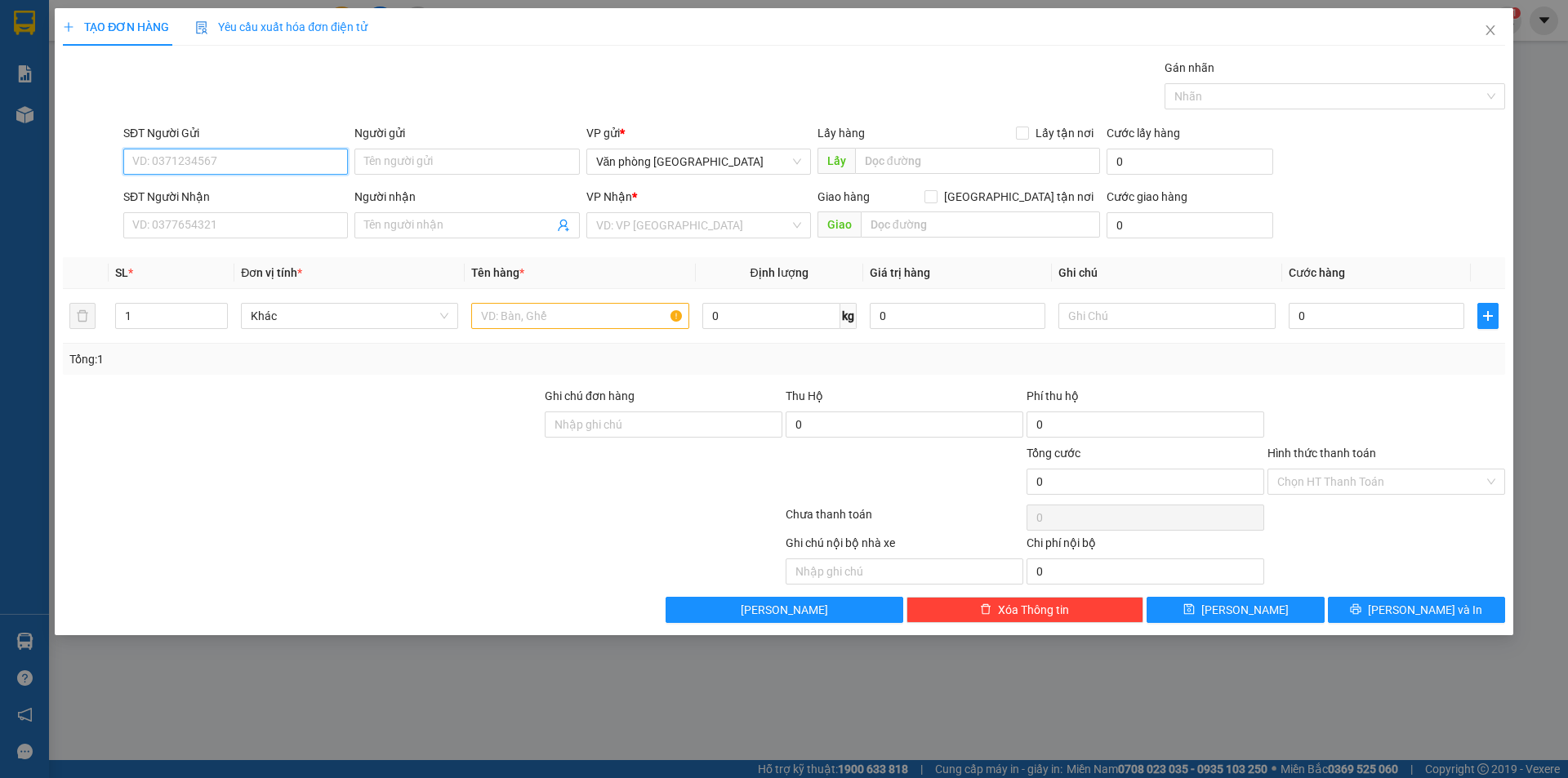
click at [278, 158] on input "SĐT Người Gửi" at bounding box center [236, 161] width 225 height 26
type input "0903861567"
click at [413, 160] on input "Người gửi" at bounding box center [467, 161] width 225 height 26
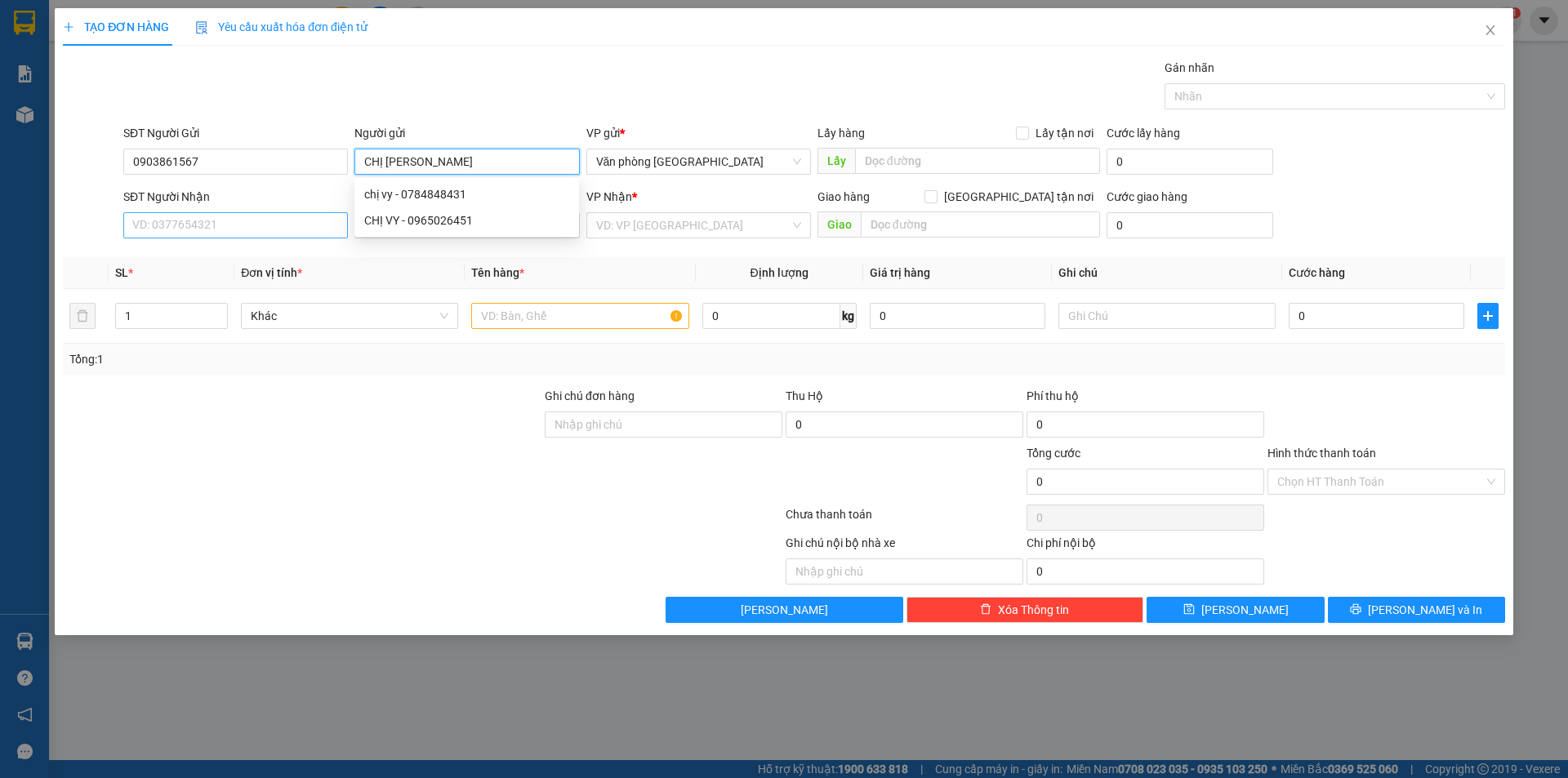
type input "CHỊ [PERSON_NAME]"
click at [276, 229] on input "SĐT Người Nhận" at bounding box center [236, 225] width 225 height 26
type input "0784848011"
click at [392, 219] on input "Người nhận" at bounding box center [459, 226] width 189 height 18
type input "CHỊ [PERSON_NAME]"
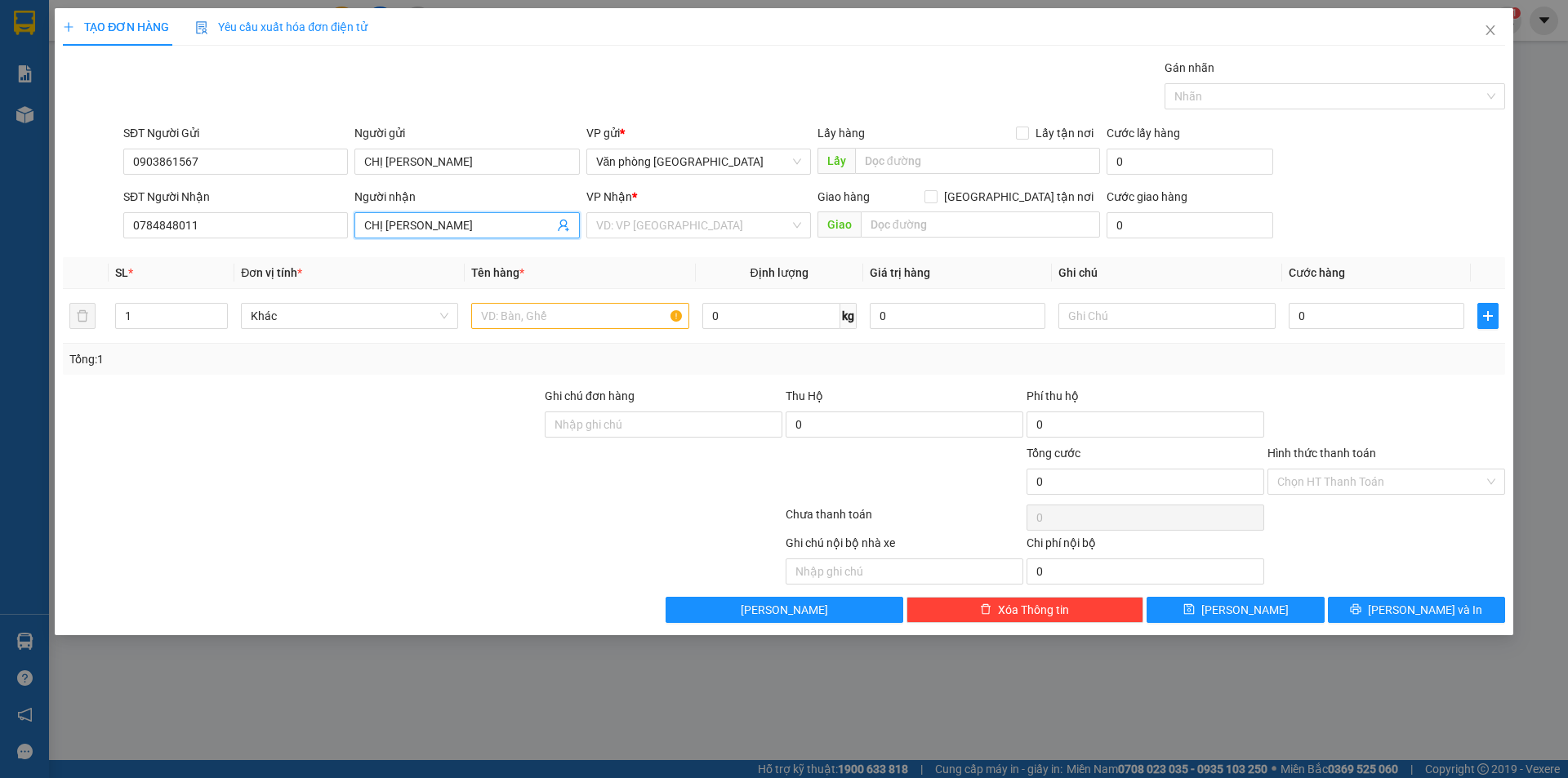
click at [371, 380] on div "Transit Pickup Surcharge Ids Transit Deliver Surcharge Ids Transit Deliver Surc…" at bounding box center [784, 341] width 1443 height 564
click at [737, 222] on input "search" at bounding box center [692, 225] width 193 height 24
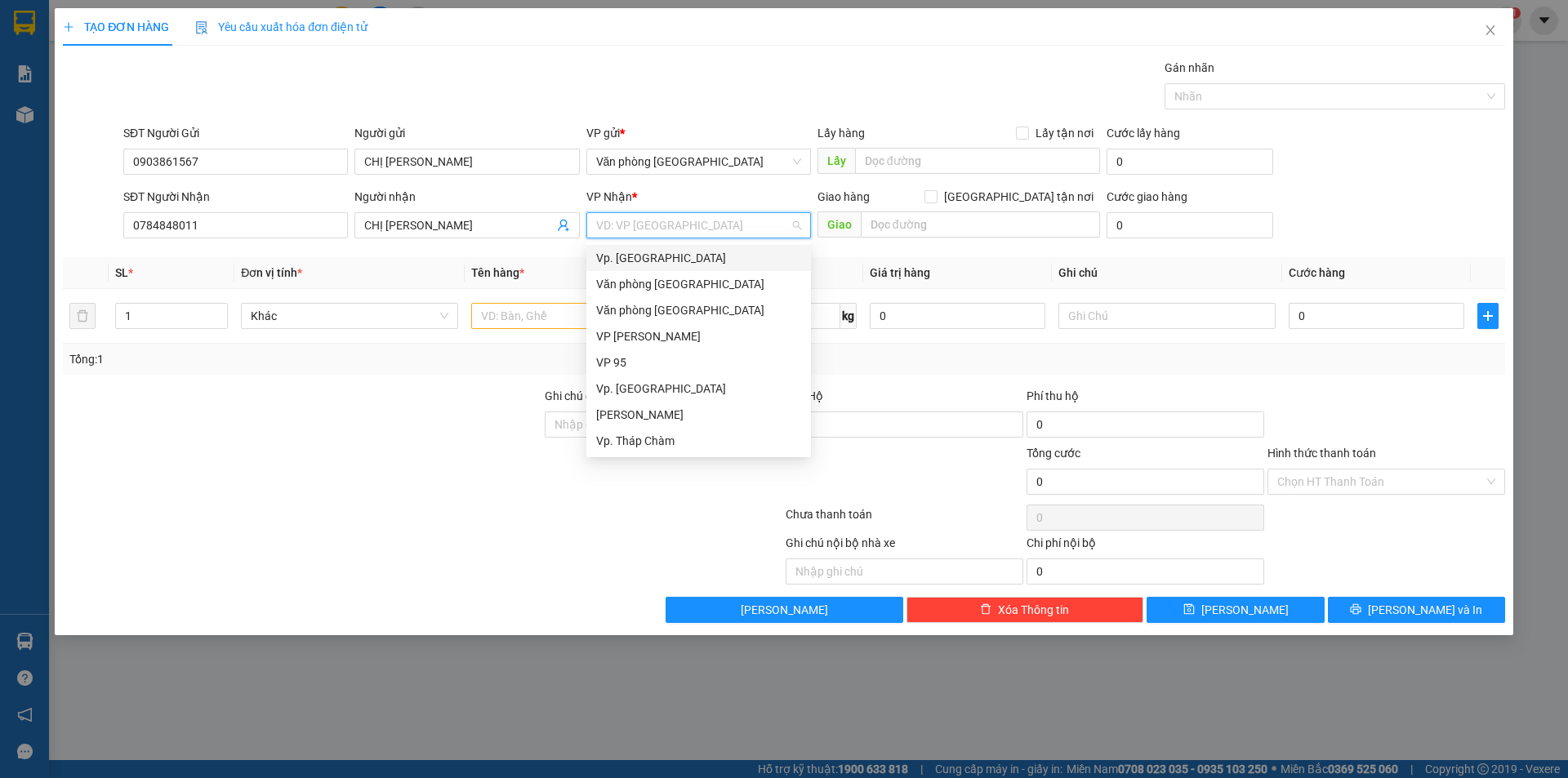
click at [686, 256] on div "Vp. [GEOGRAPHIC_DATA]" at bounding box center [698, 258] width 205 height 18
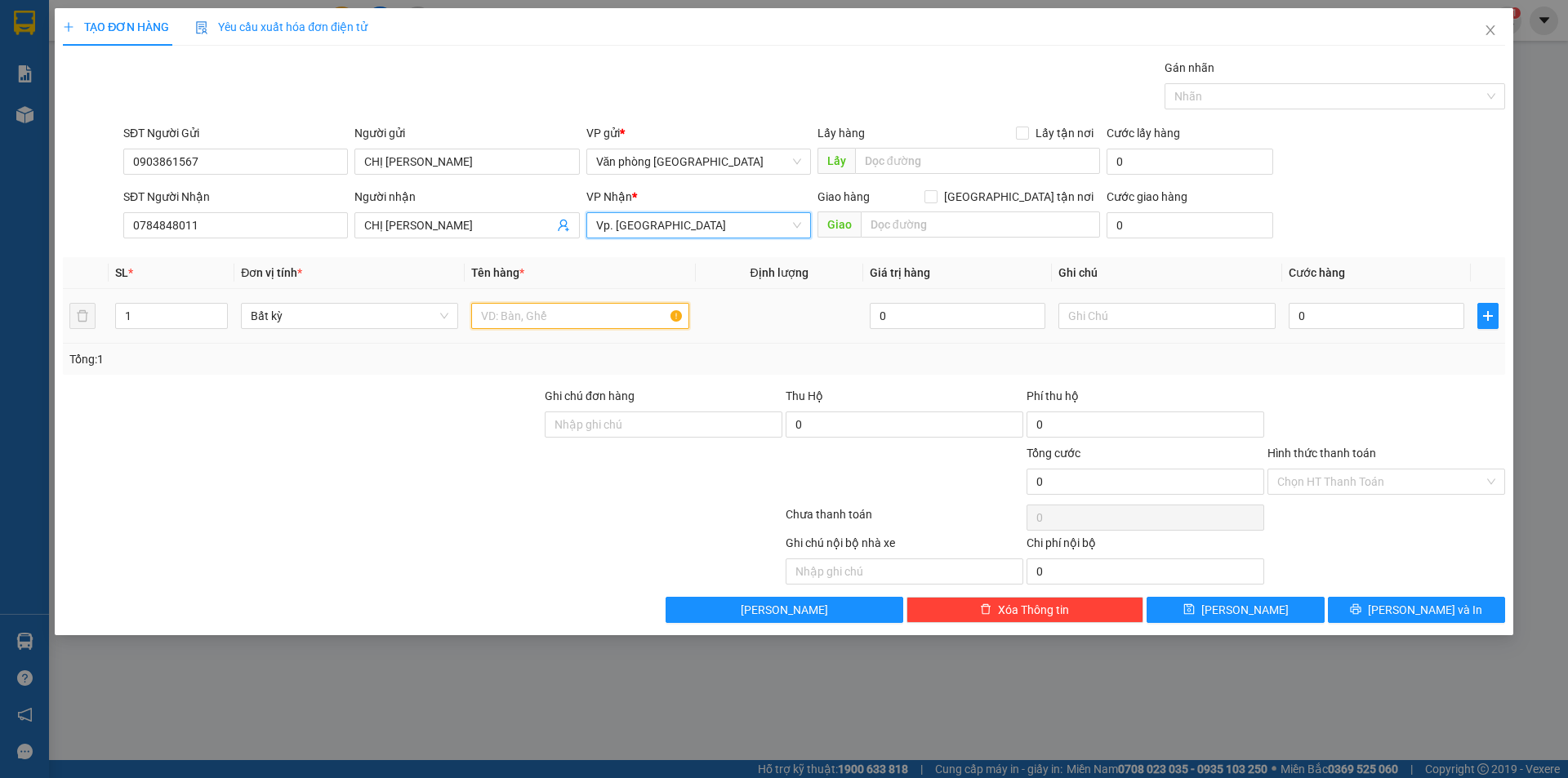
click at [558, 317] on input "text" at bounding box center [580, 316] width 218 height 26
type input "1 THÙNG GIẤY"
click at [1343, 322] on input "0" at bounding box center [1377, 316] width 176 height 26
type input "4"
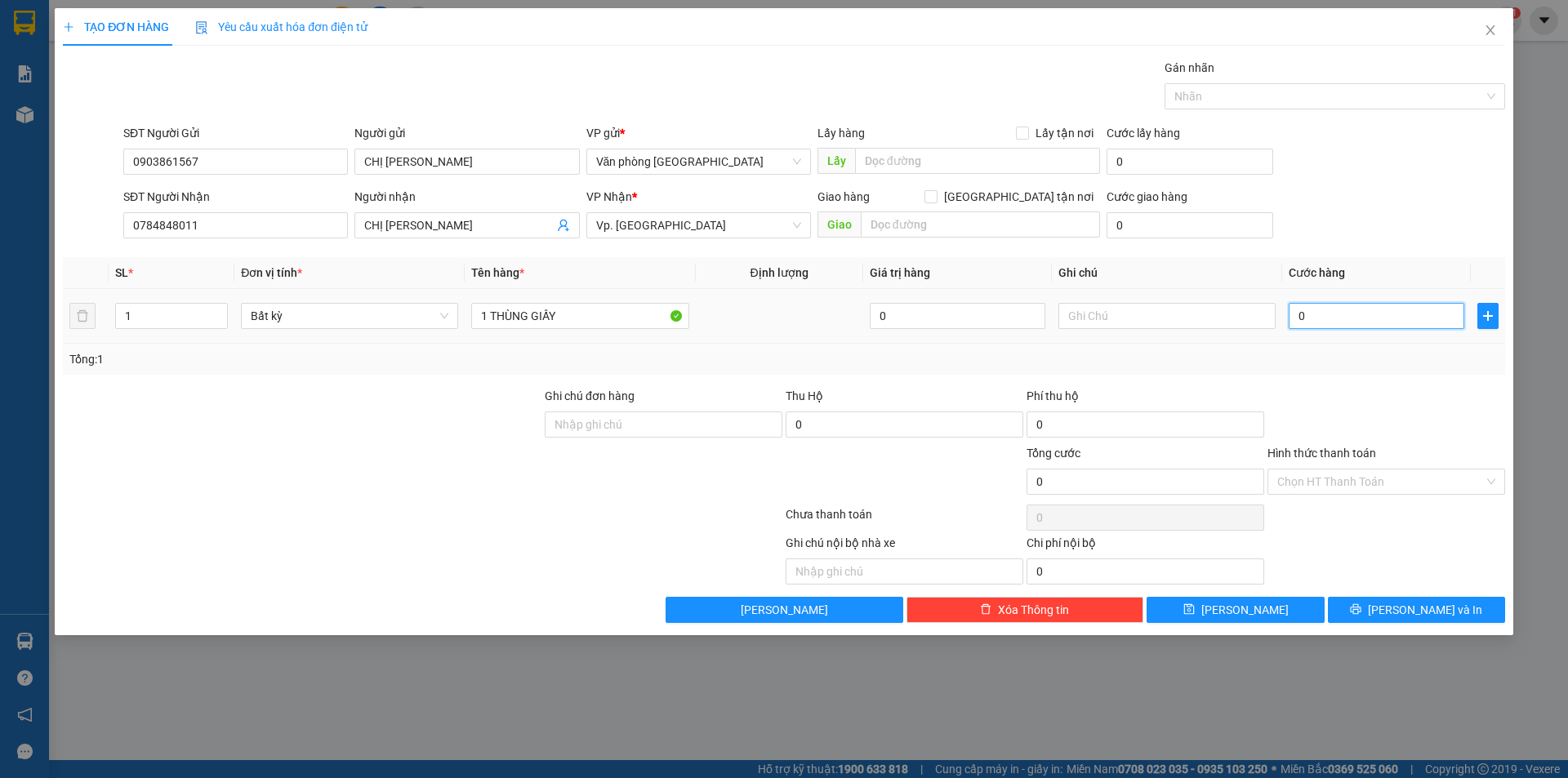
type input "4"
type input "40"
type input "40.000"
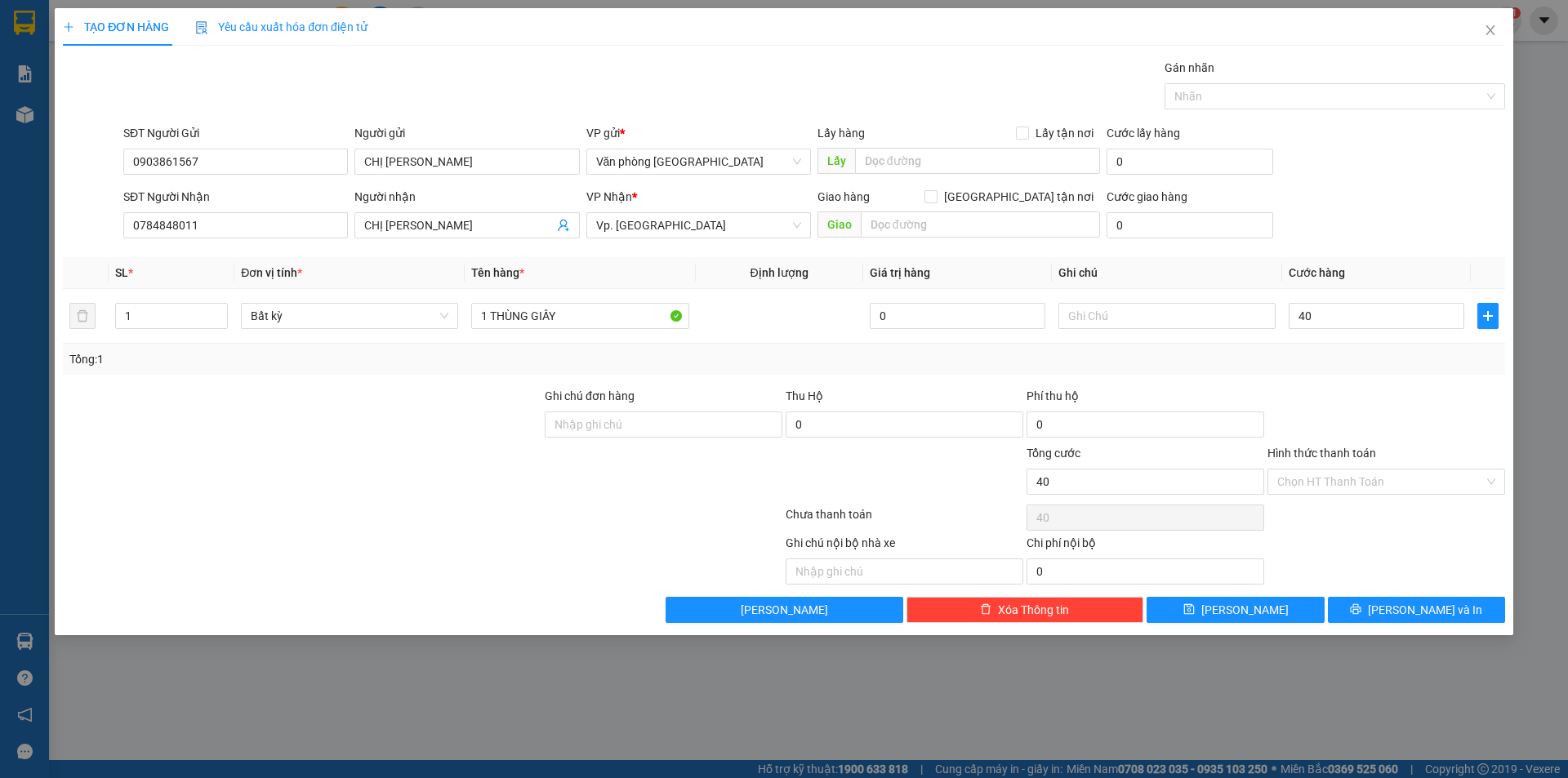
type input "40.000"
click at [1339, 394] on div at bounding box center [1387, 415] width 241 height 57
click at [1346, 479] on input "Hình thức thanh toán" at bounding box center [1381, 481] width 207 height 24
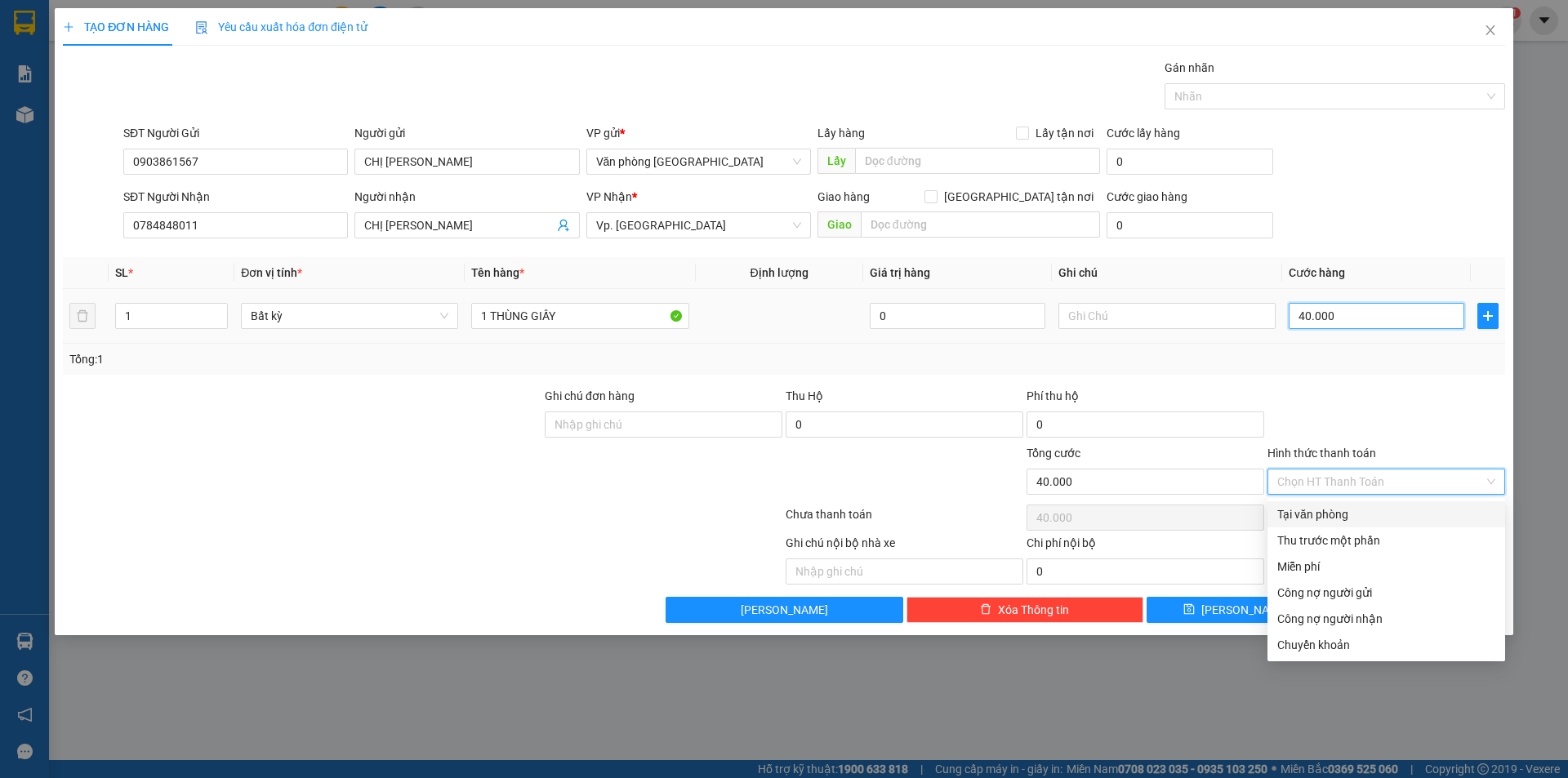
click at [1341, 323] on input "40.000" at bounding box center [1377, 316] width 176 height 26
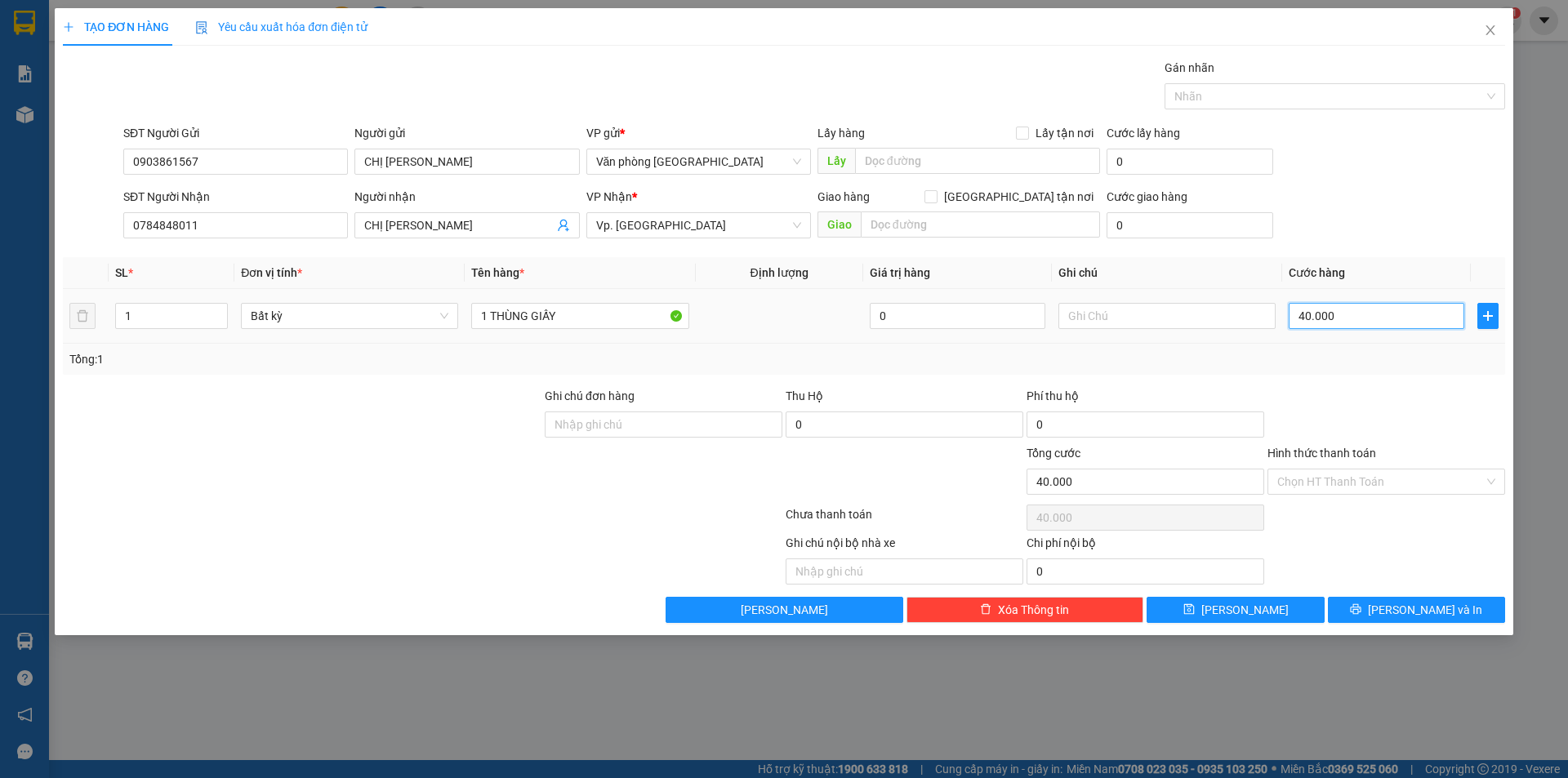
type input "3"
type input "30"
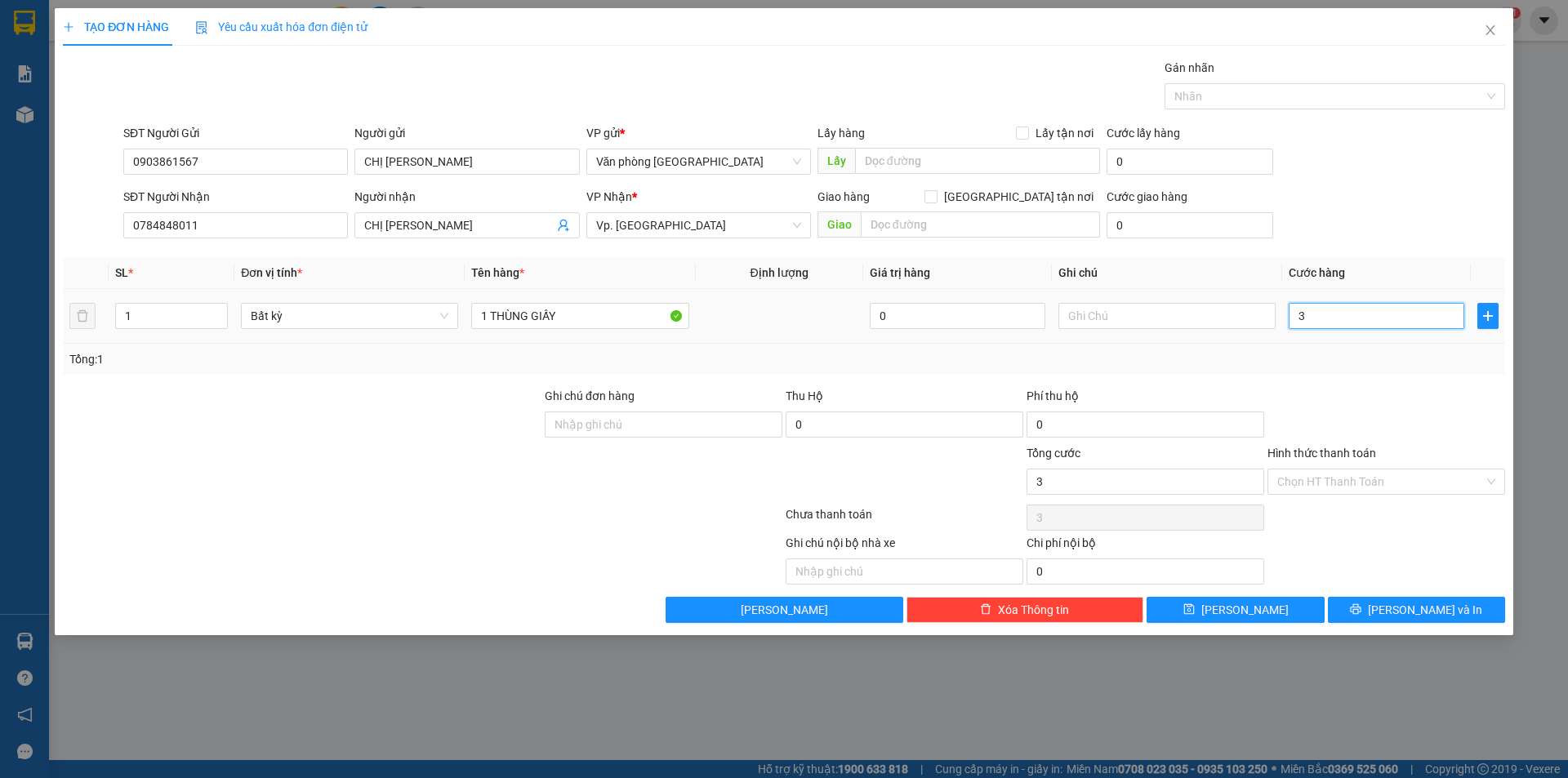
type input "30"
type input "30.000"
click at [1316, 396] on div at bounding box center [1387, 415] width 241 height 57
click at [1321, 481] on input "Hình thức thanh toán" at bounding box center [1381, 481] width 207 height 24
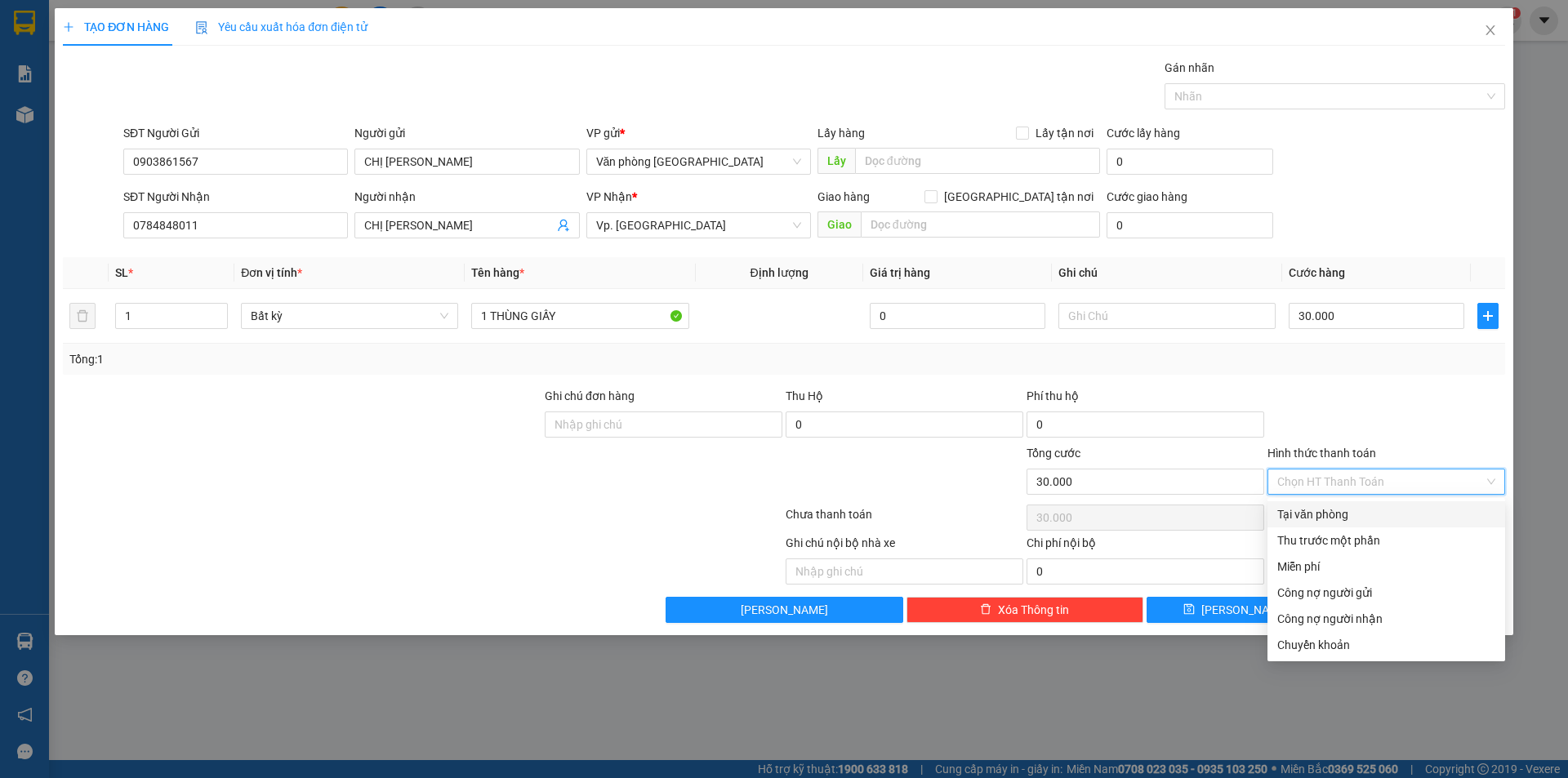
click at [1318, 511] on div "Tại văn phòng" at bounding box center [1387, 514] width 218 height 18
type input "0"
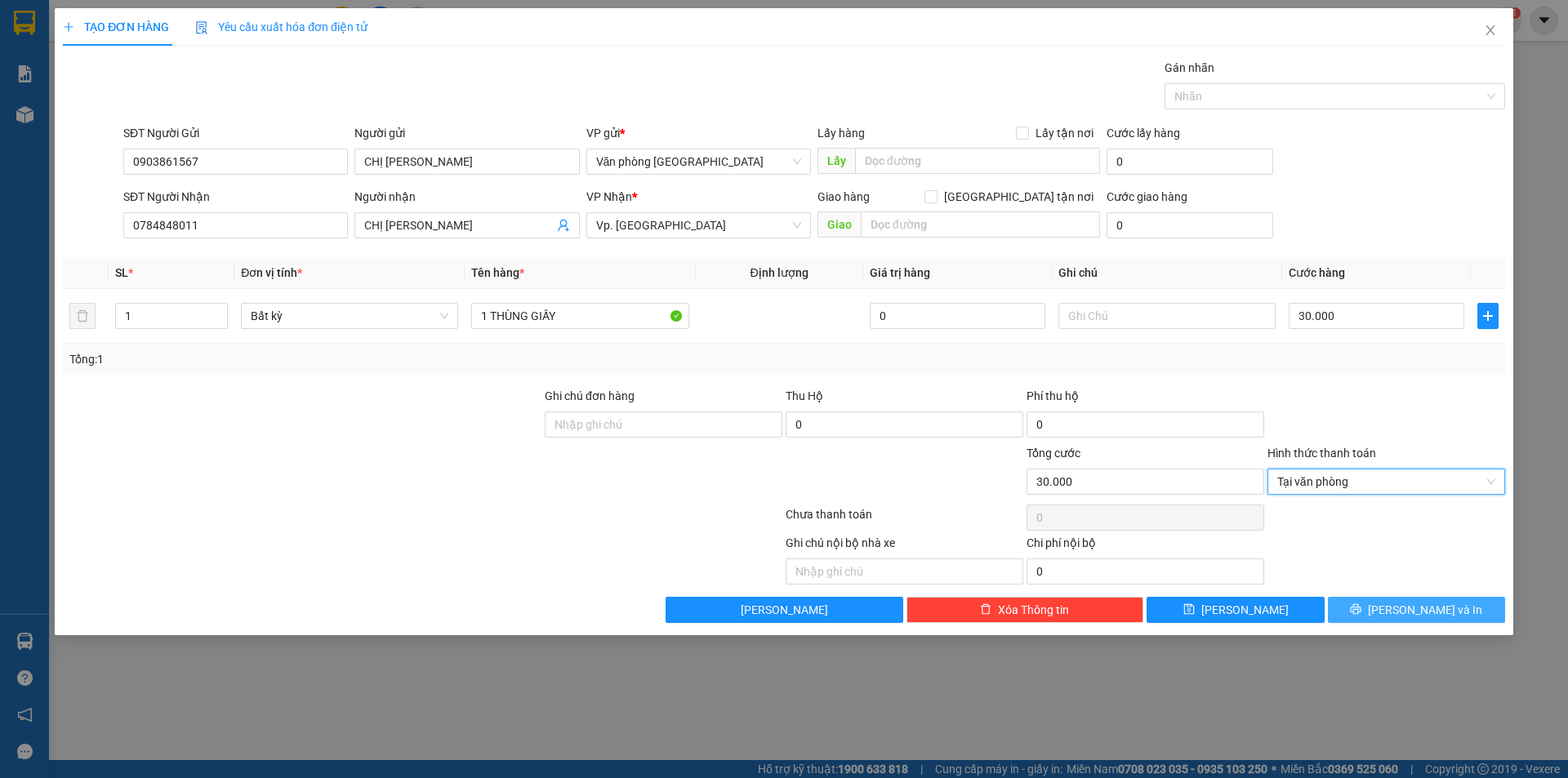
click at [1370, 614] on button "[PERSON_NAME] và In" at bounding box center [1416, 609] width 177 height 26
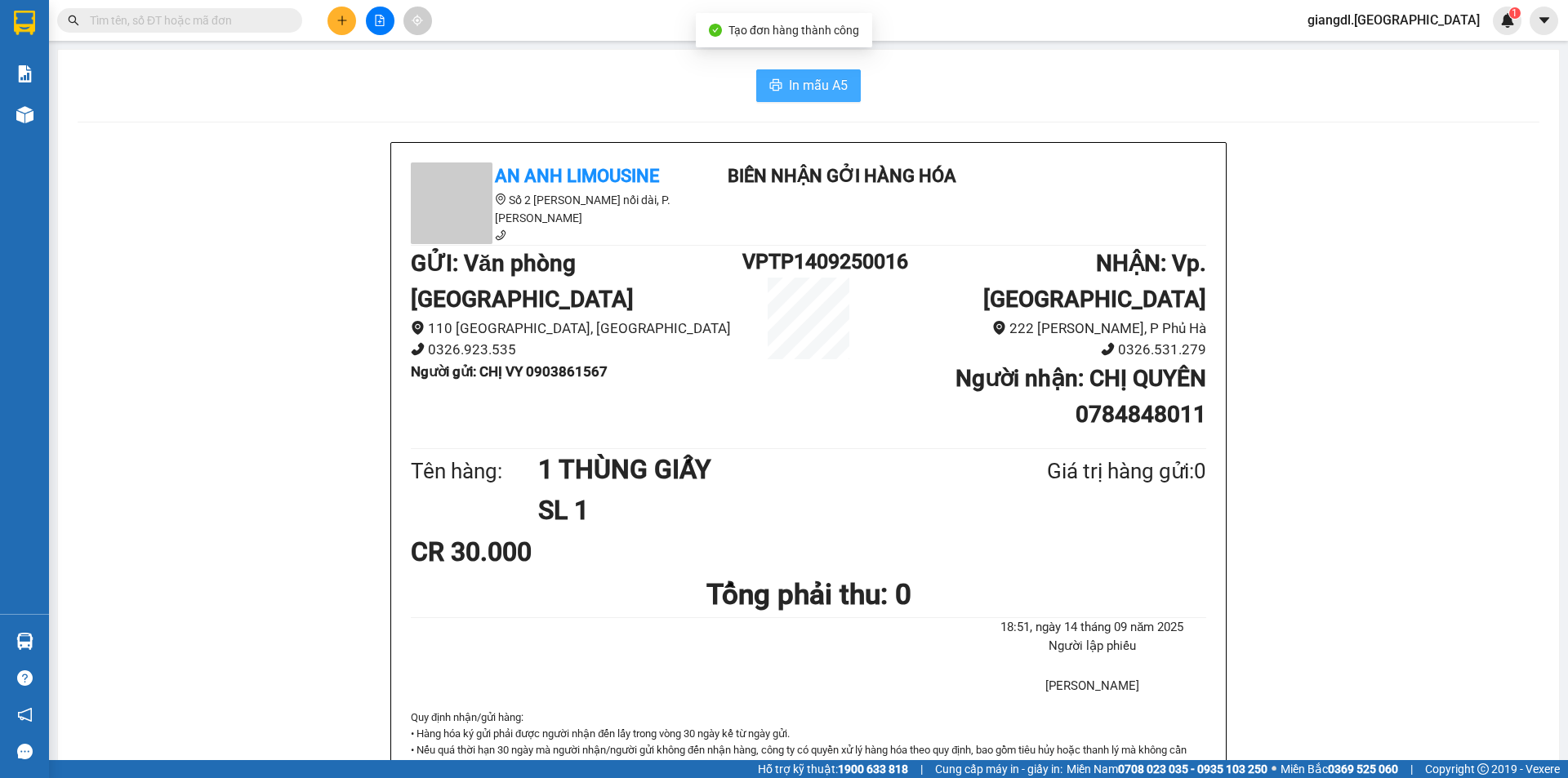
click at [809, 86] on span "In mẫu A5" at bounding box center [818, 85] width 59 height 21
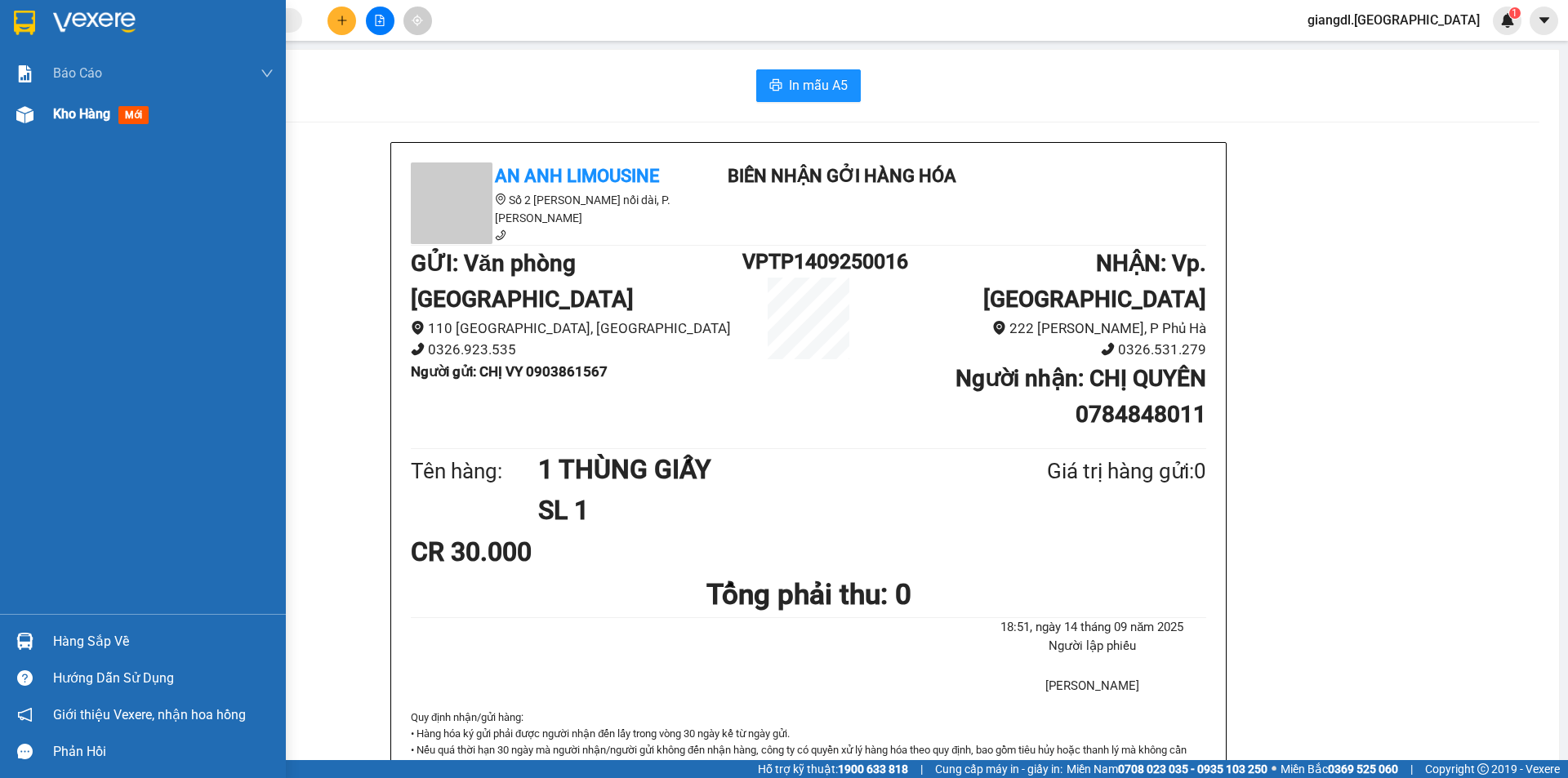
click at [85, 115] on span "Kho hàng" at bounding box center [82, 113] width 57 height 15
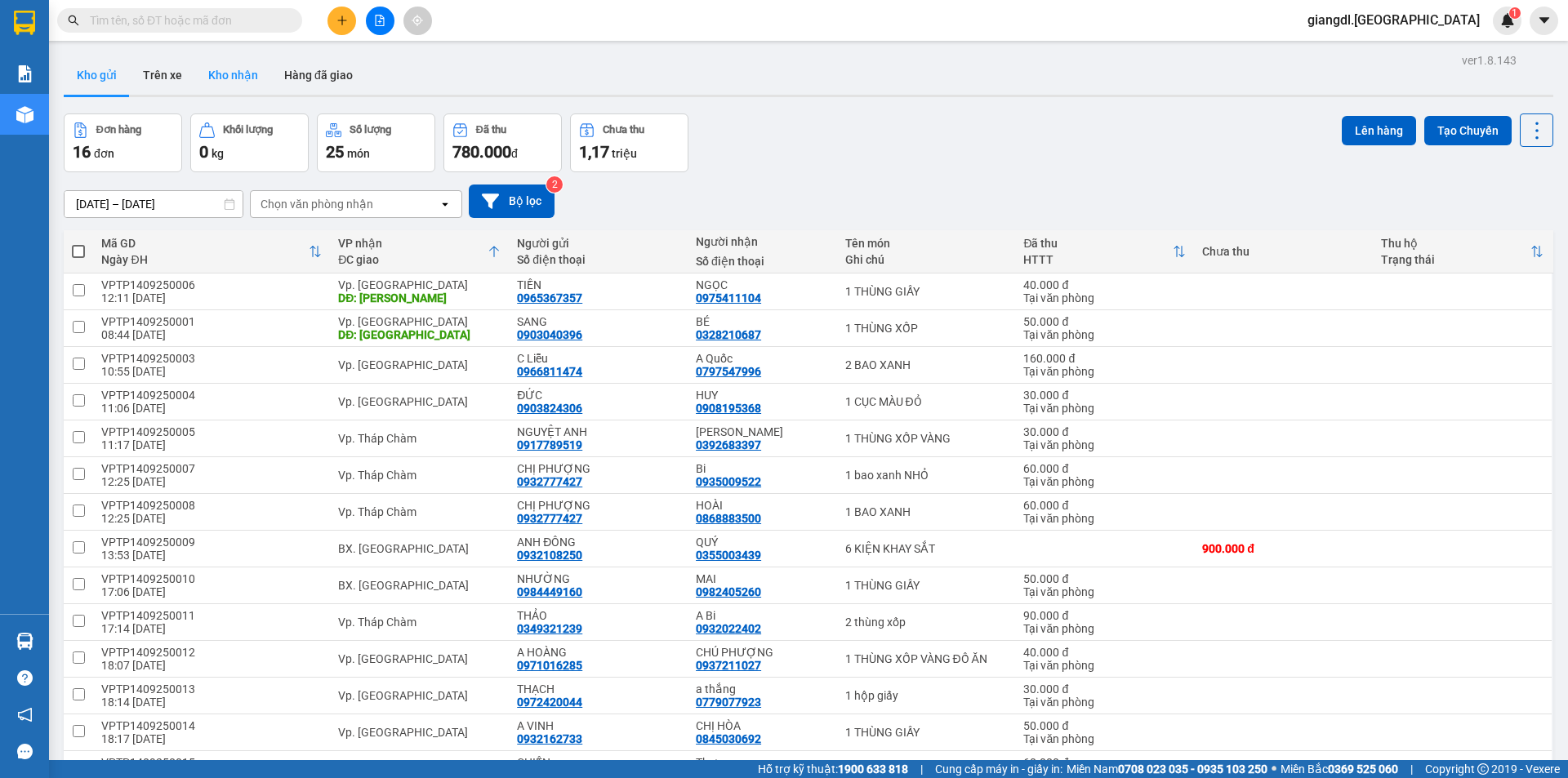
click at [250, 81] on button "Kho nhận" at bounding box center [233, 74] width 76 height 39
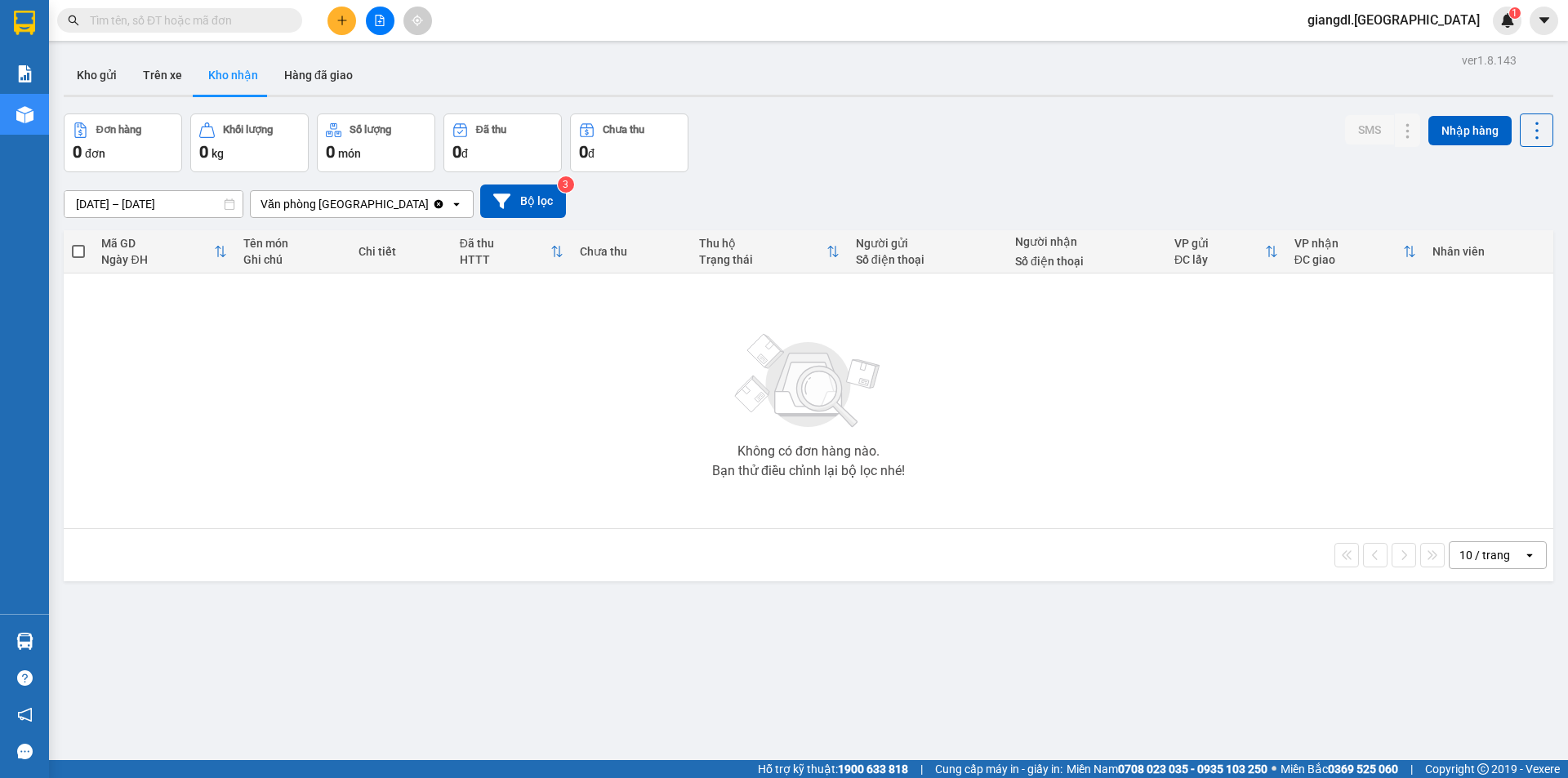
click at [334, 333] on div "Không có đơn hàng nào. Bạn thử điều chỉnh lại bộ lọc nhé!" at bounding box center [808, 401] width 1474 height 245
click at [294, 81] on button "Hàng đã giao" at bounding box center [318, 74] width 94 height 39
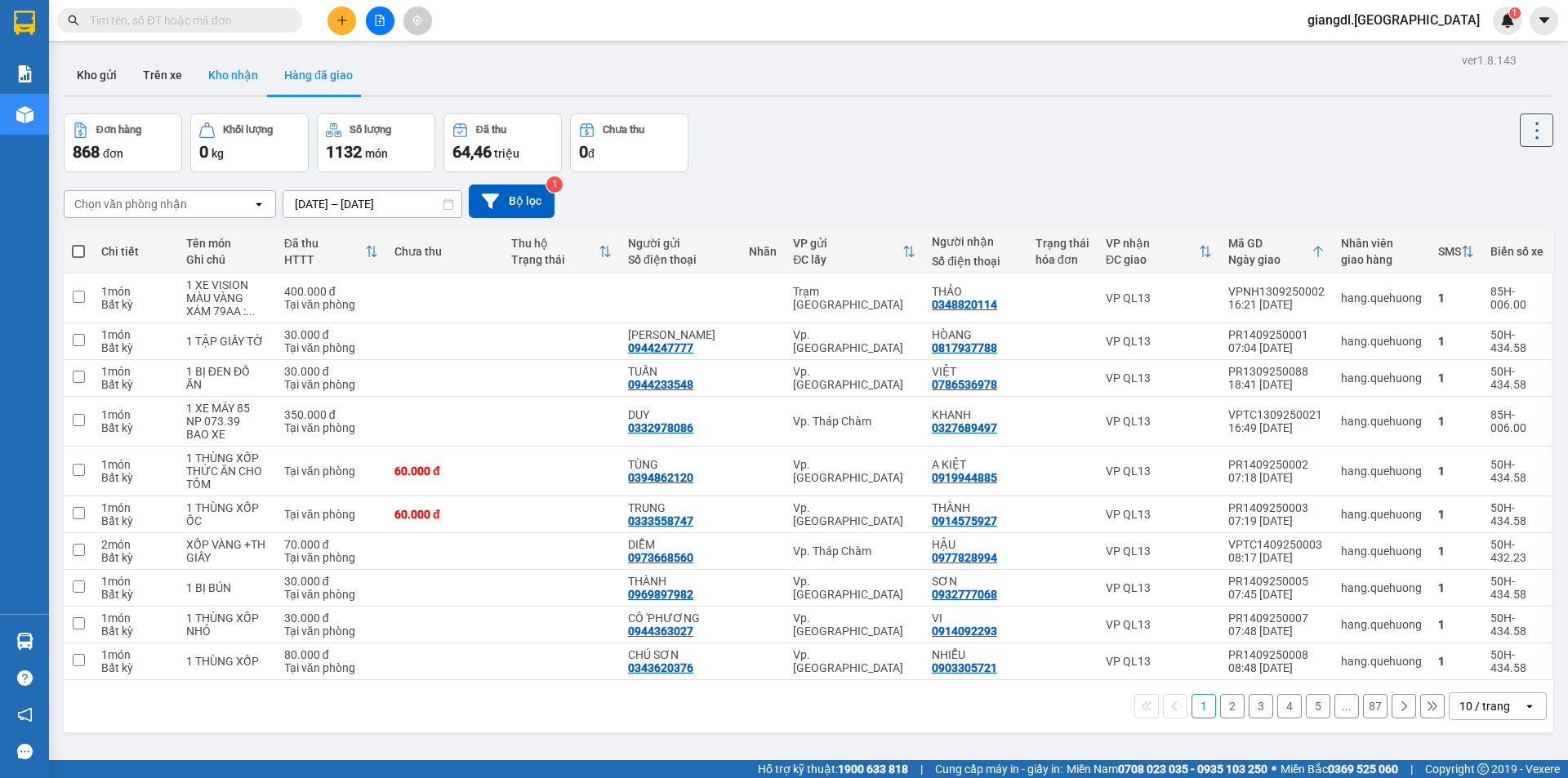
click at [208, 81] on button "Kho nhận" at bounding box center [233, 74] width 76 height 39
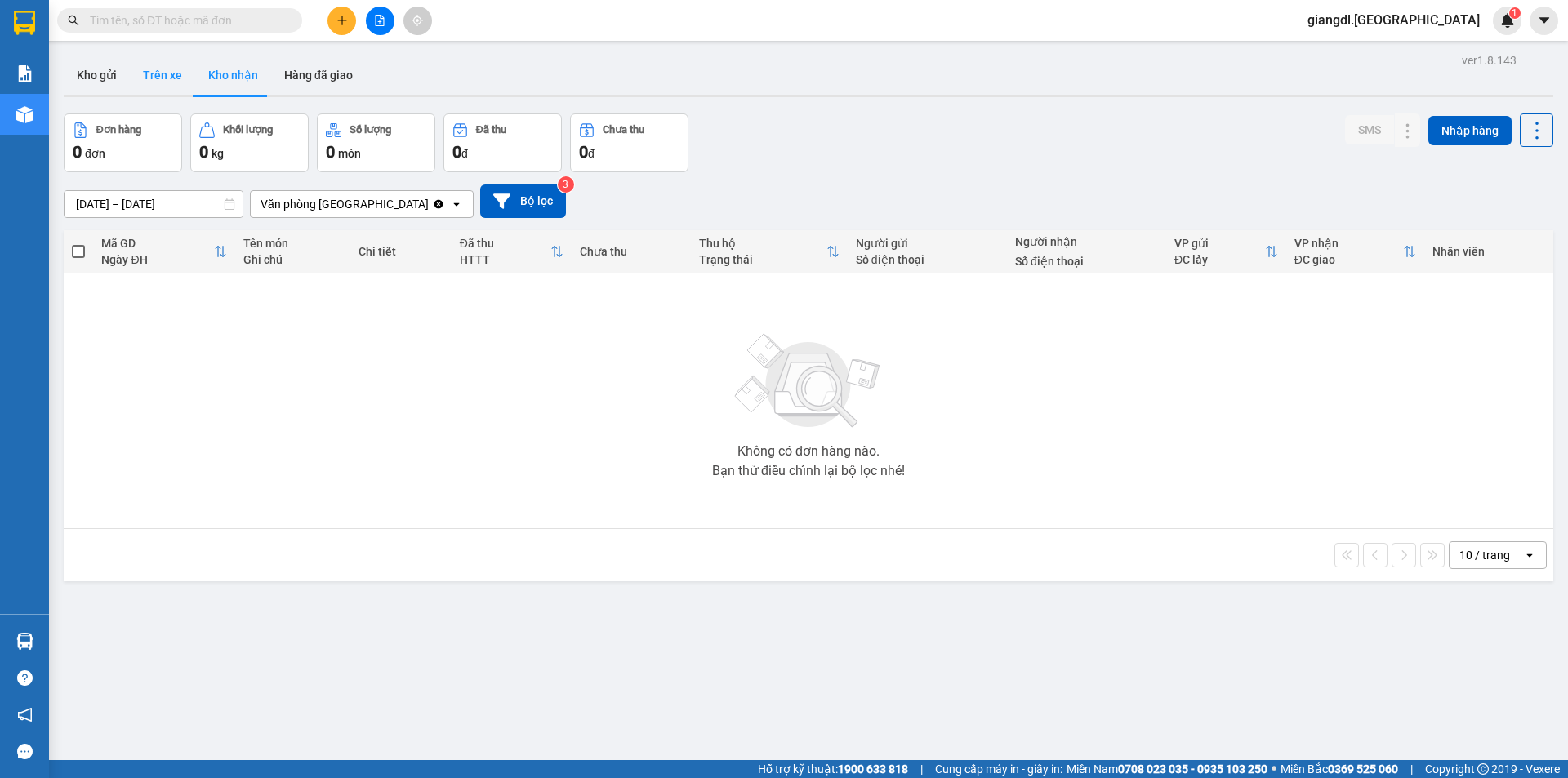
click at [151, 66] on button "Trên xe" at bounding box center [162, 74] width 65 height 39
type input "[DATE] – [DATE]"
